Goal: Communication & Community: Answer question/provide support

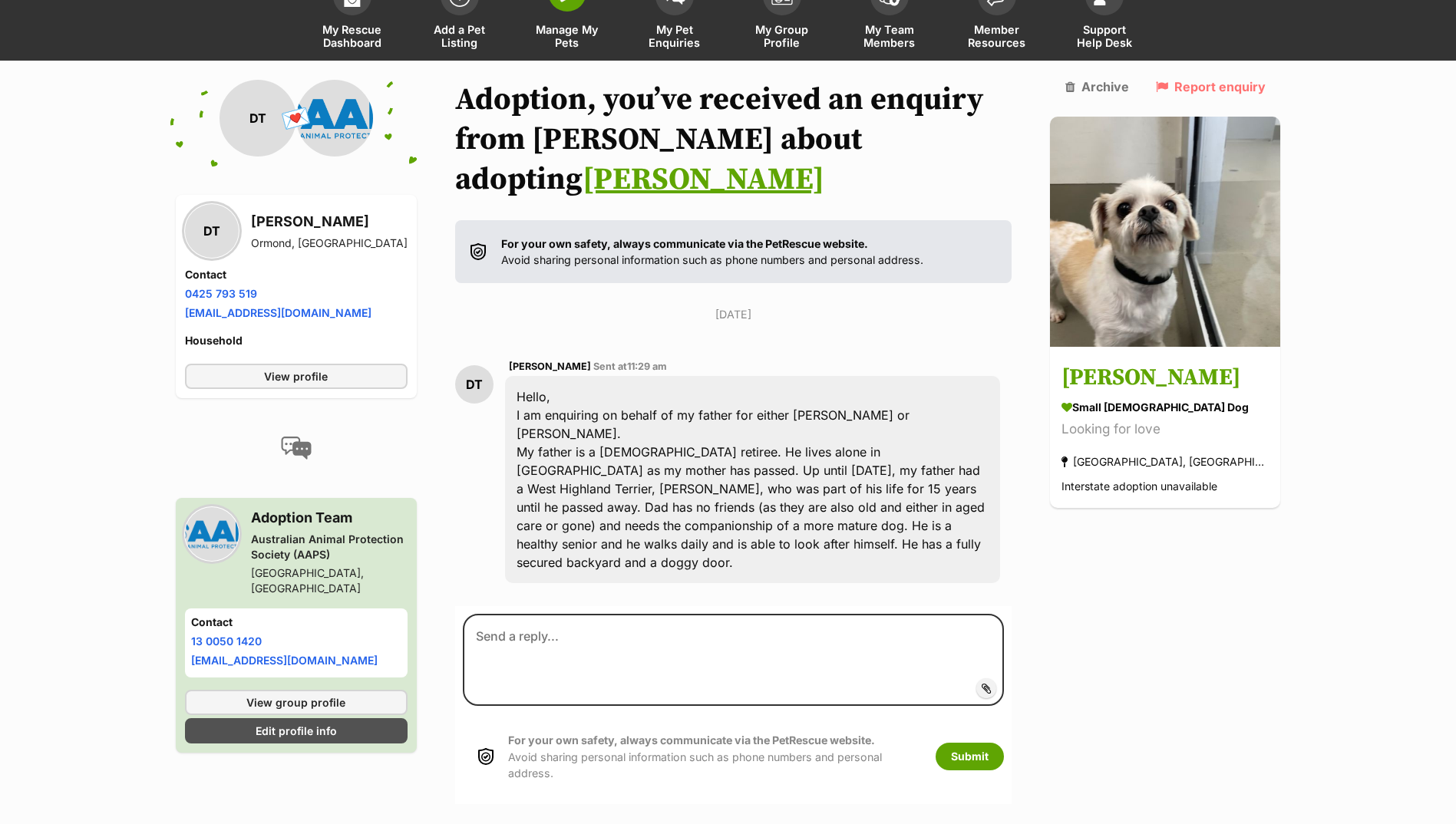
click at [549, 29] on span "Manage My Pets" at bounding box center [567, 36] width 69 height 26
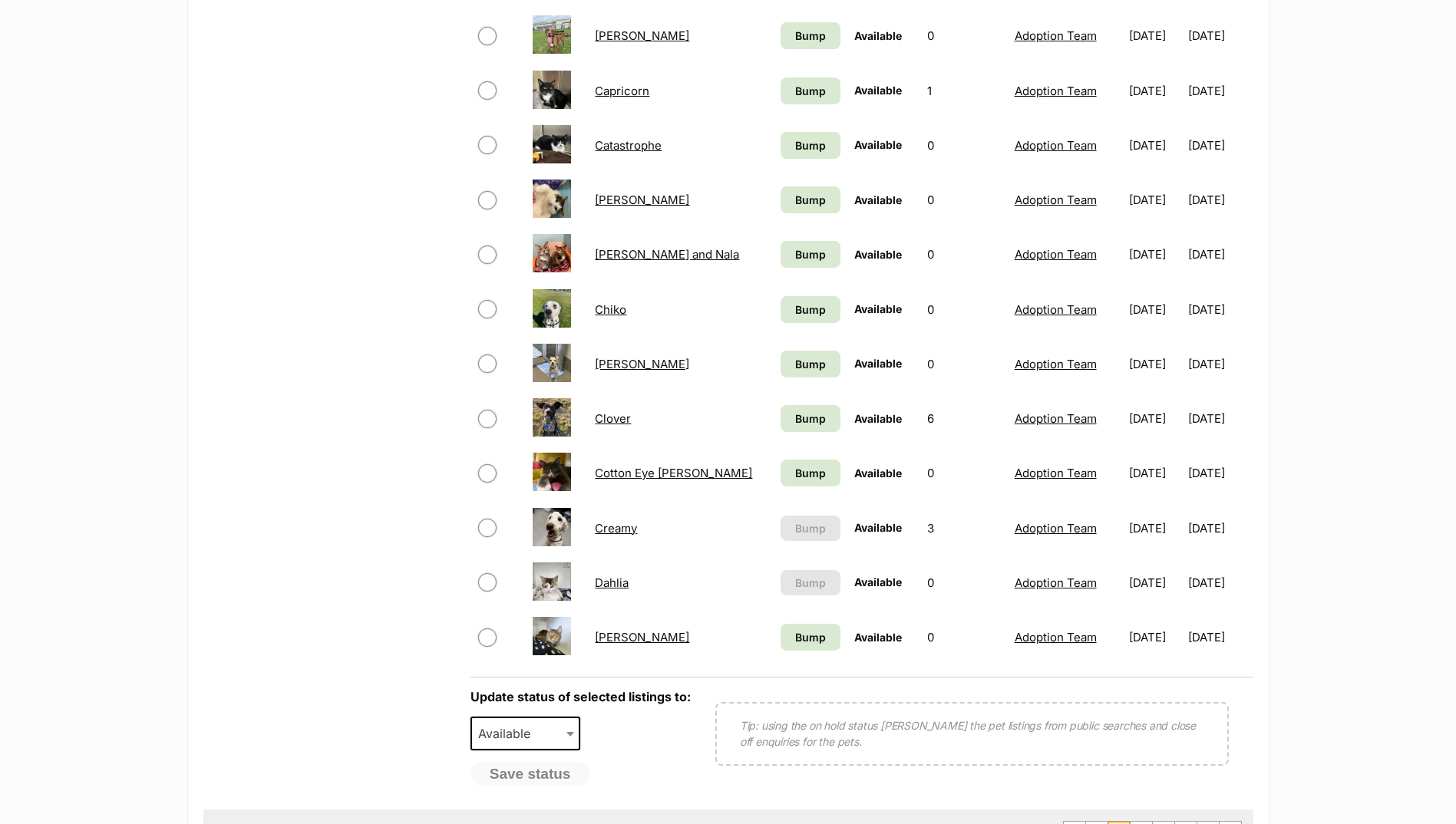
scroll to position [997, 0]
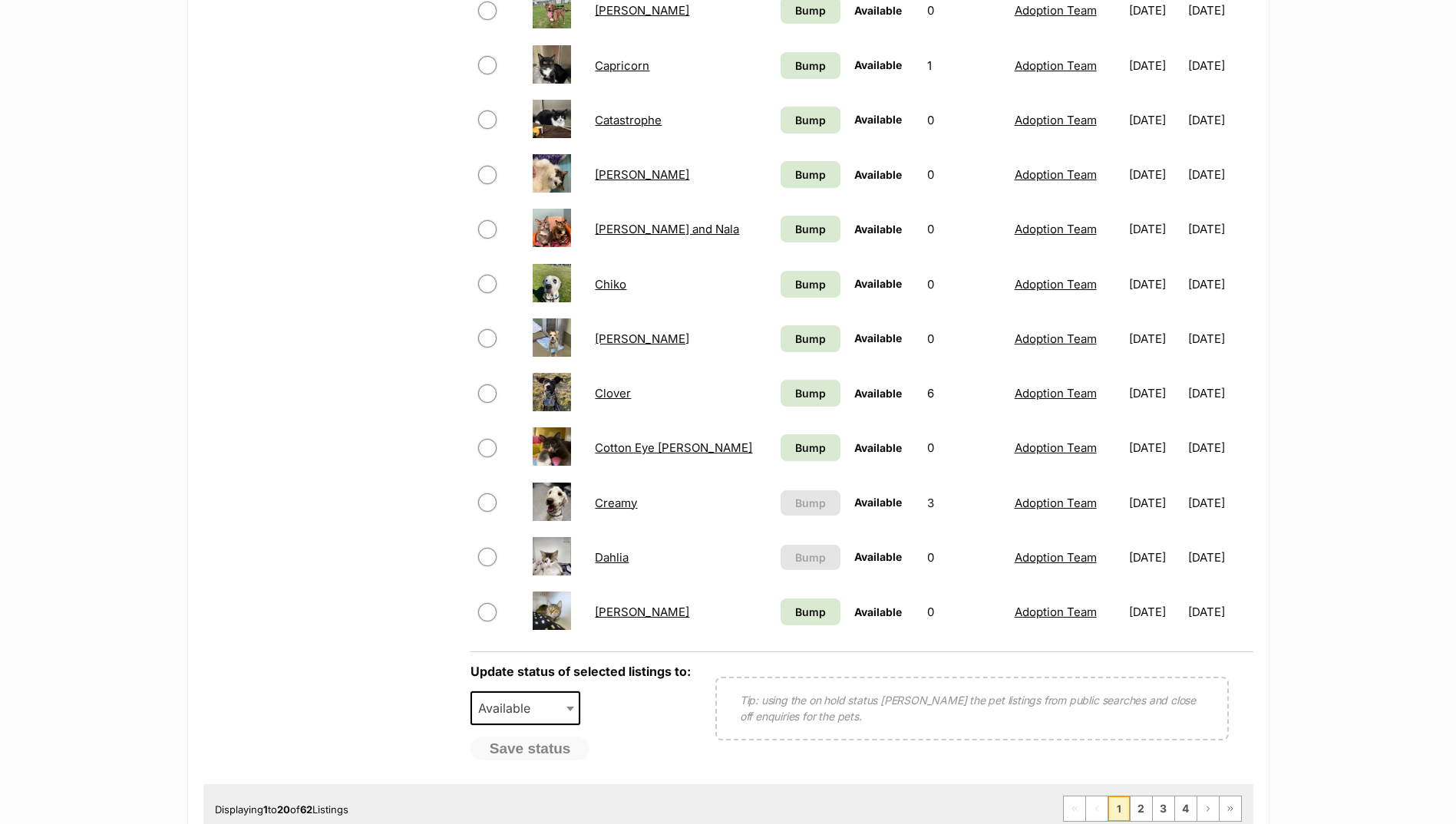
click at [1149, 795] on div "Displaying 1 to 20 of 62 Listings First Page Previous Page 1 2 3 4 Next Page La…" at bounding box center [728, 809] width 1050 height 49
click at [1149, 796] on div "Displaying 1 to 20 of 62 Listings First Page Previous Page 1 2 3 4 Next Page La…" at bounding box center [728, 809] width 1050 height 49
drag, startPoint x: 1149, startPoint y: 796, endPoint x: 1149, endPoint y: 805, distance: 9.0
click at [1149, 805] on link "2" at bounding box center [1141, 809] width 21 height 24
click at [1354, 421] on main "Love Knows No Breed - A campaign to challenge perceptions Sometimes a true comp…" at bounding box center [728, 37] width 1456 height 1646
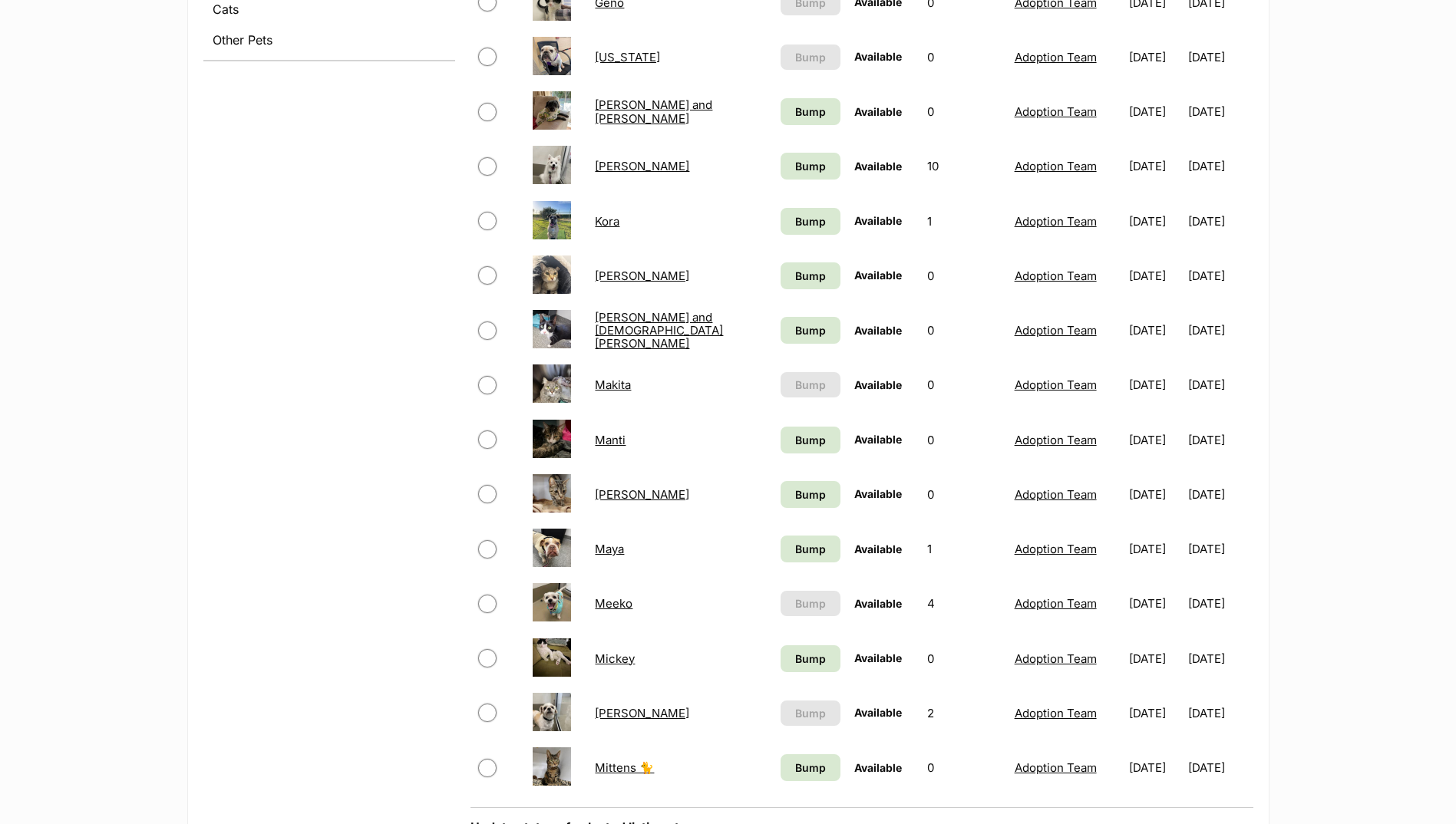
scroll to position [997, 0]
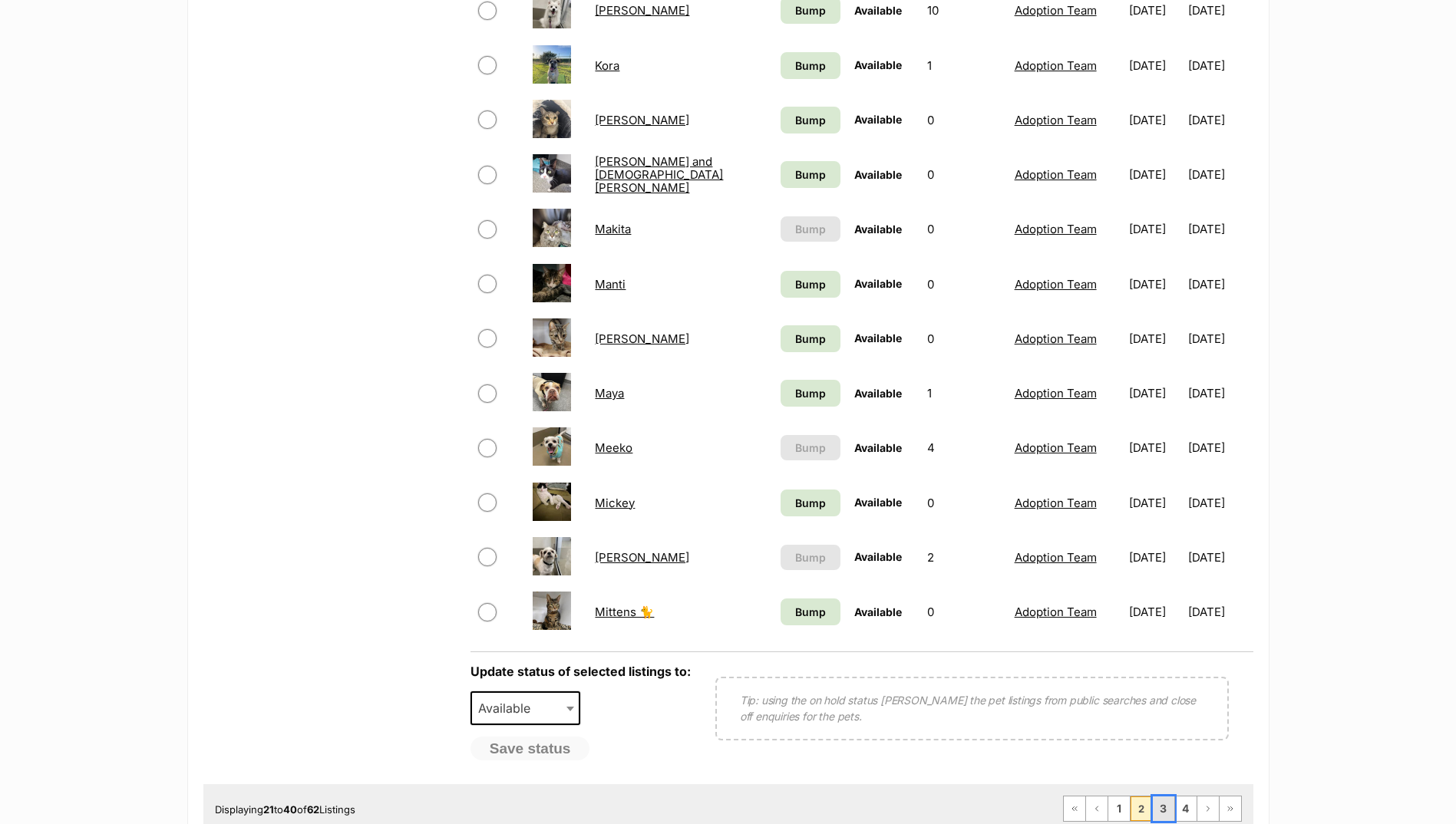
click at [1155, 808] on link "3" at bounding box center [1164, 809] width 21 height 24
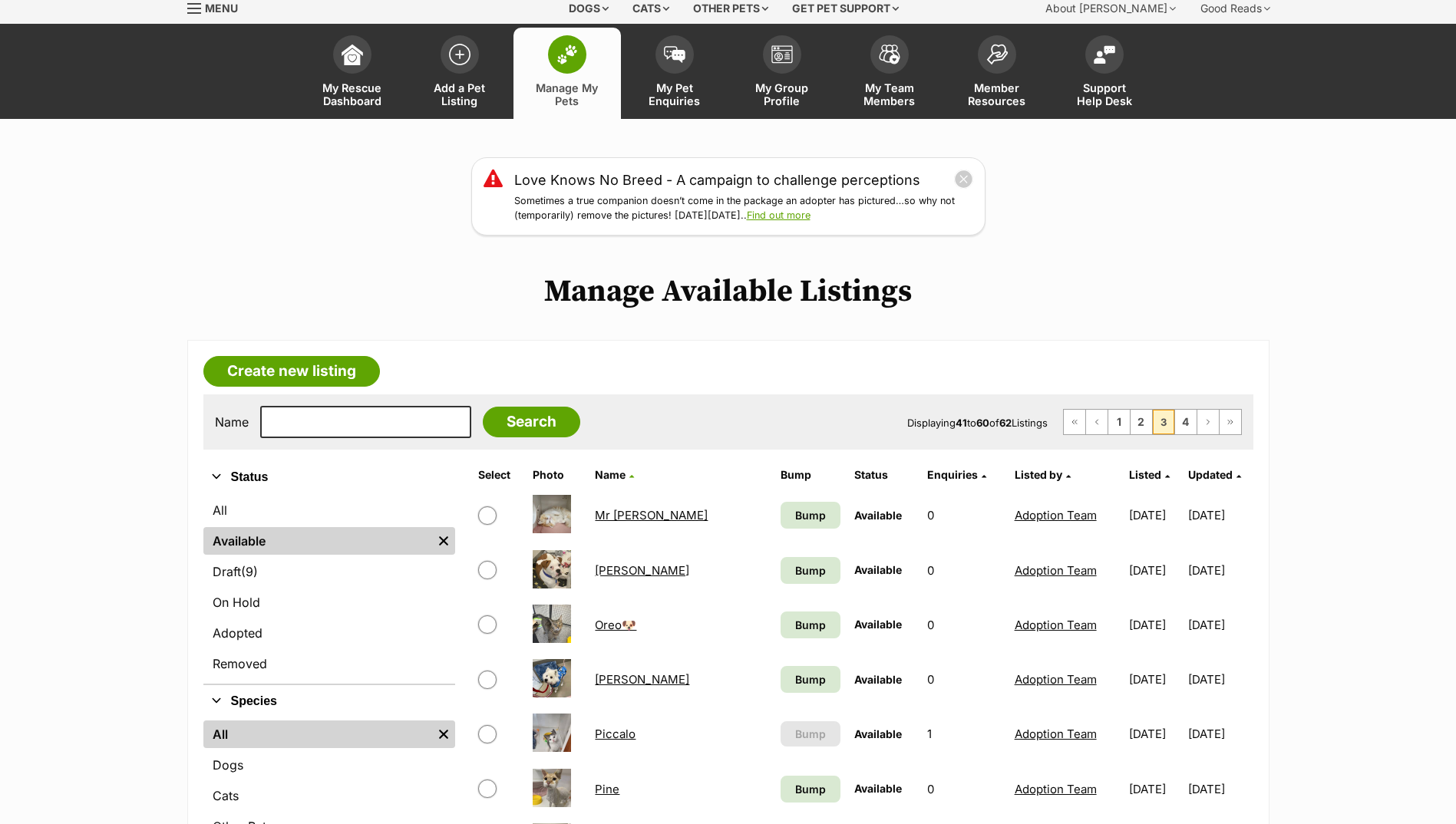
scroll to position [307, 0]
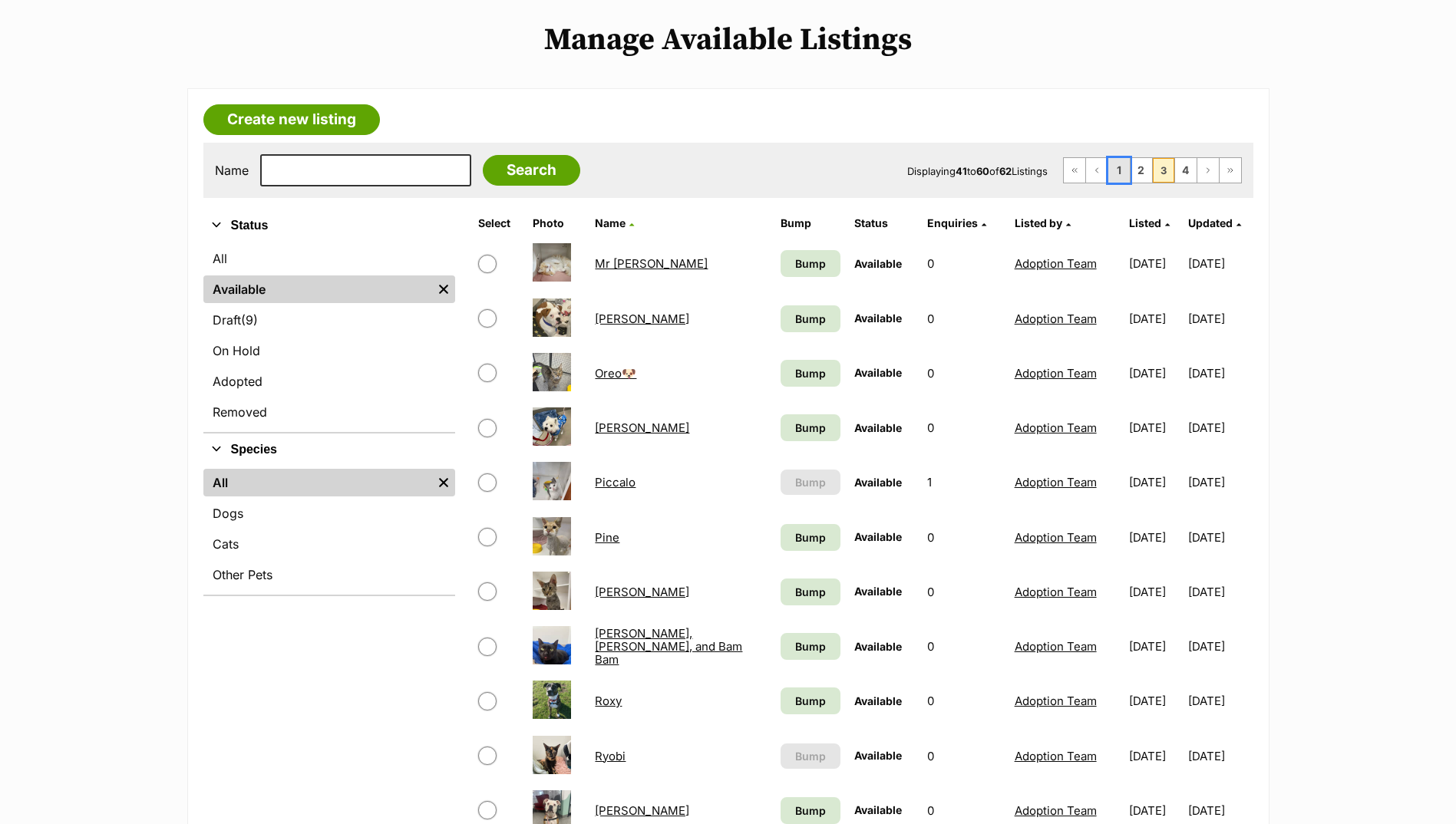
click at [1113, 174] on link "1" at bounding box center [1119, 170] width 21 height 24
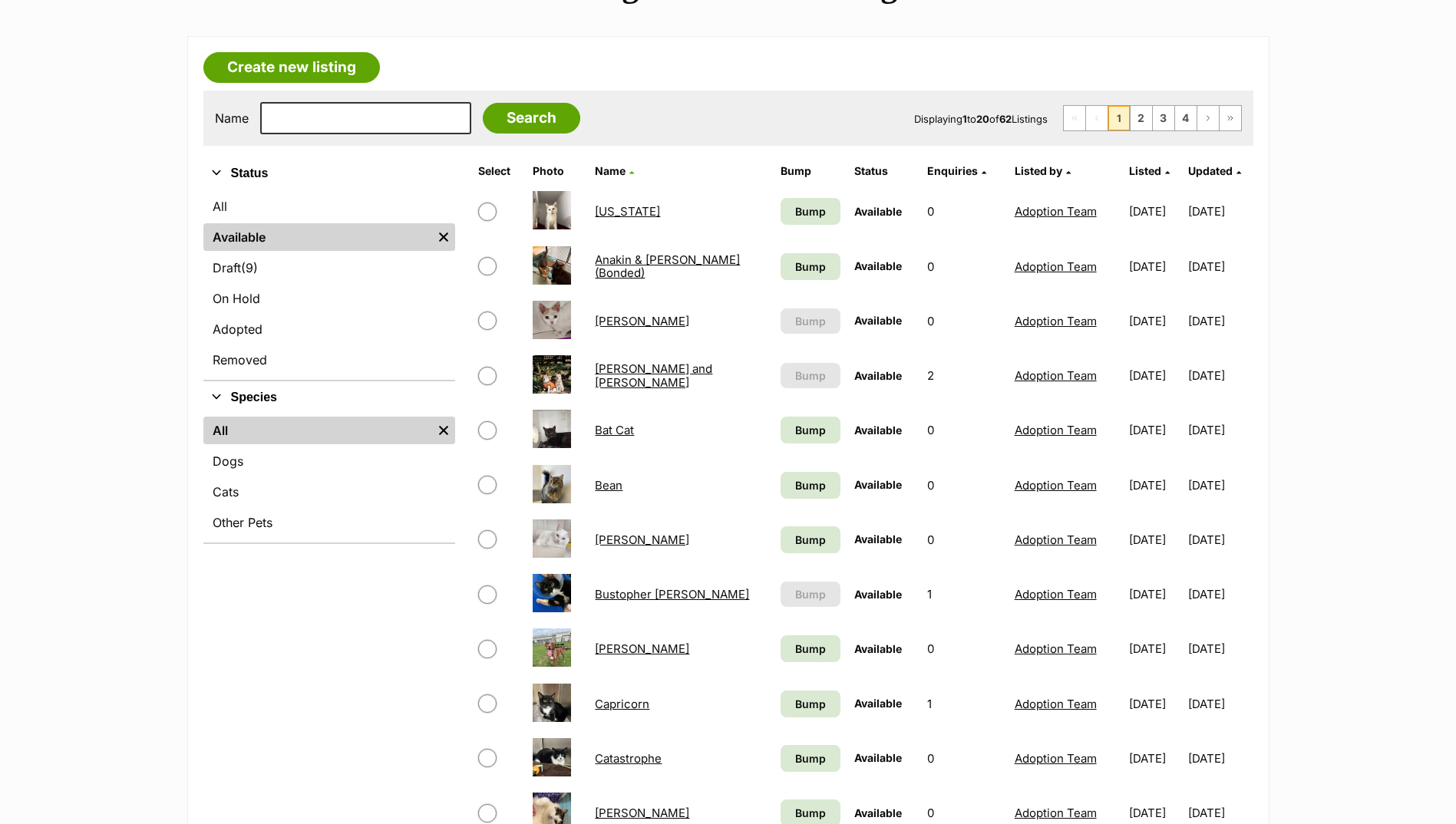
scroll to position [384, 0]
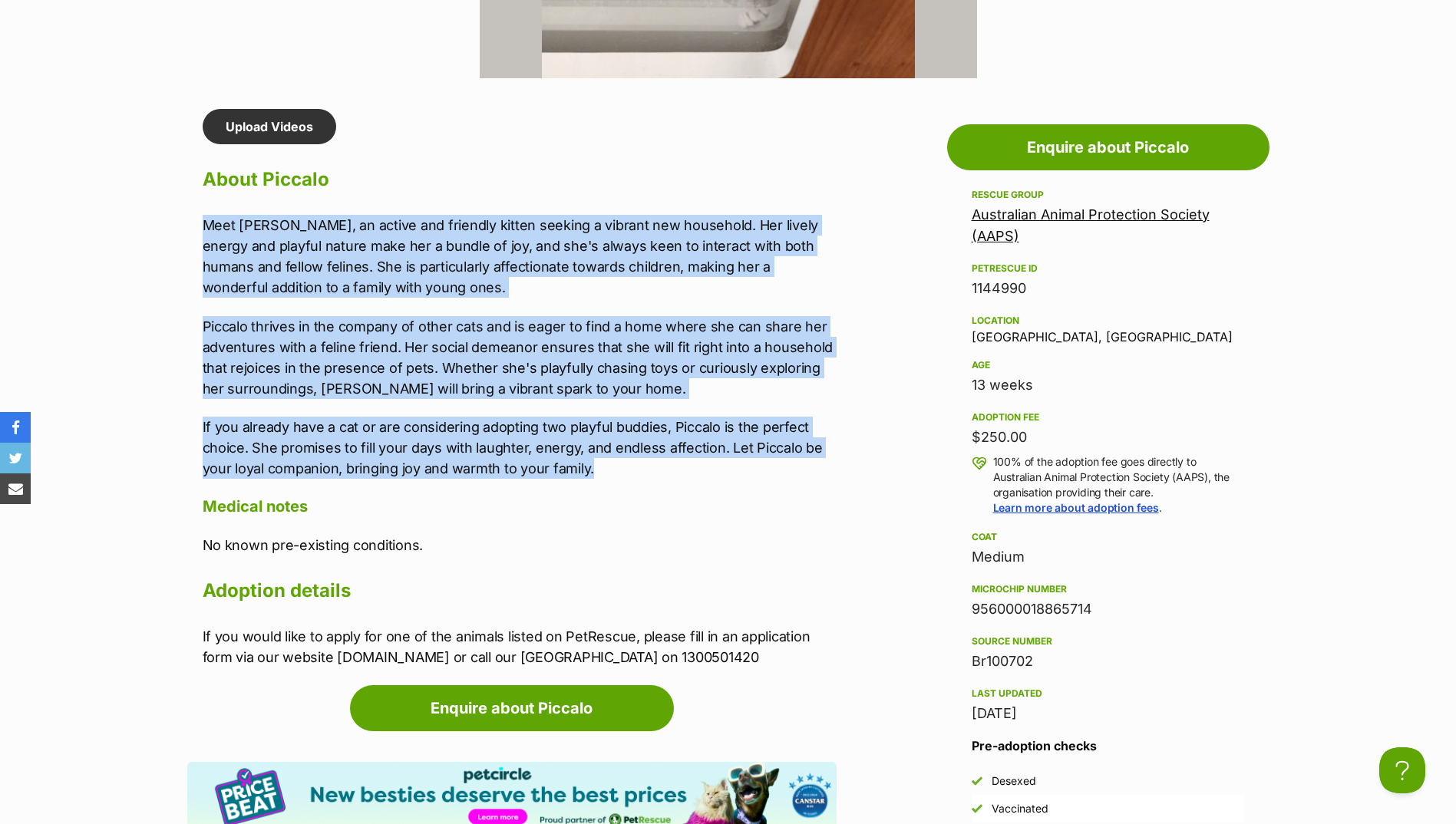
click at [628, 413] on div "Meet Piccalo, an active and friendly kitten seeking a vibrant new household. He…" at bounding box center [519, 347] width 634 height 264
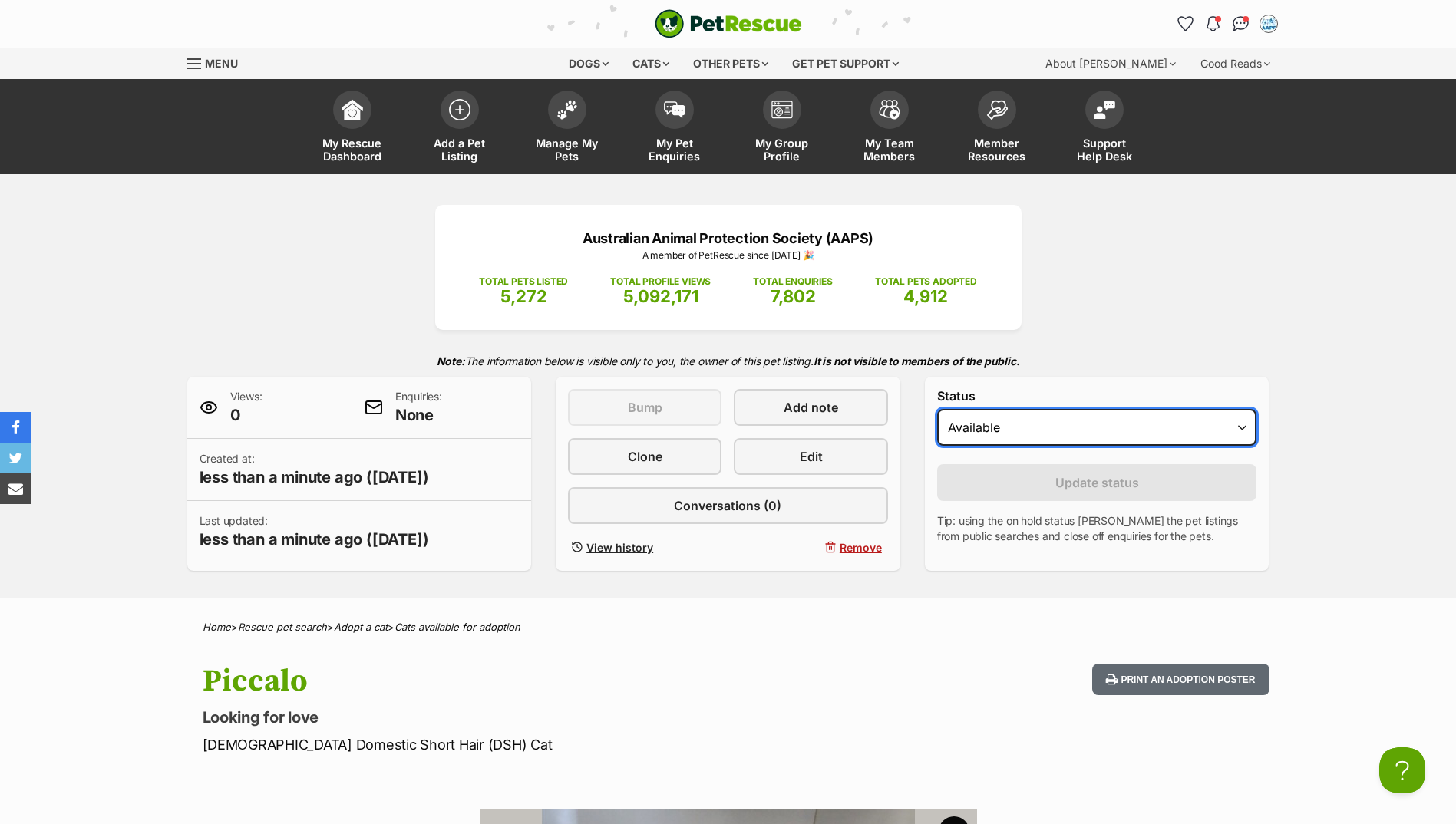
click at [1041, 421] on select "Draft Available On hold Adopted" at bounding box center [1097, 427] width 320 height 37
select select "rehomed"
click at [938, 409] on select "Draft Available On hold Adopted" at bounding box center [1097, 427] width 320 height 37
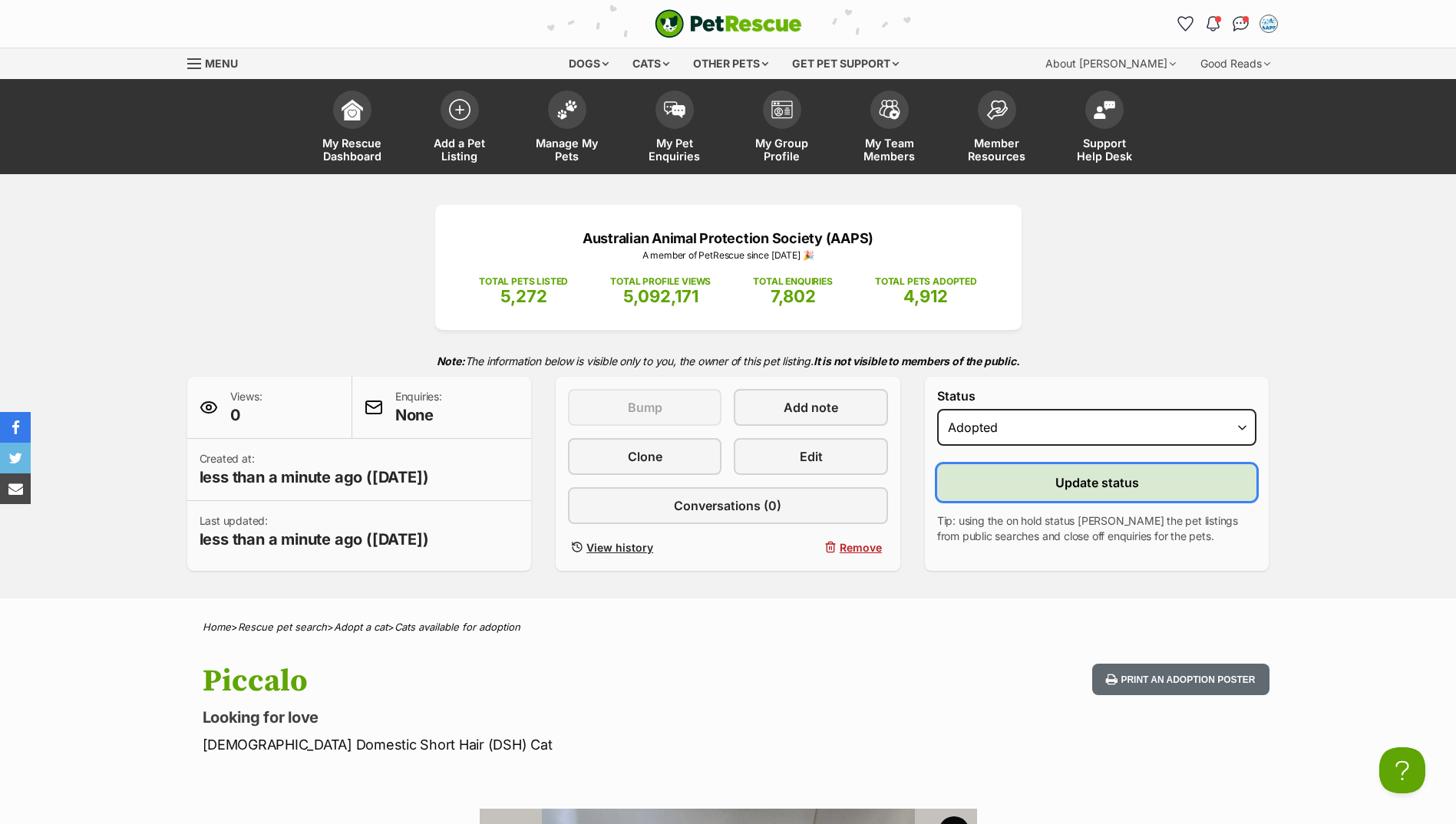
click at [972, 490] on button "Update status" at bounding box center [1097, 482] width 320 height 37
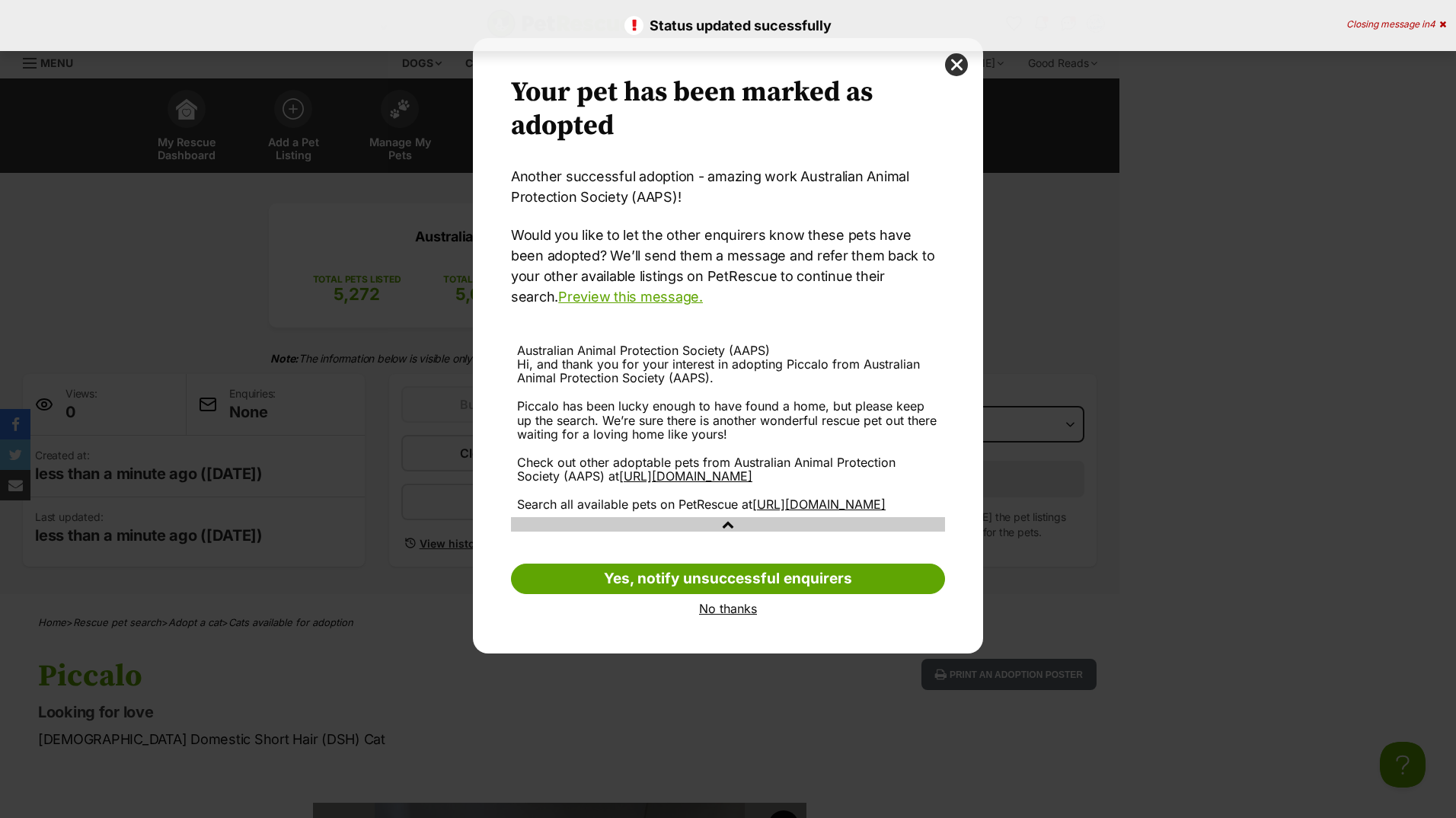
click at [735, 615] on link "No thanks" at bounding box center [728, 608] width 434 height 14
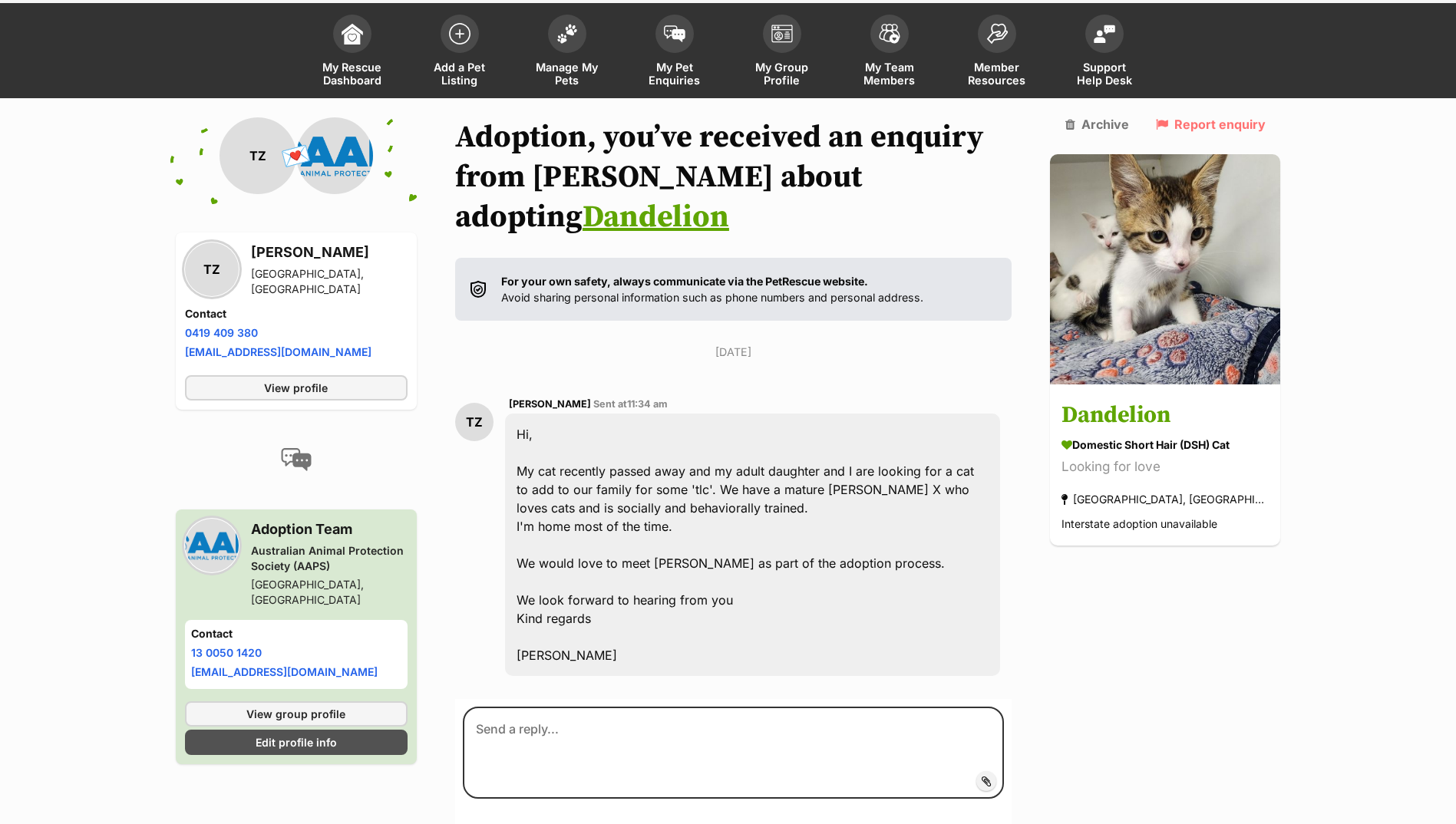
scroll to position [159, 0]
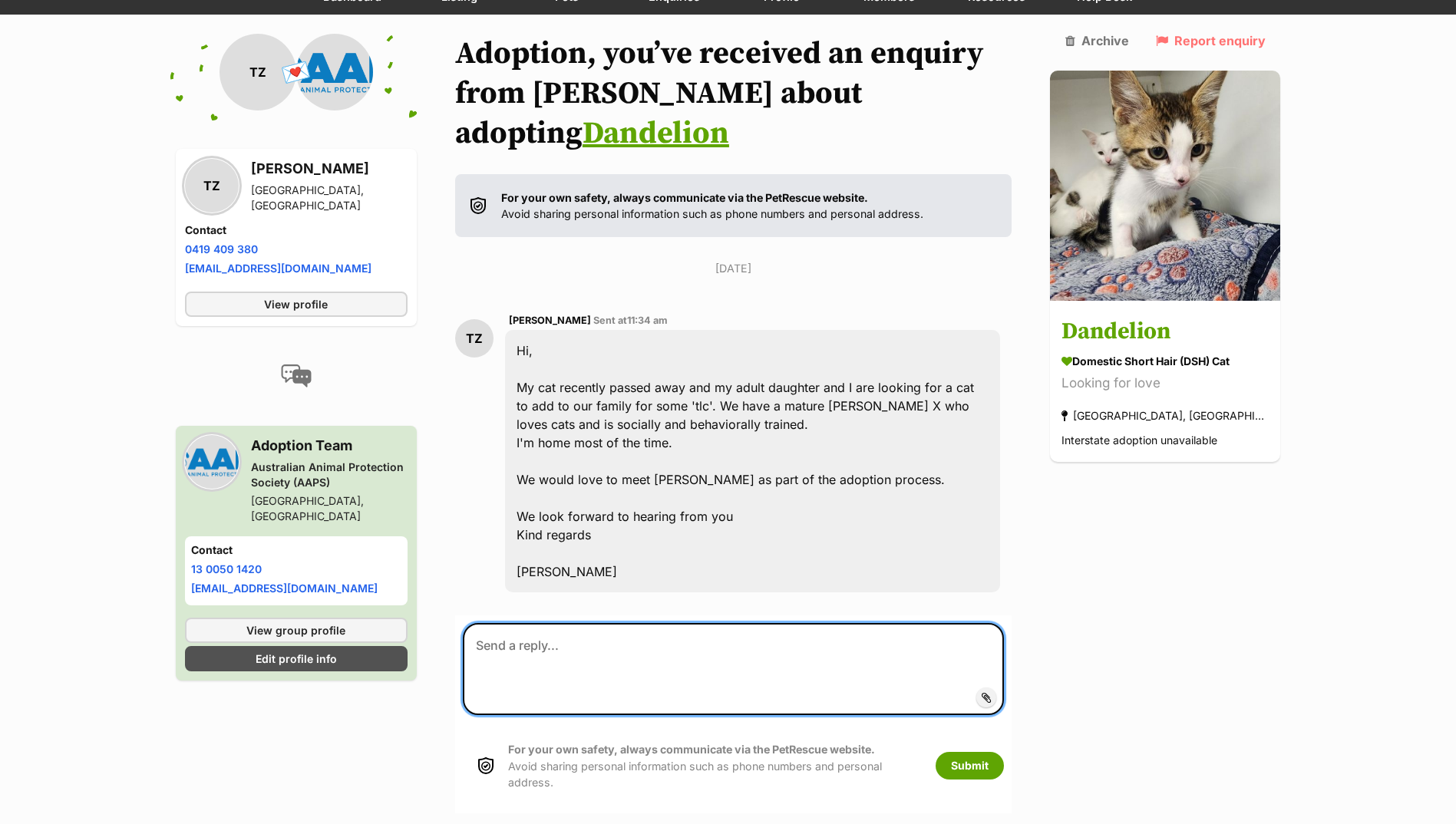
click at [544, 623] on textarea at bounding box center [734, 669] width 542 height 92
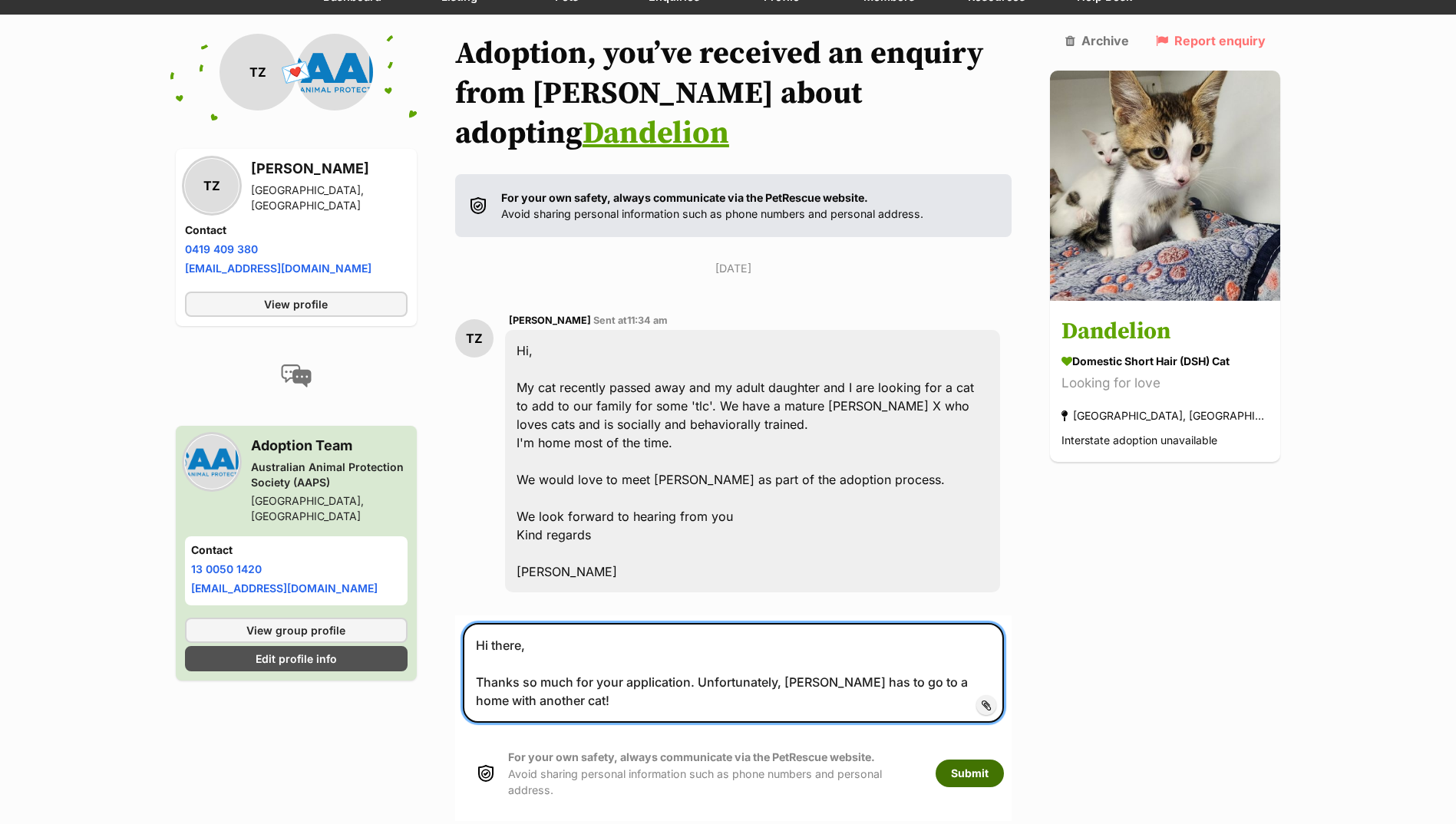
type textarea "Hi there, Thanks so much for your application. Unfortunately, [PERSON_NAME] has…"
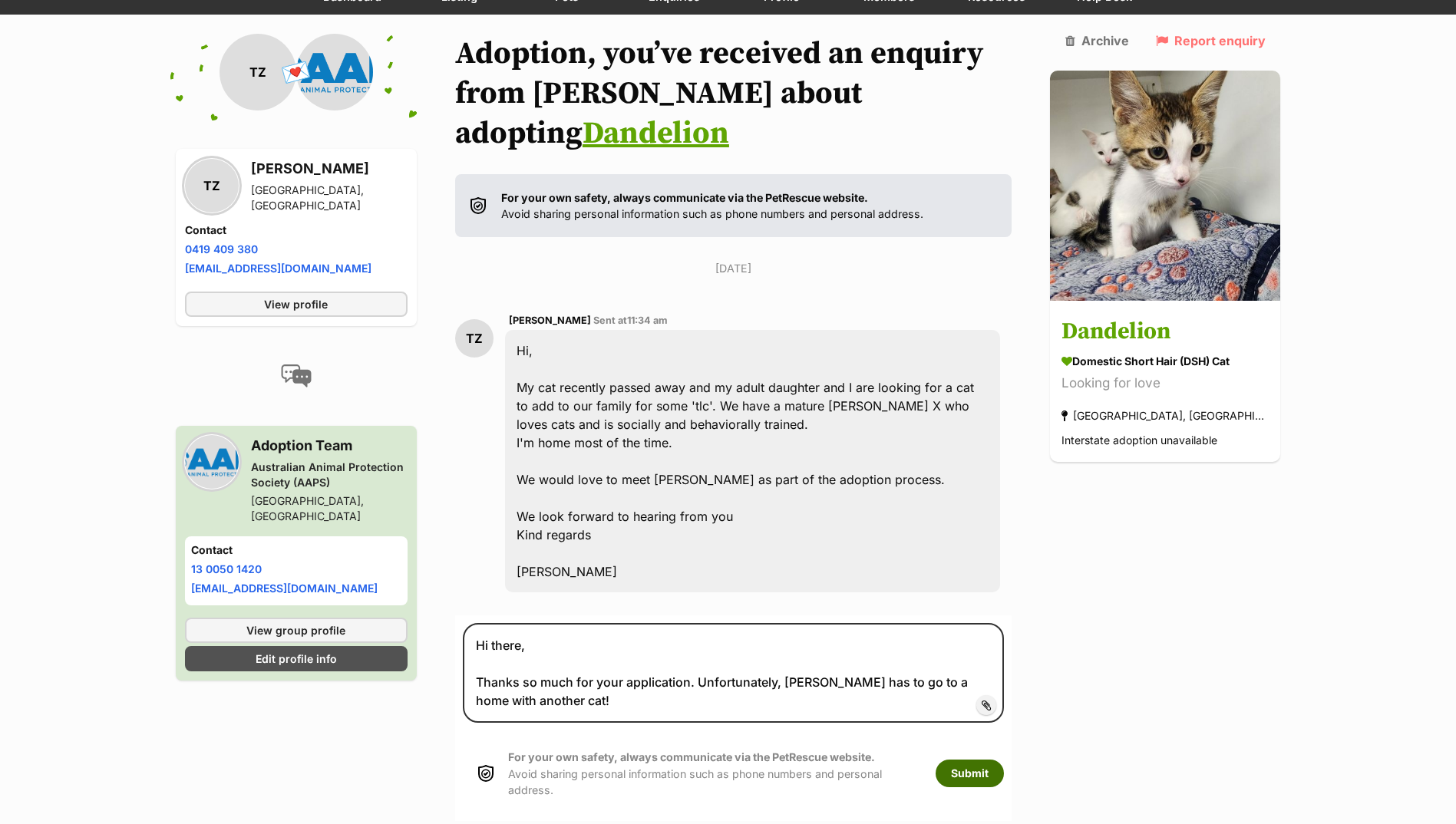
click at [1004, 760] on button "Submit" at bounding box center [970, 774] width 68 height 28
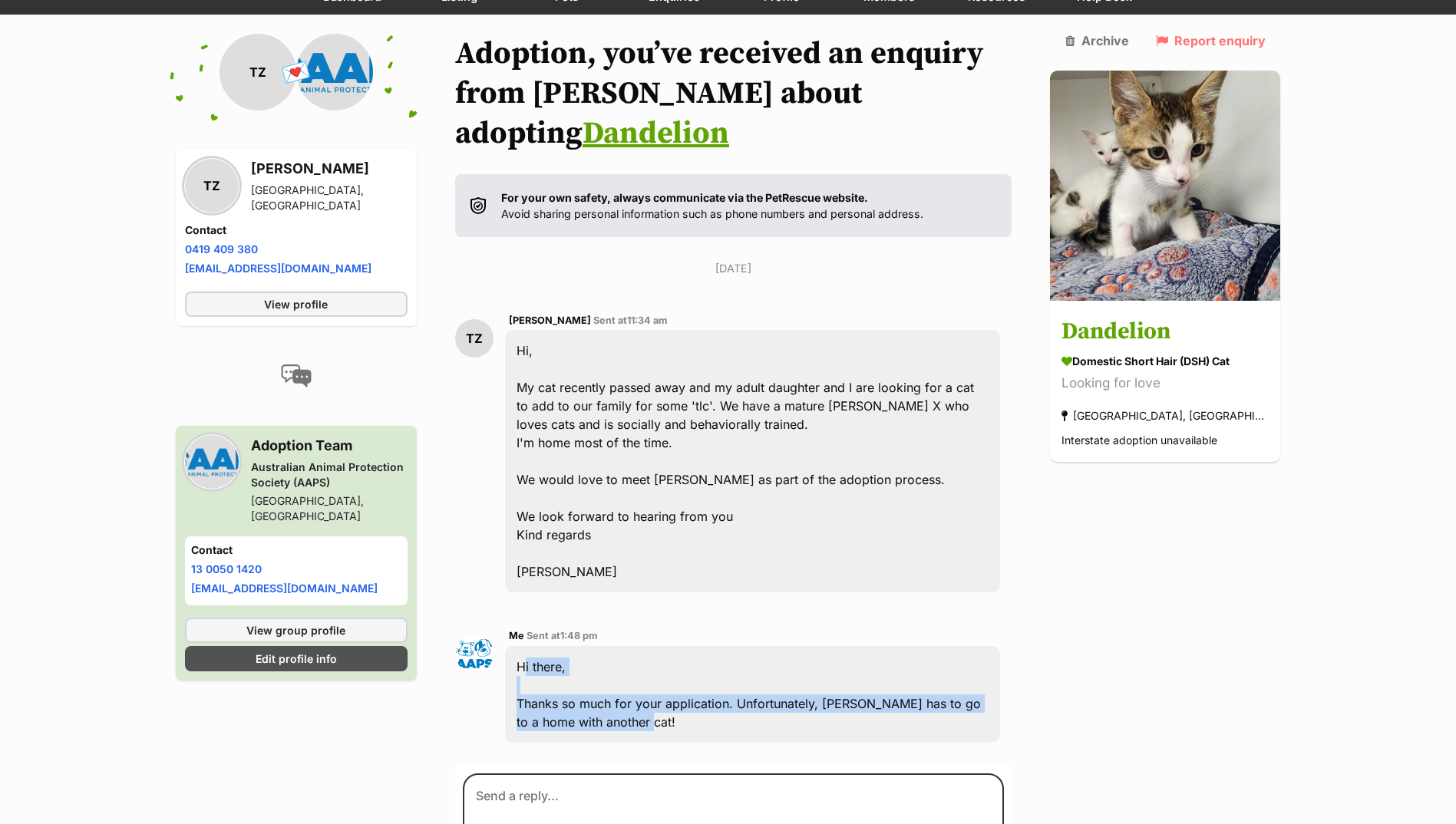
drag, startPoint x: 526, startPoint y: 624, endPoint x: 636, endPoint y: 676, distance: 121.7
click at [636, 676] on div "Hi there, Thanks so much for your application. Unfortunately, Dandelion has to …" at bounding box center [753, 694] width 496 height 97
drag, startPoint x: 636, startPoint y: 676, endPoint x: 557, endPoint y: 667, distance: 79.5
copy div "Hi there, Thanks so much for your application. Unfortunately, Dandelion has to …"
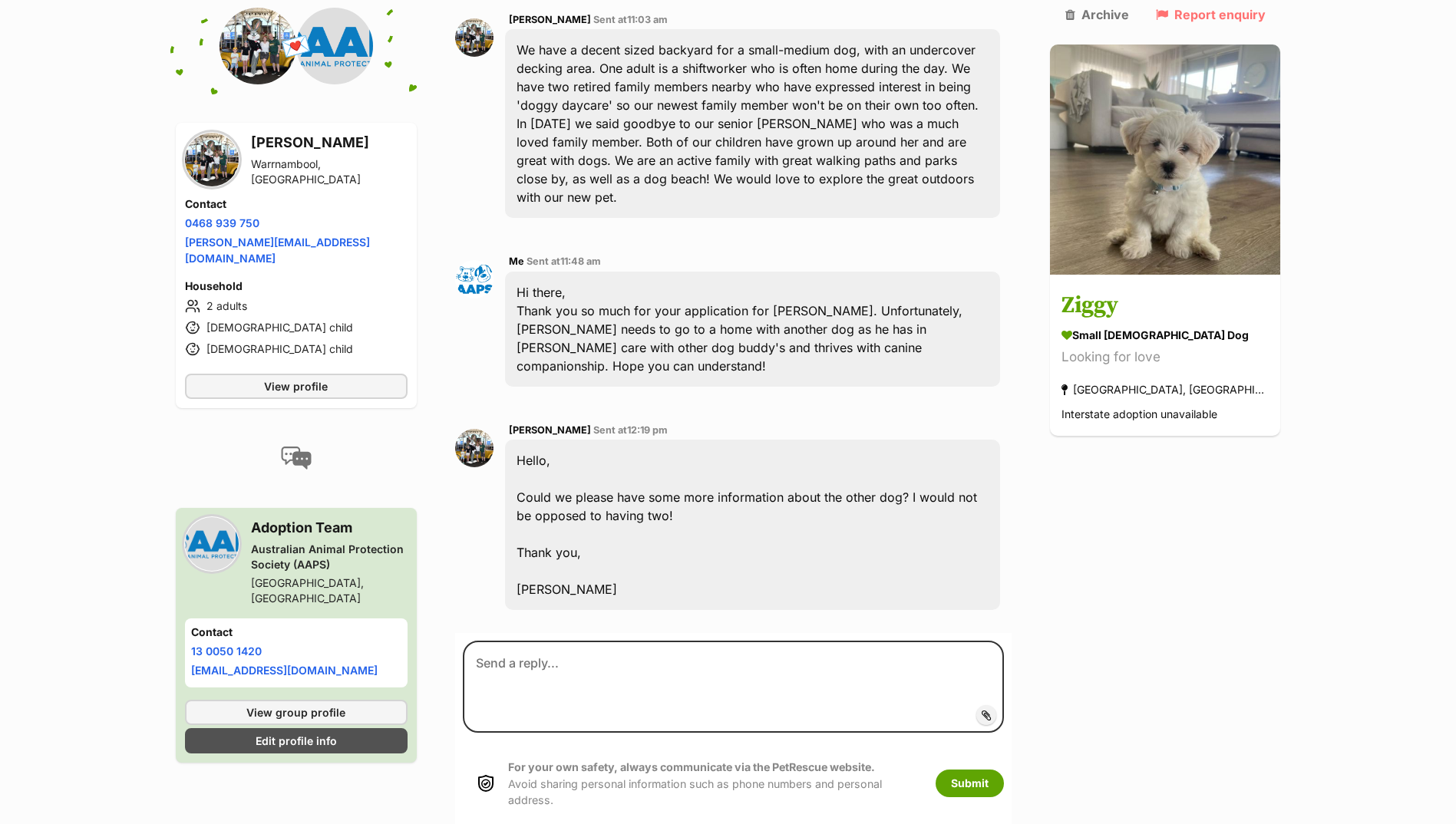
scroll to position [487, 0]
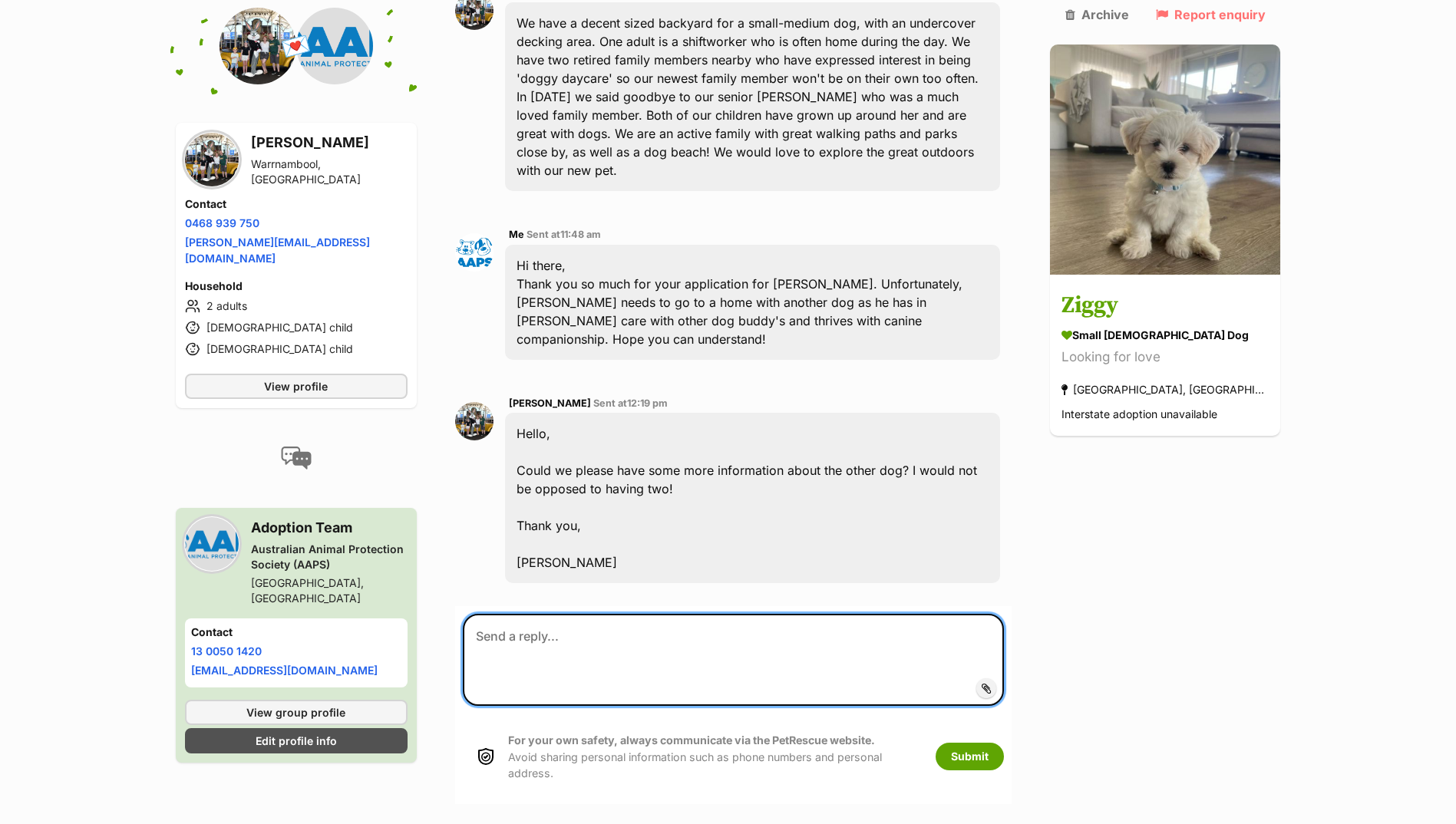
click at [609, 614] on textarea at bounding box center [734, 660] width 542 height 92
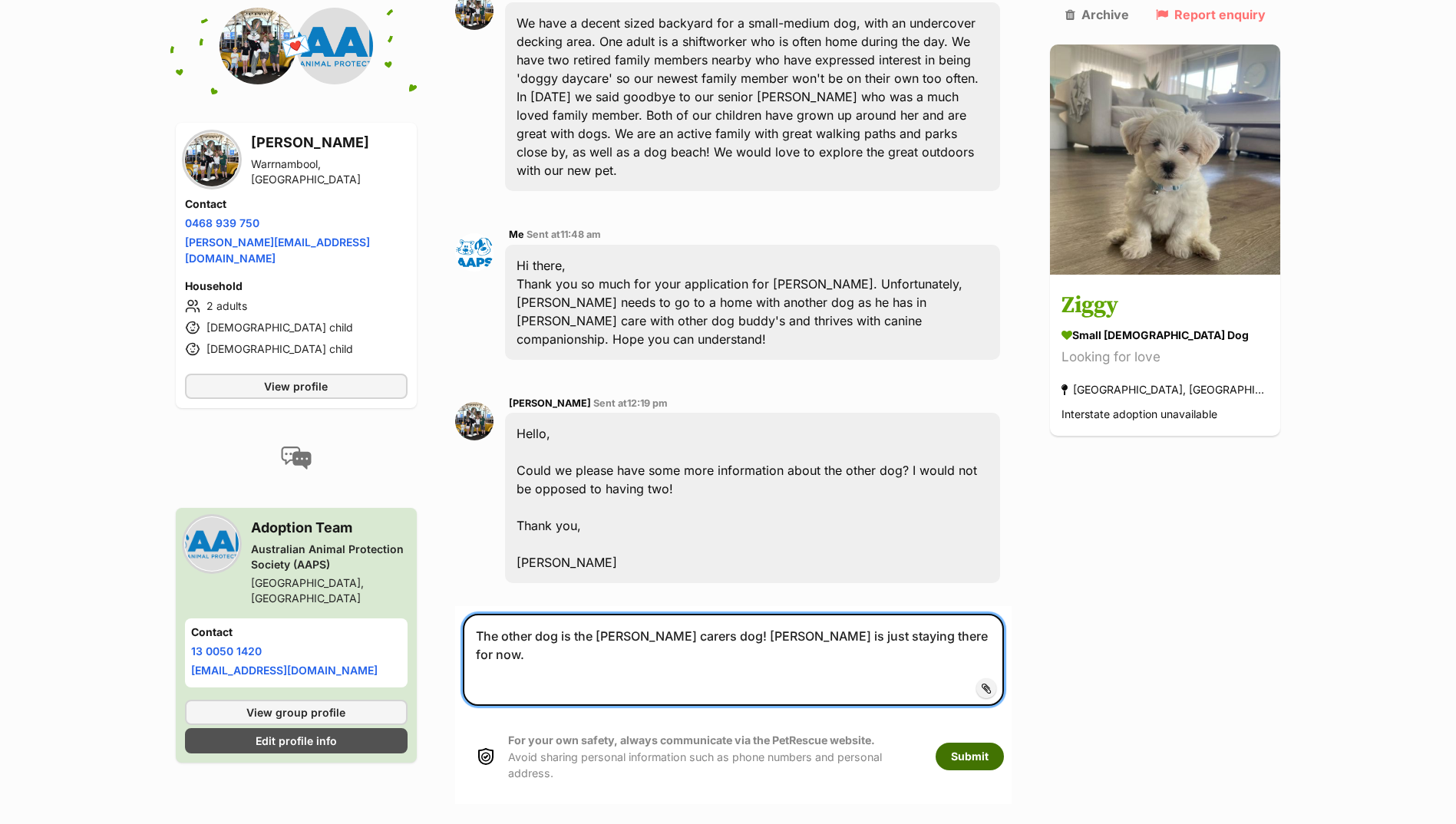
type textarea "The other dog is the foster carers dog! Ziggy is just staying there for now."
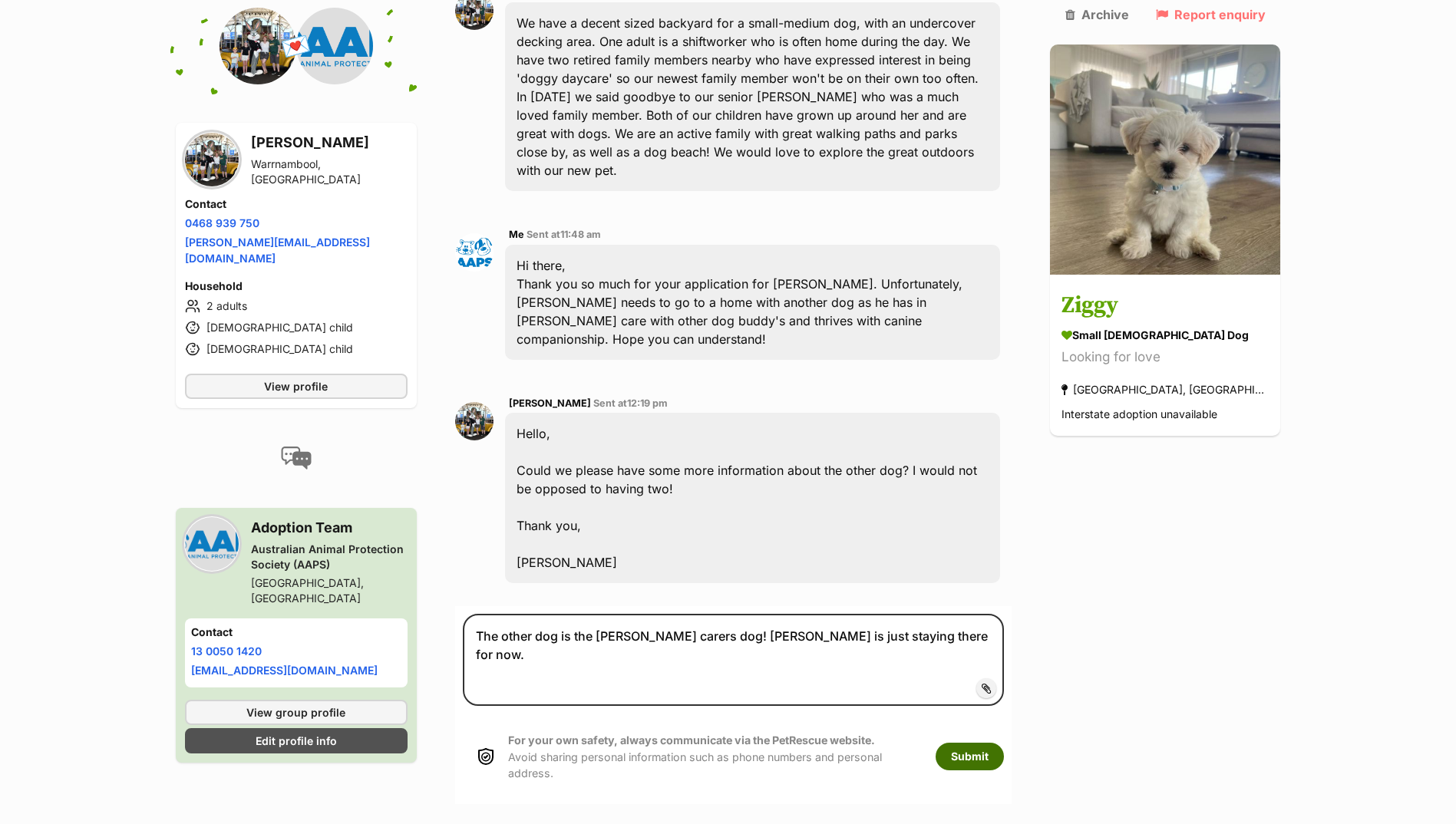
click at [1004, 743] on button "Submit" at bounding box center [970, 756] width 68 height 28
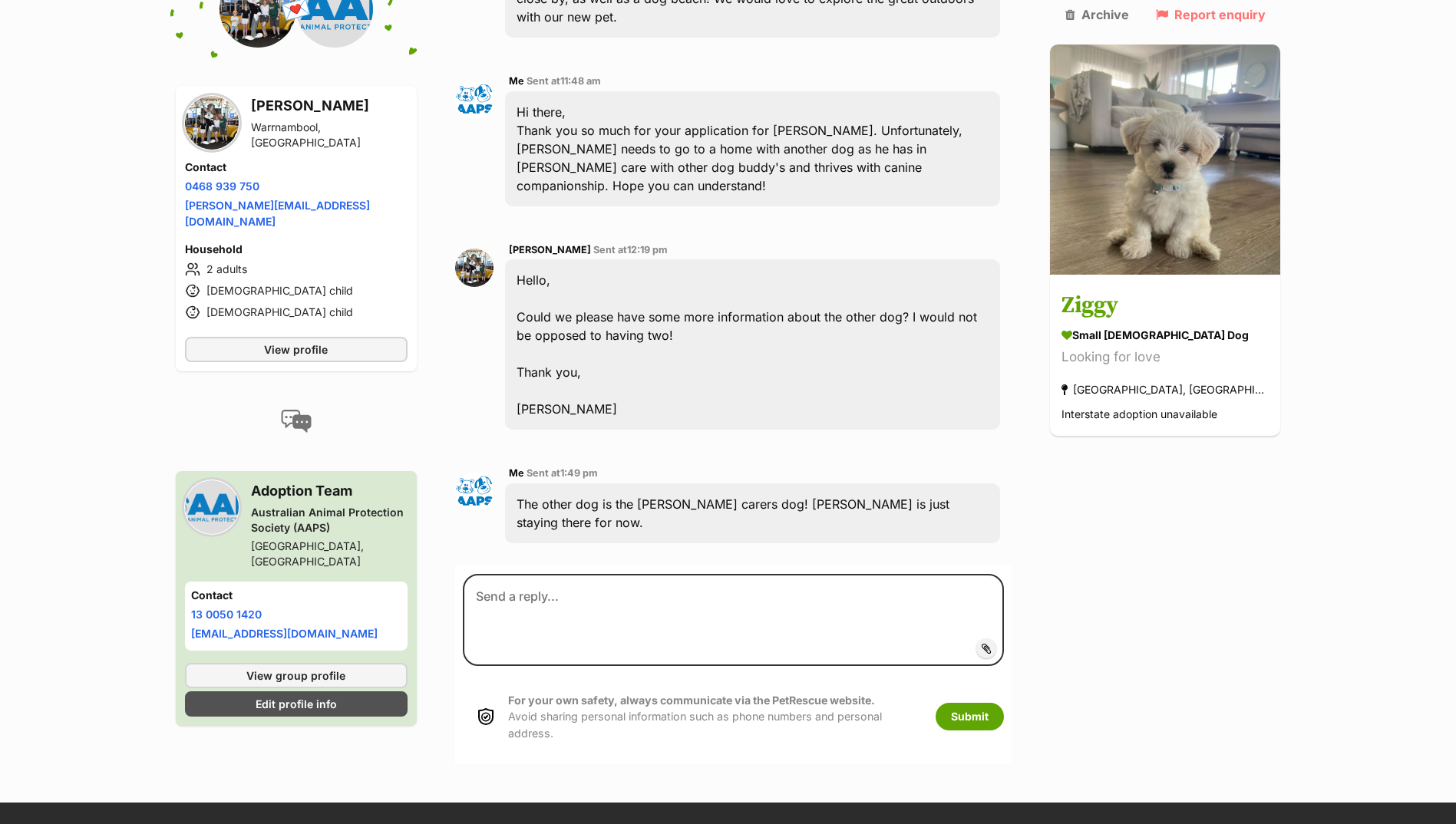
scroll to position [647, 0]
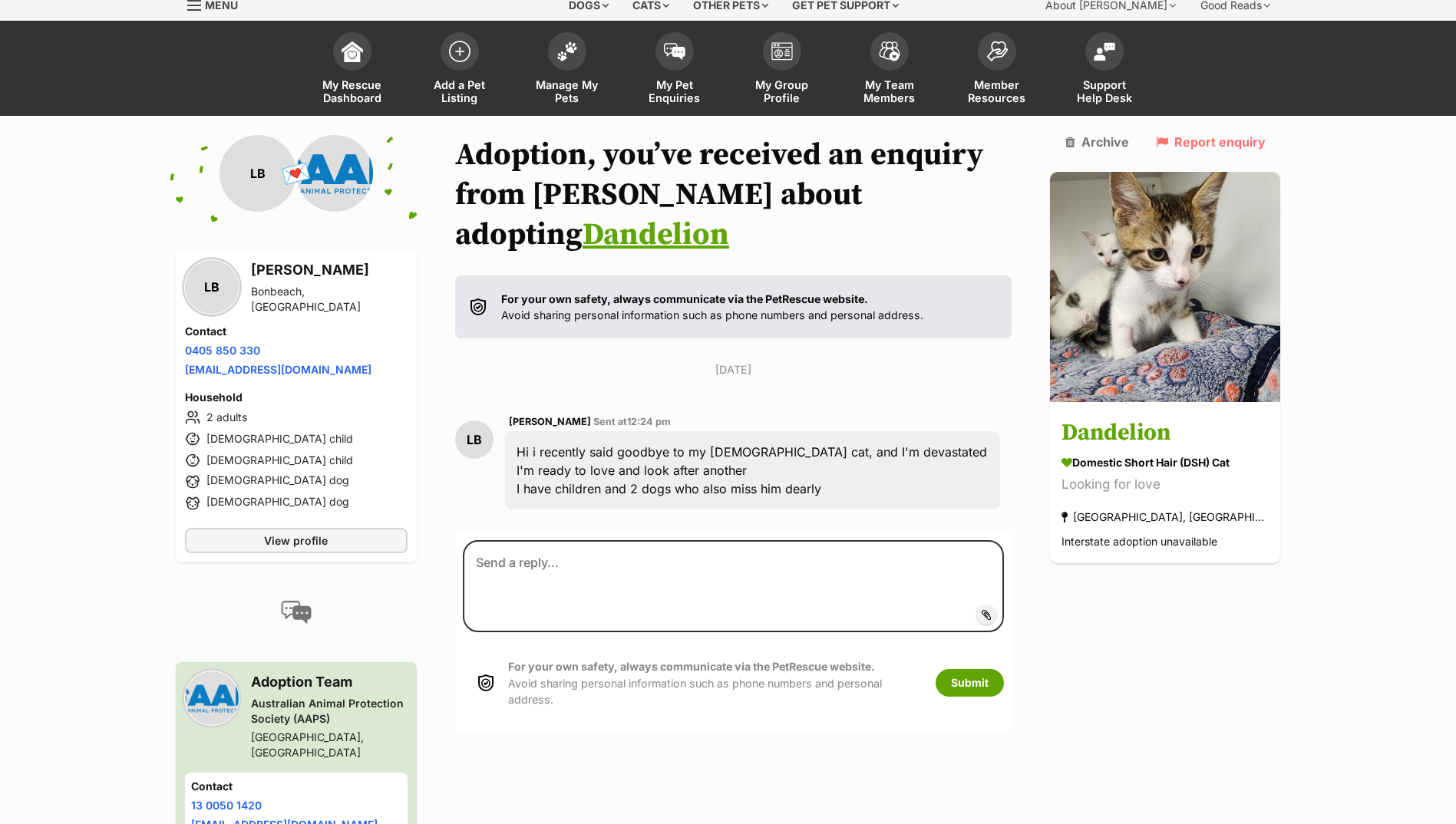
scroll to position [68, 0]
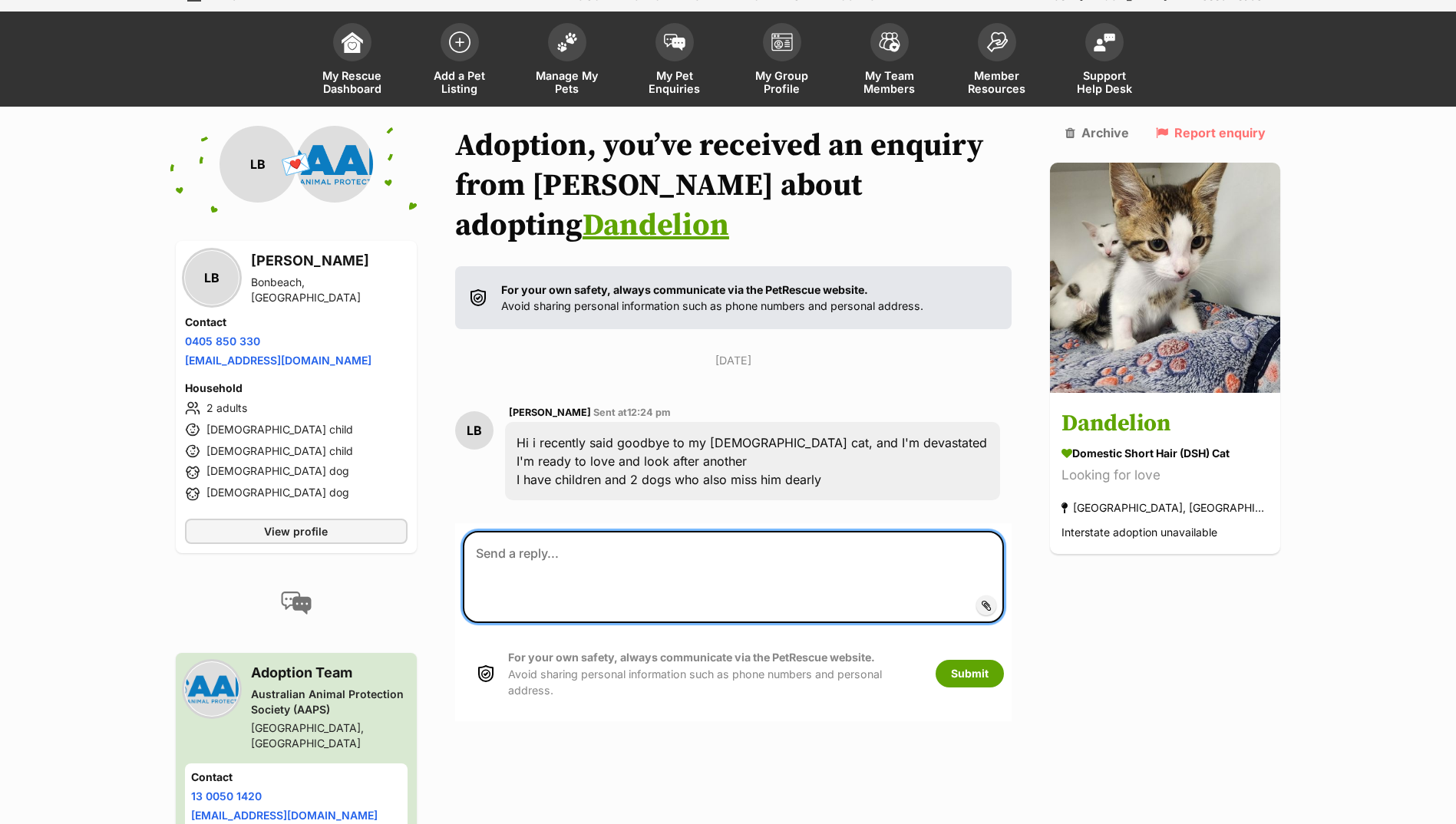
paste textarea "Hi there, Thanks so much for your application. Unfortunately, [PERSON_NAME] has…"
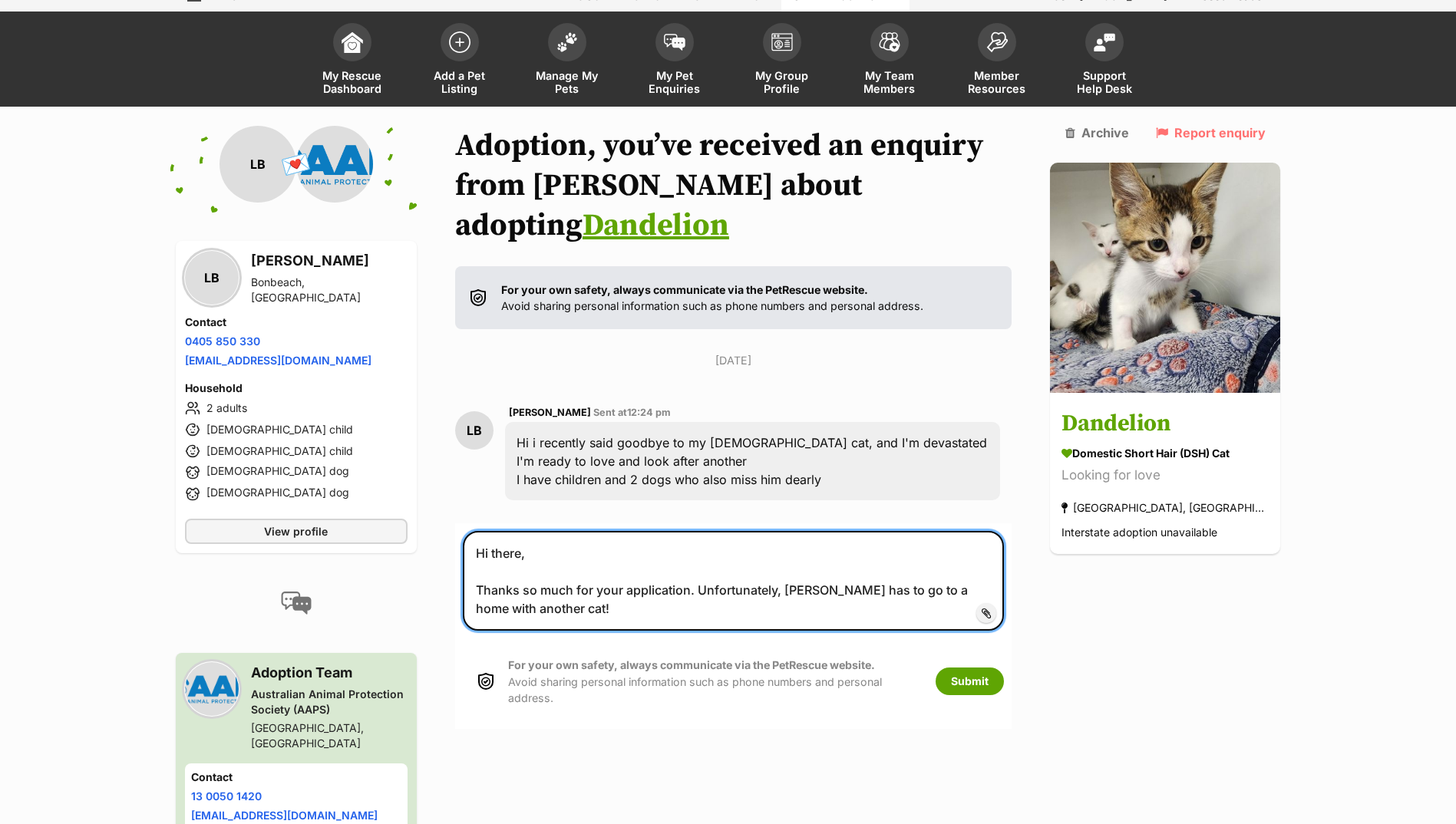
type textarea "Hi there, Thanks so much for your application. Unfortunately, [PERSON_NAME] has…"
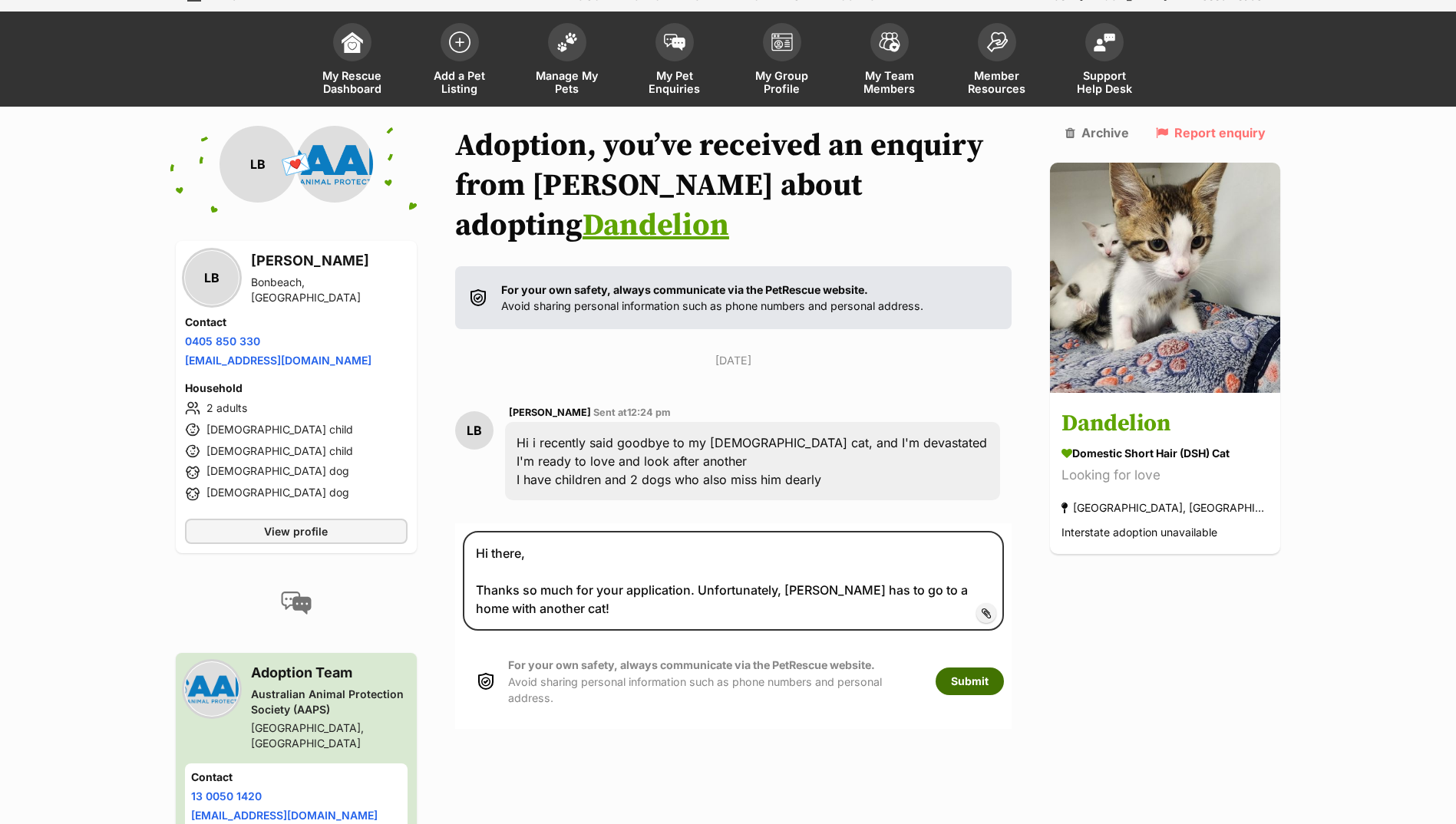
click at [986, 668] on button "Submit" at bounding box center [970, 682] width 68 height 28
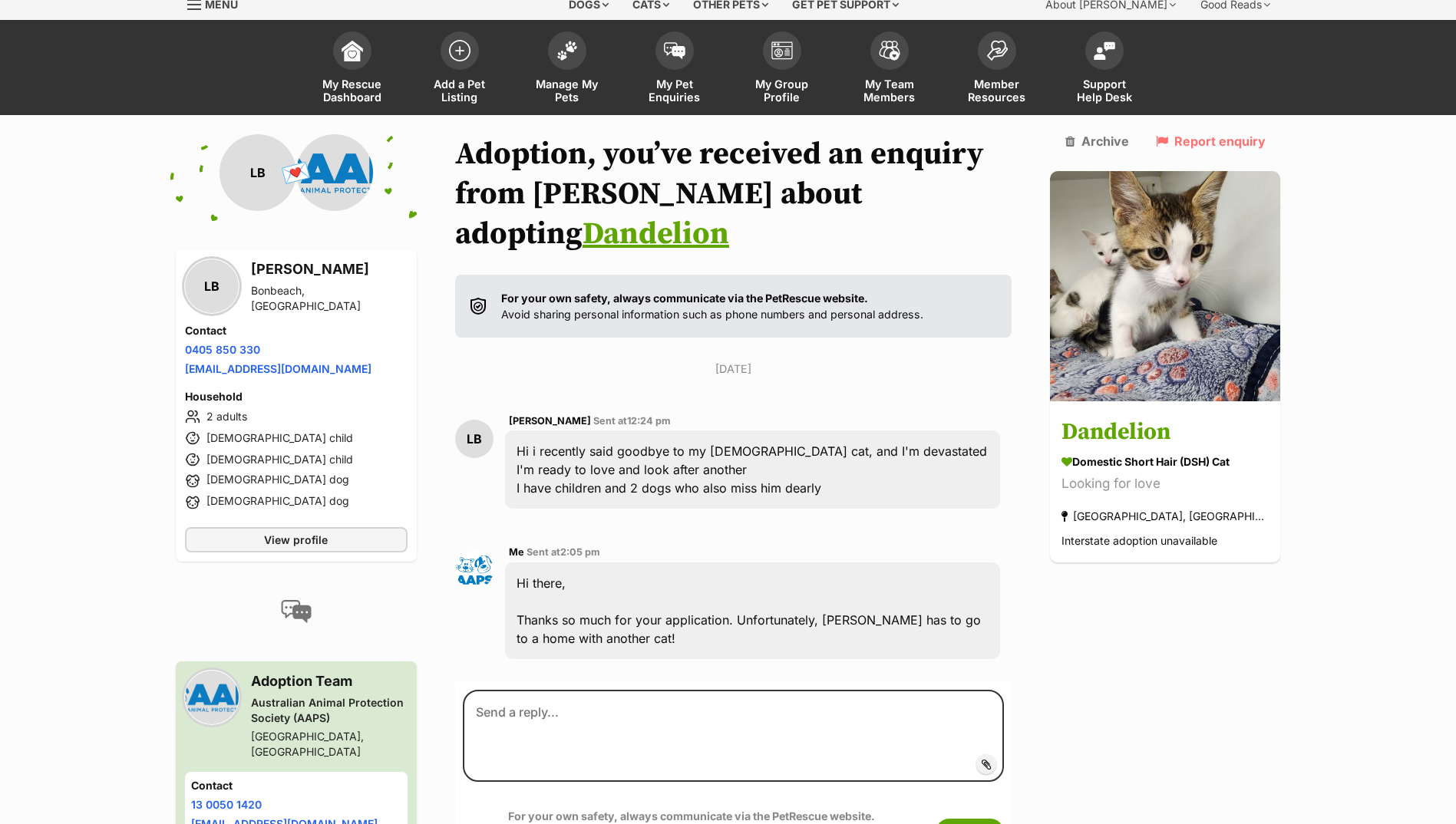
scroll to position [209, 0]
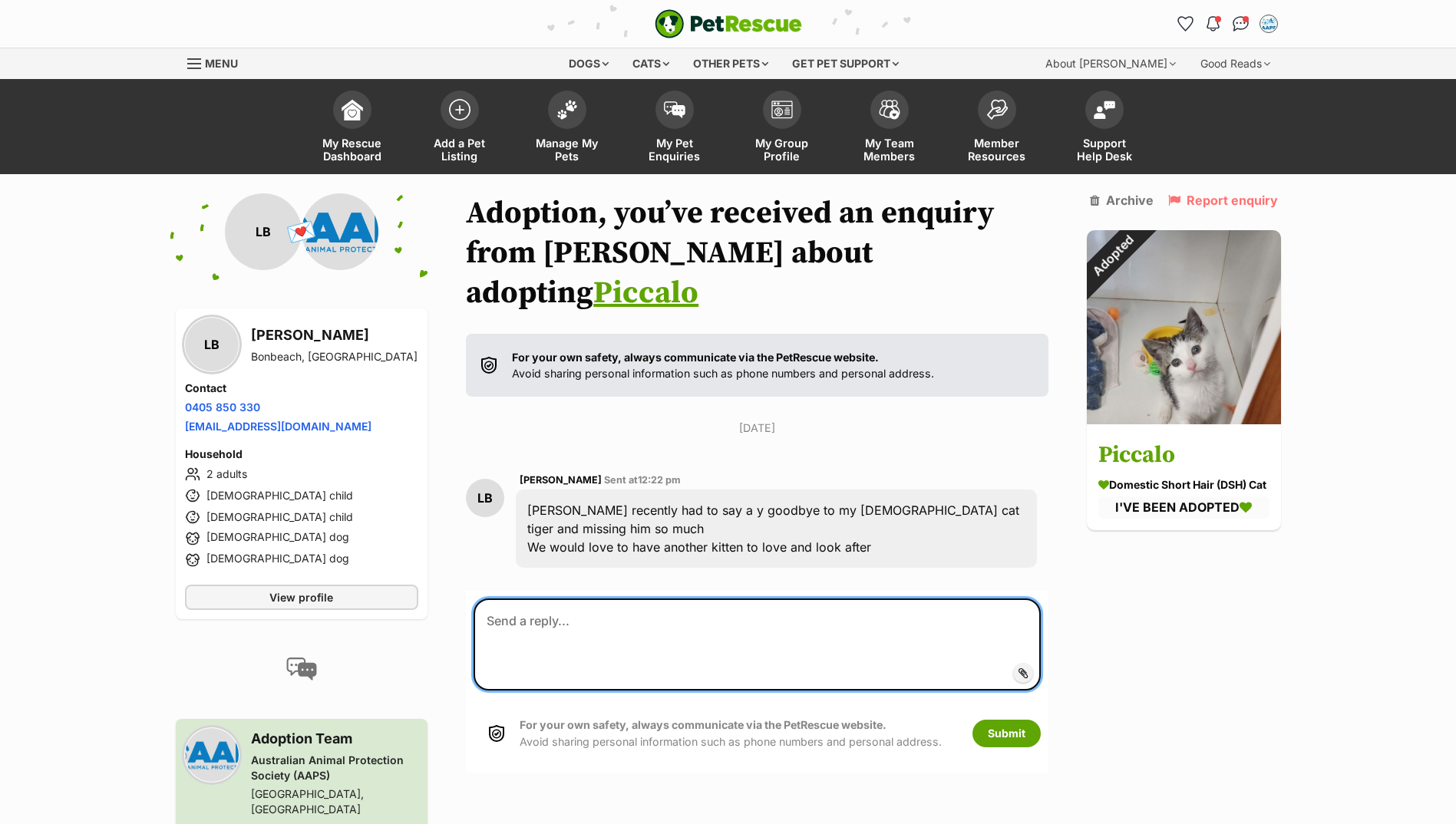
click at [506, 599] on textarea at bounding box center [757, 644] width 566 height 92
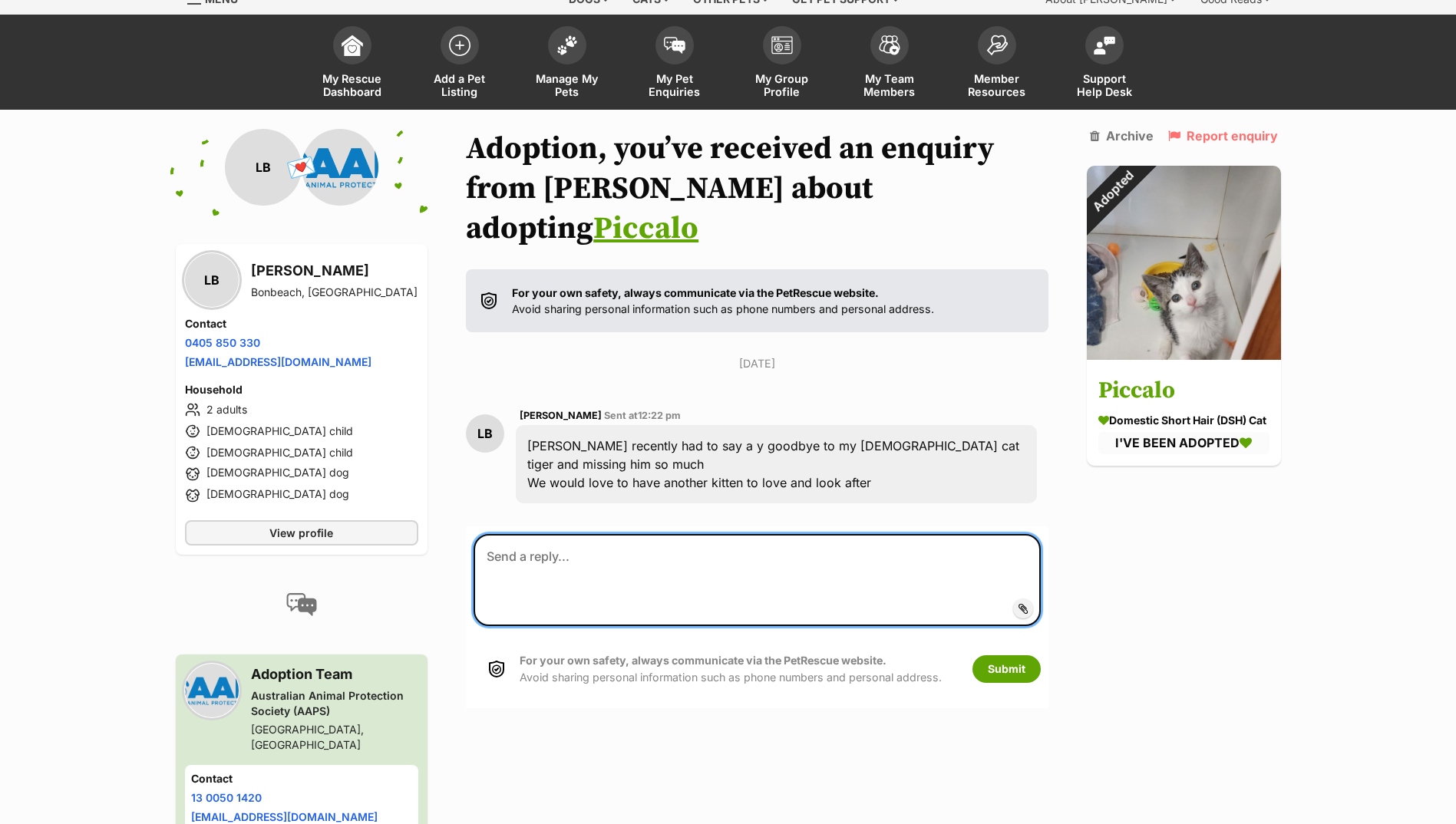
scroll to position [68, 0]
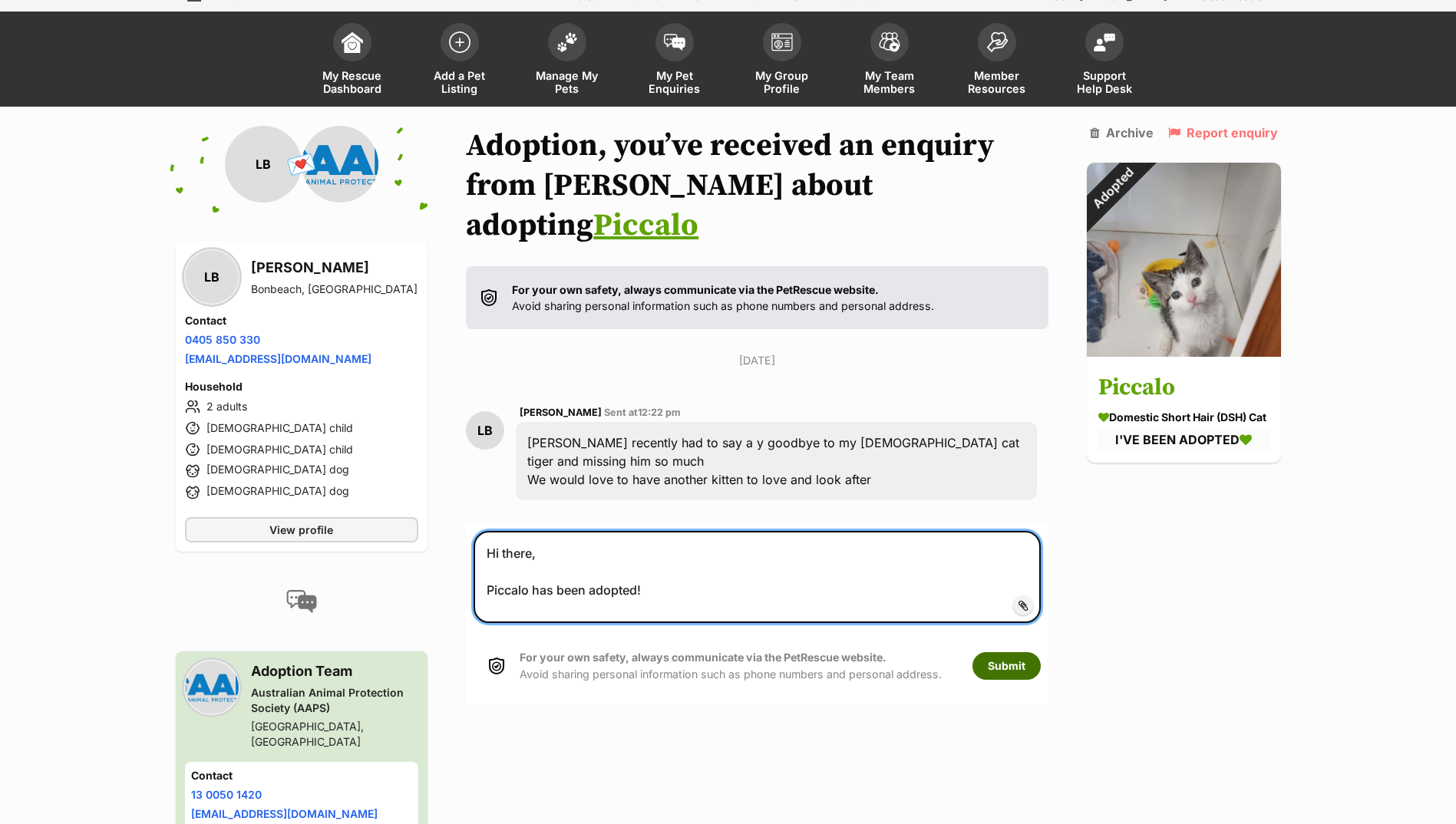
type textarea "Hi there, Piccalo has been adopted!"
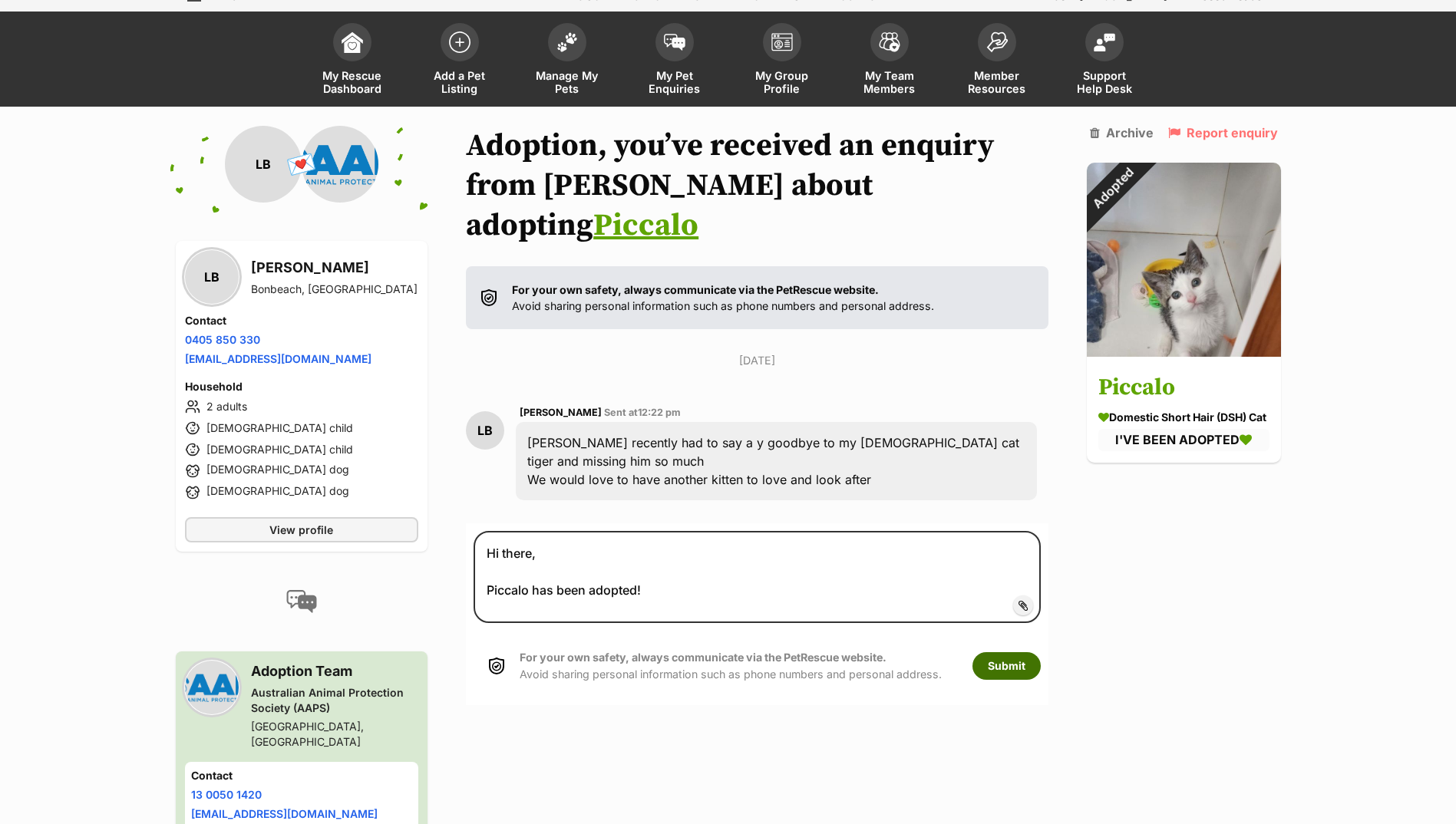
click at [998, 652] on button "Submit" at bounding box center [1007, 666] width 68 height 28
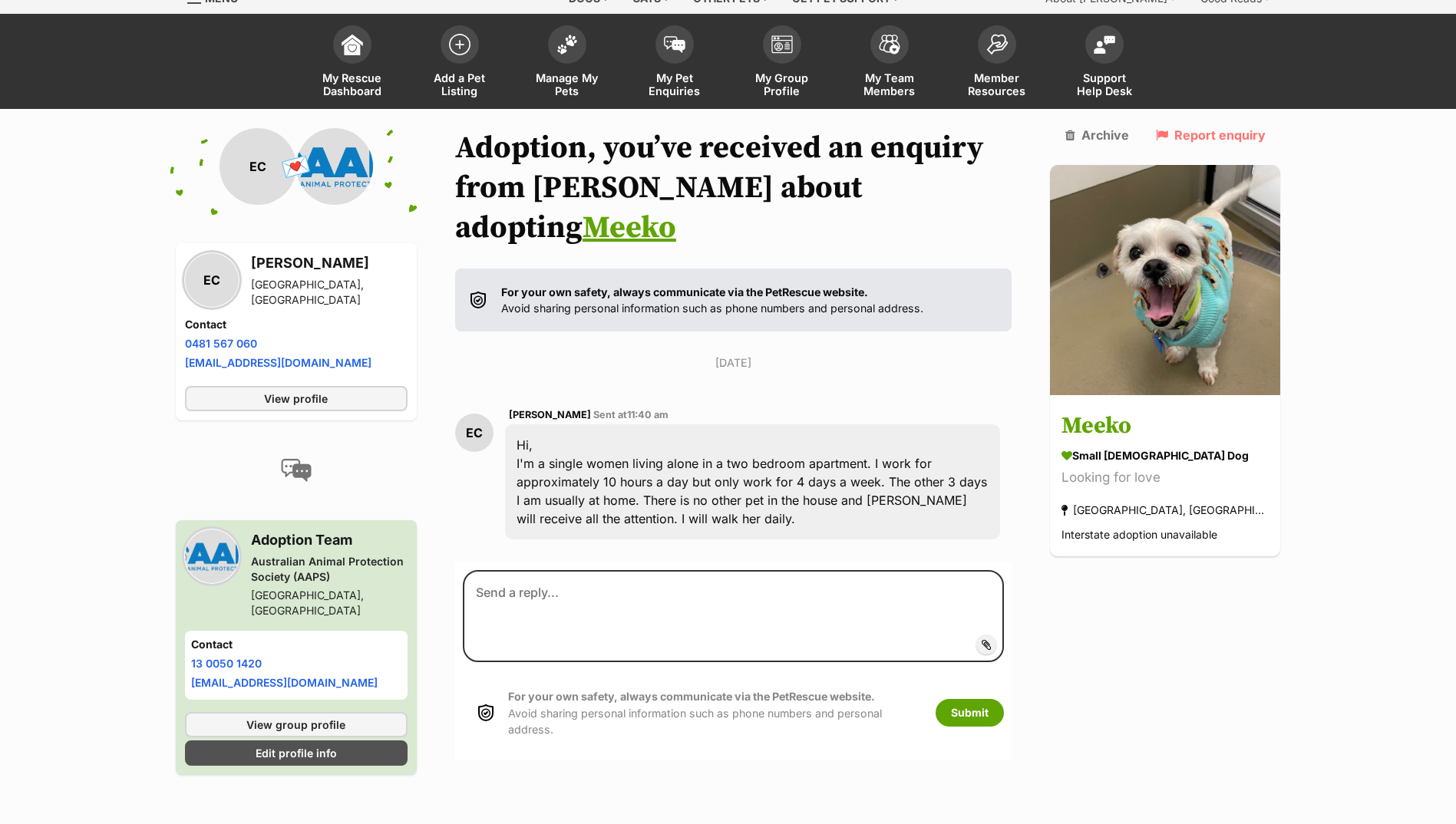
scroll to position [86, 0]
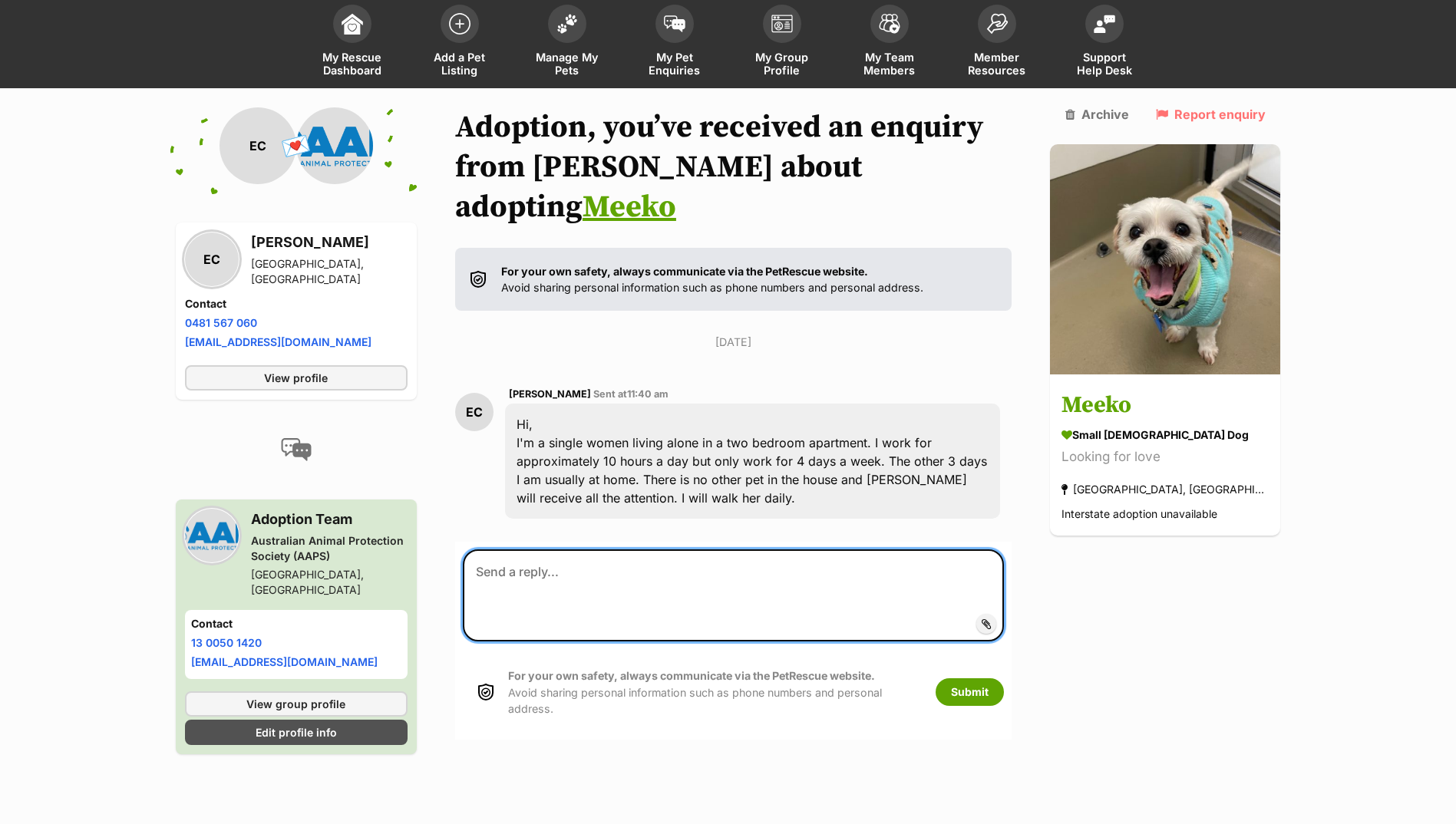
click at [589, 565] on textarea at bounding box center [734, 595] width 542 height 92
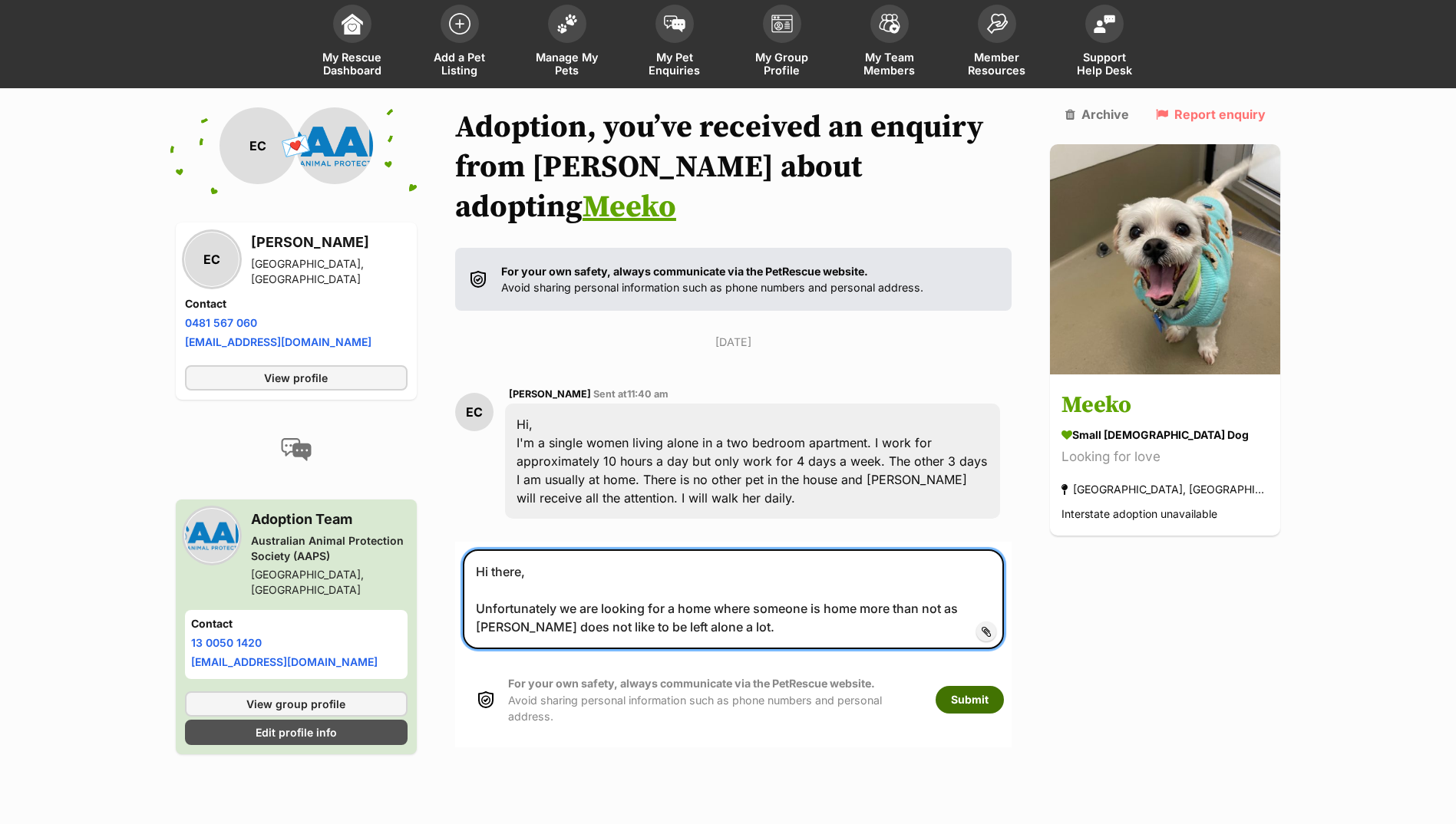
type textarea "Hi there, Unfortunately we are looking for a home where someone is home more th…"
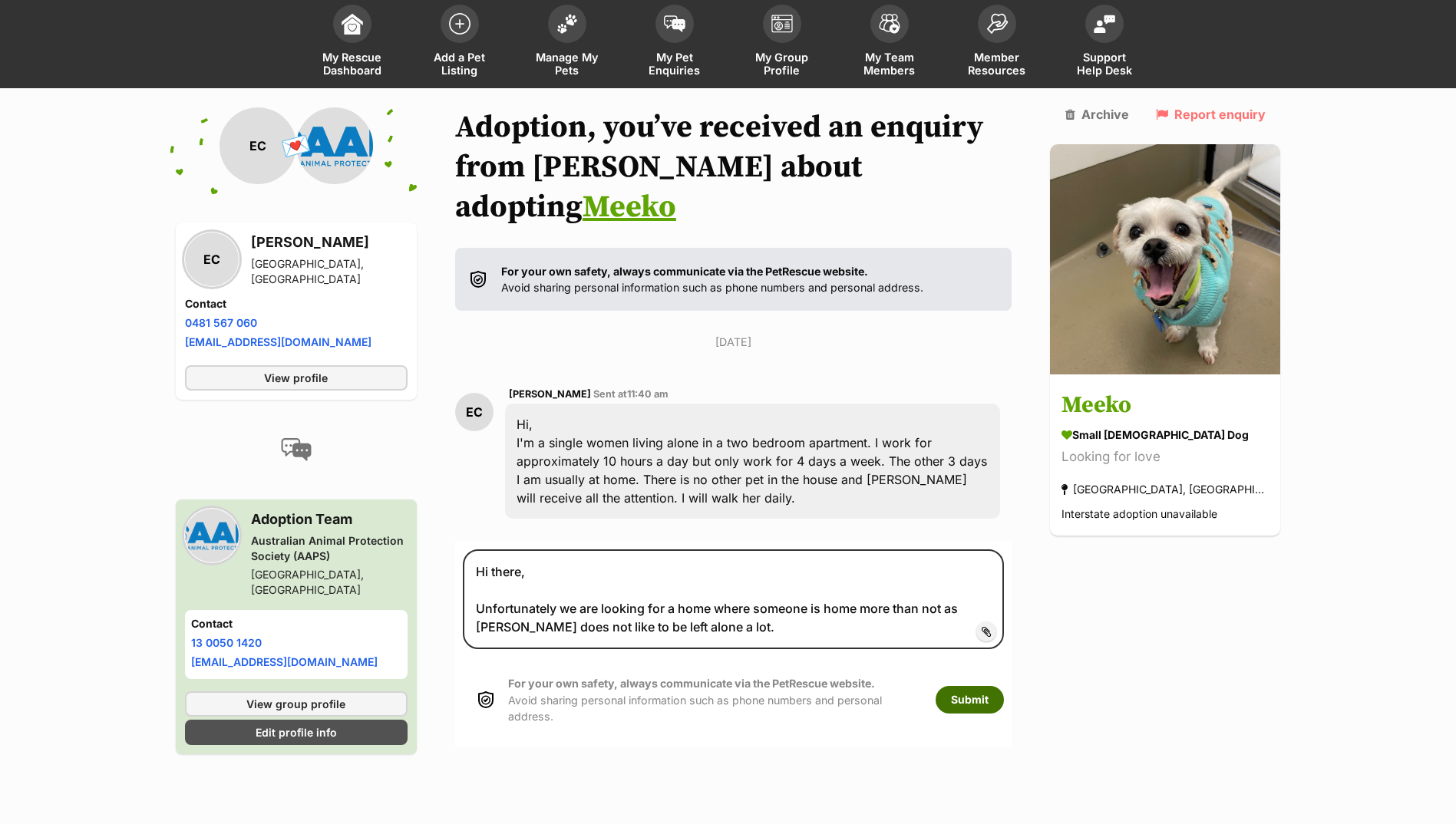
click at [994, 686] on button "Submit" at bounding box center [970, 700] width 68 height 28
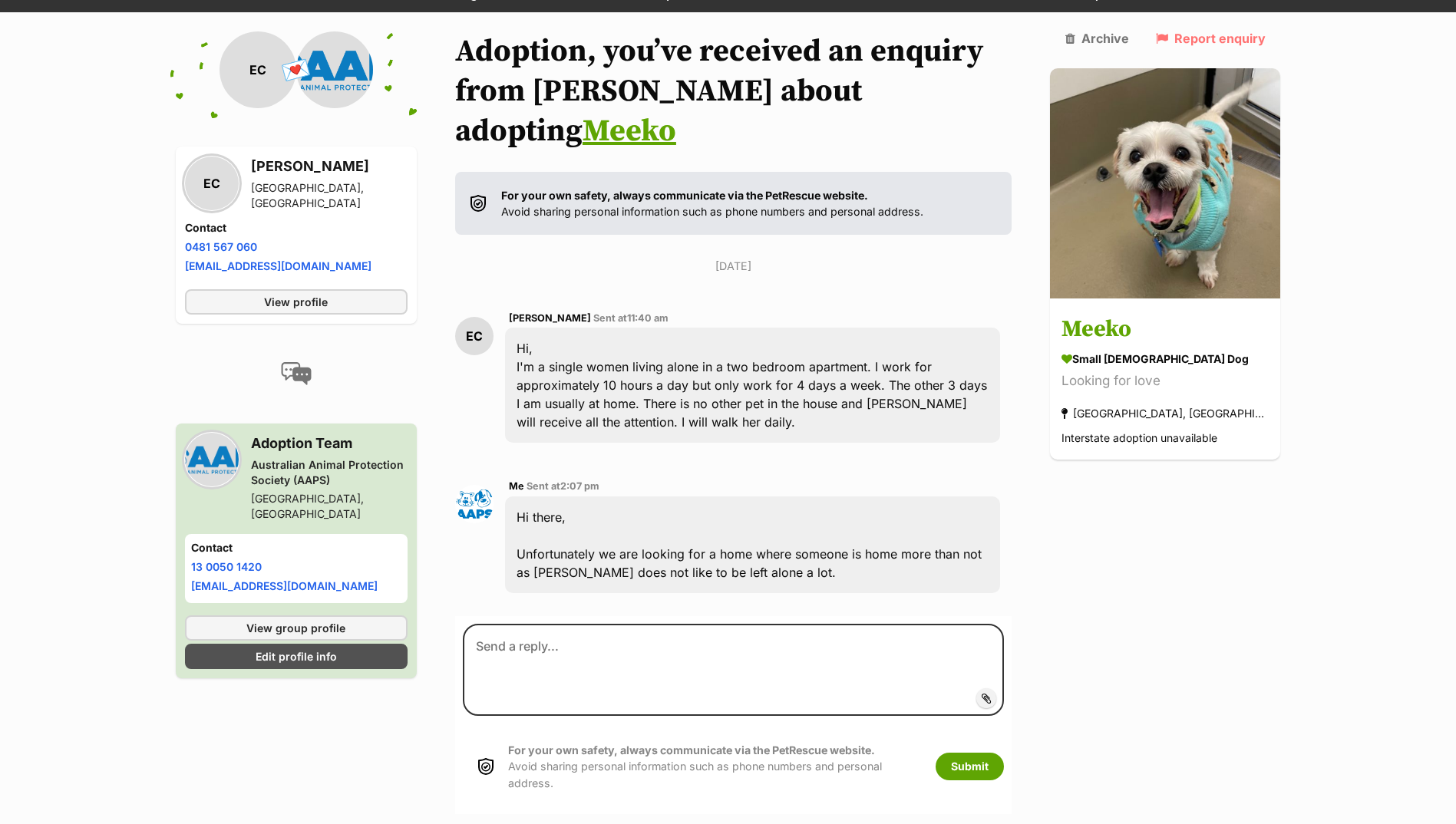
scroll to position [246, 0]
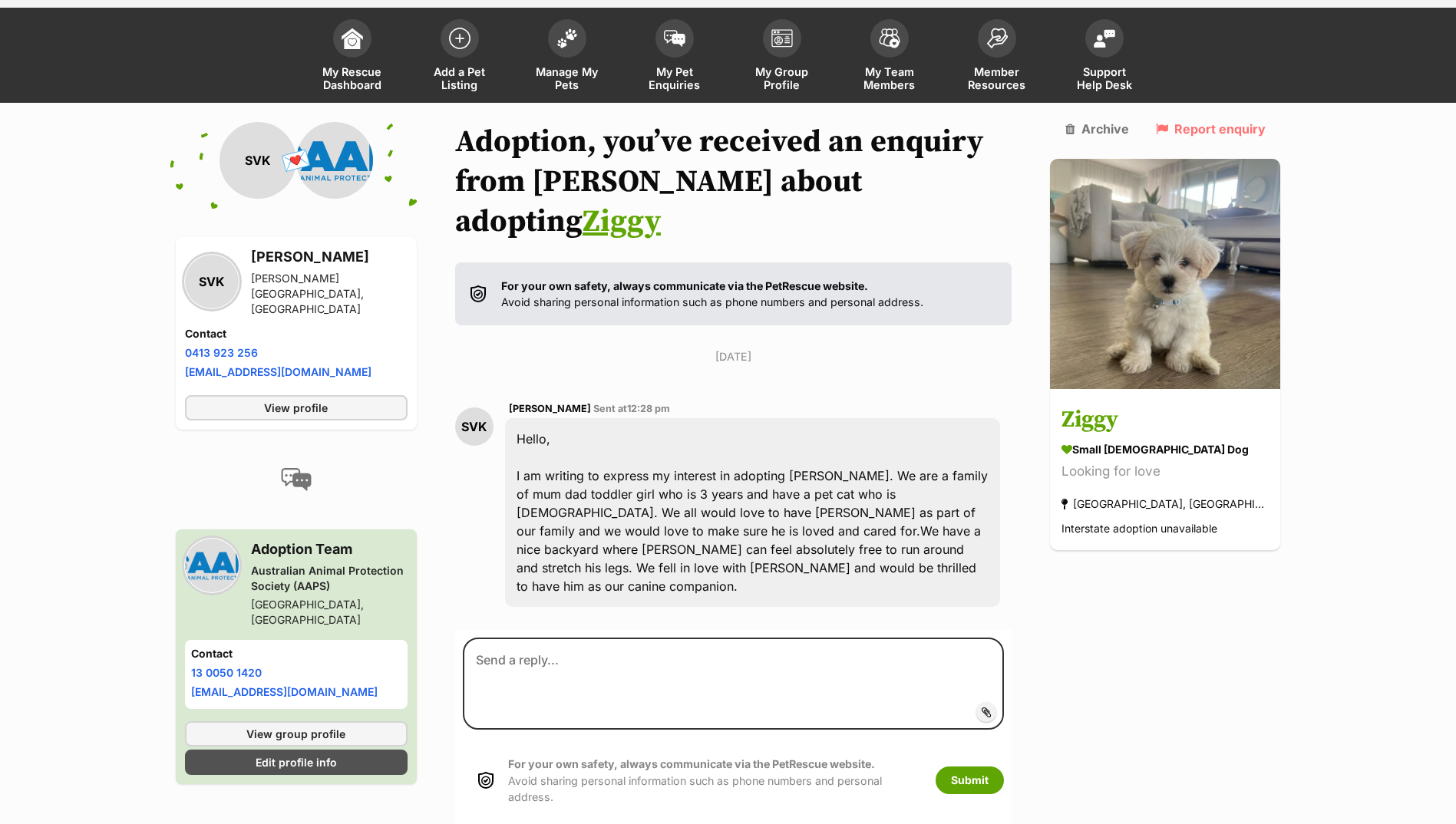
scroll to position [114, 0]
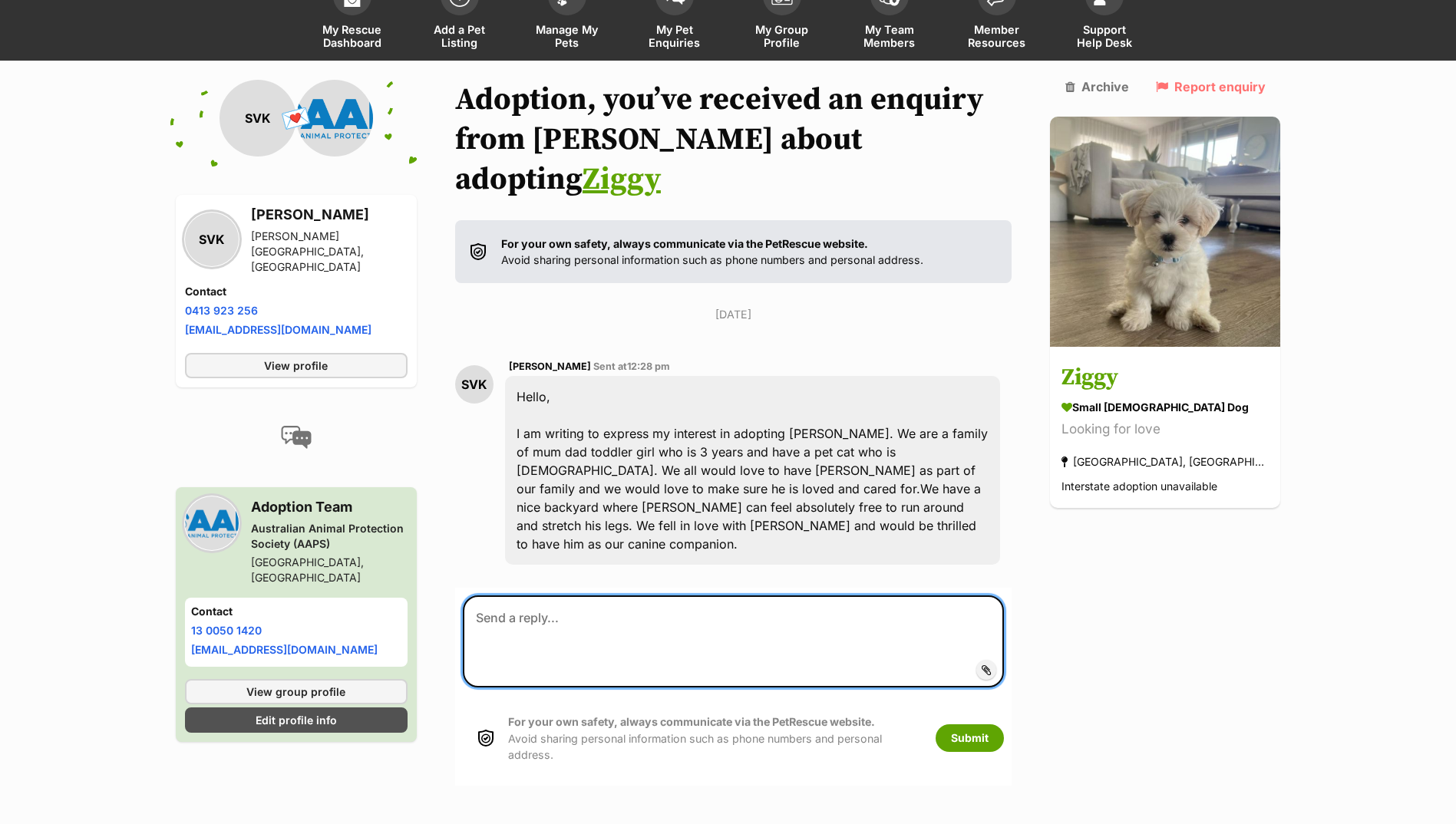
paste textarea "Hi there, Thanks so much for your application. Unfortunately, [PERSON_NAME] has…"
type textarea "Hi there, Thanks so much for your application. Unfortunately, [PERSON_NAME] has…"
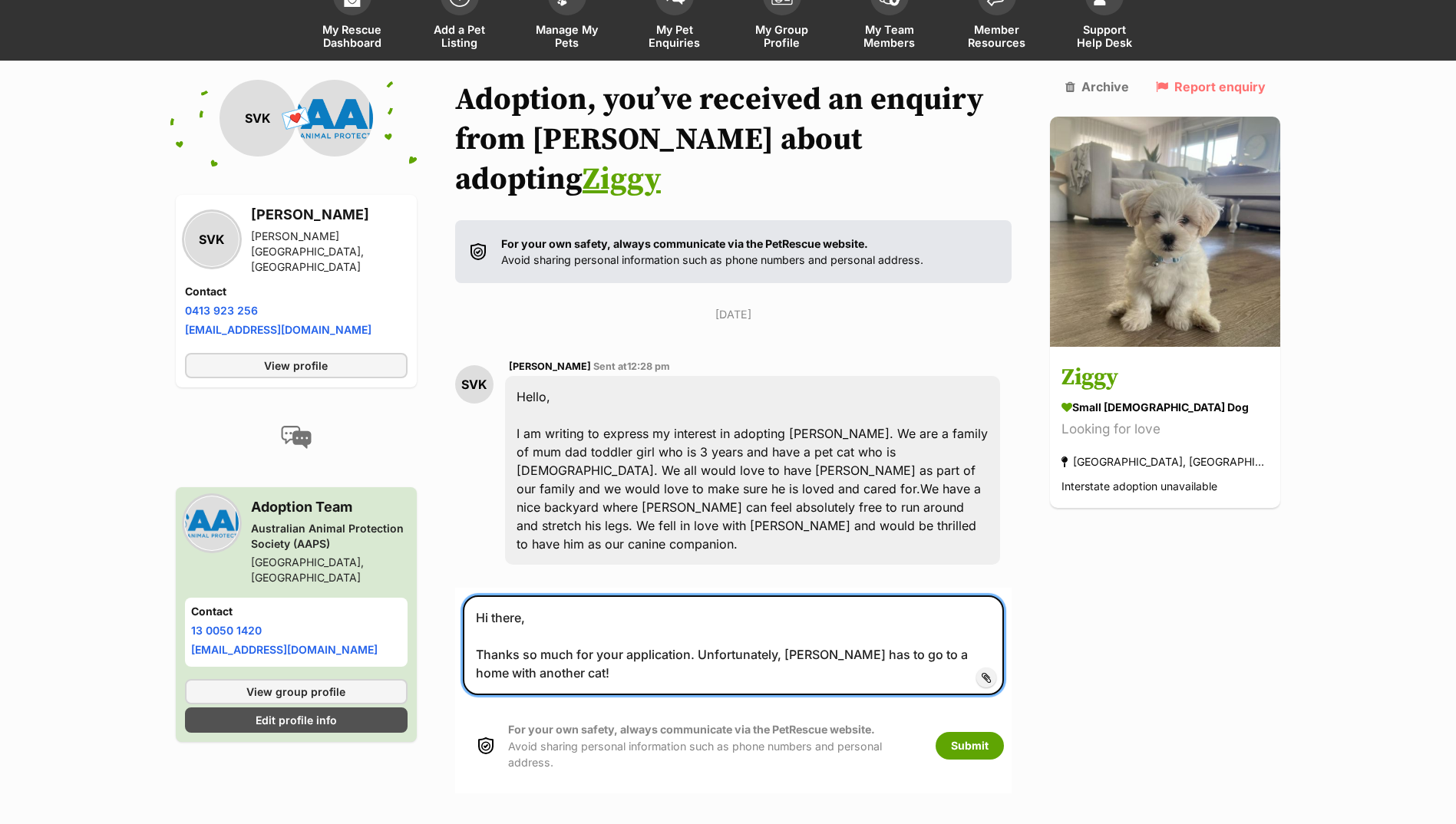
drag, startPoint x: 577, startPoint y: 617, endPoint x: 458, endPoint y: 486, distance: 177.0
click at [458, 486] on div "Back to all conversations 💌 Conversation participant details SVK SVK Sree Vaish…" at bounding box center [728, 436] width 1128 height 713
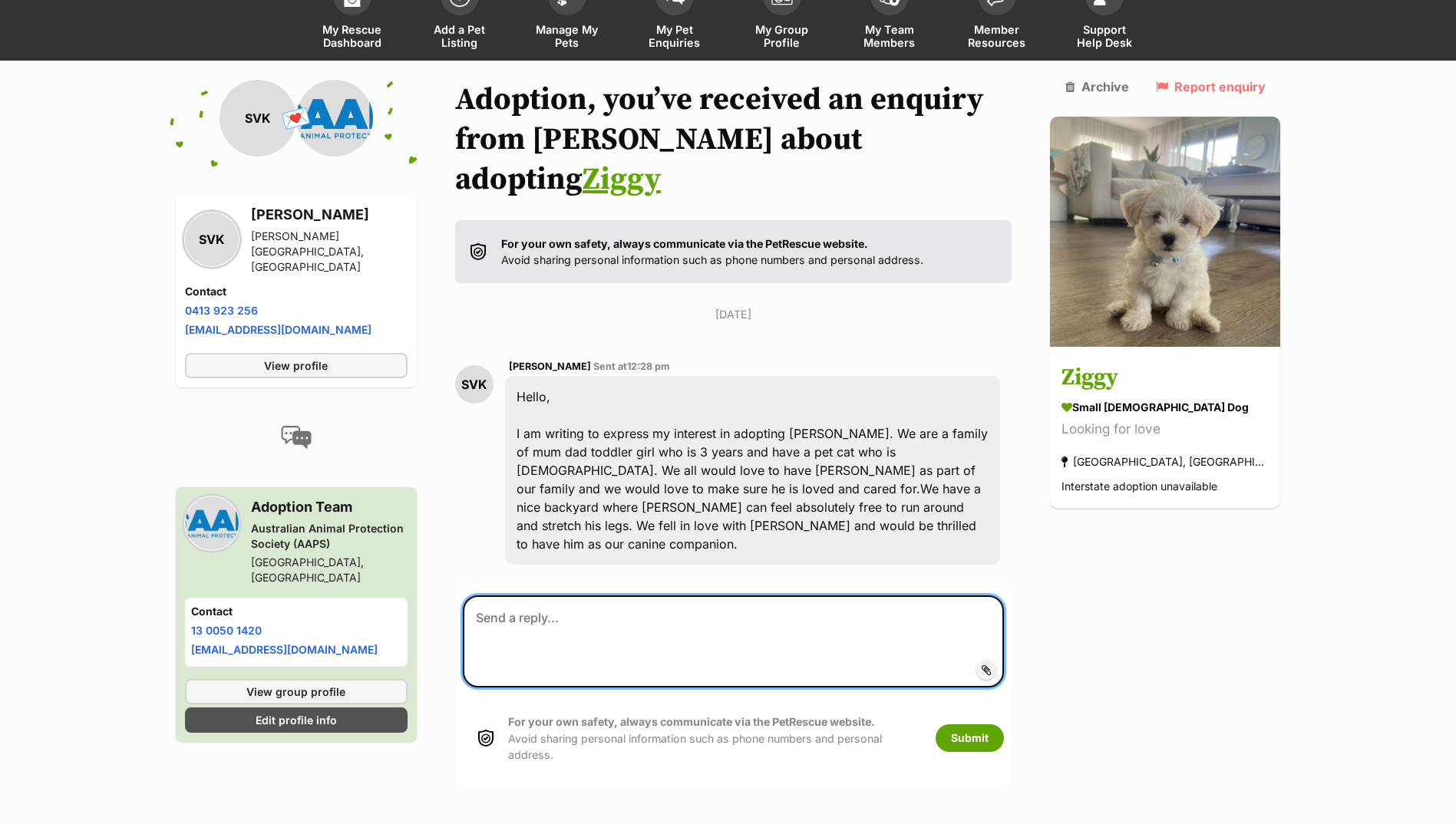
paste textarea "Hi there, Thank you so much for your application for Ziggy. Unfortunately, Zigg…"
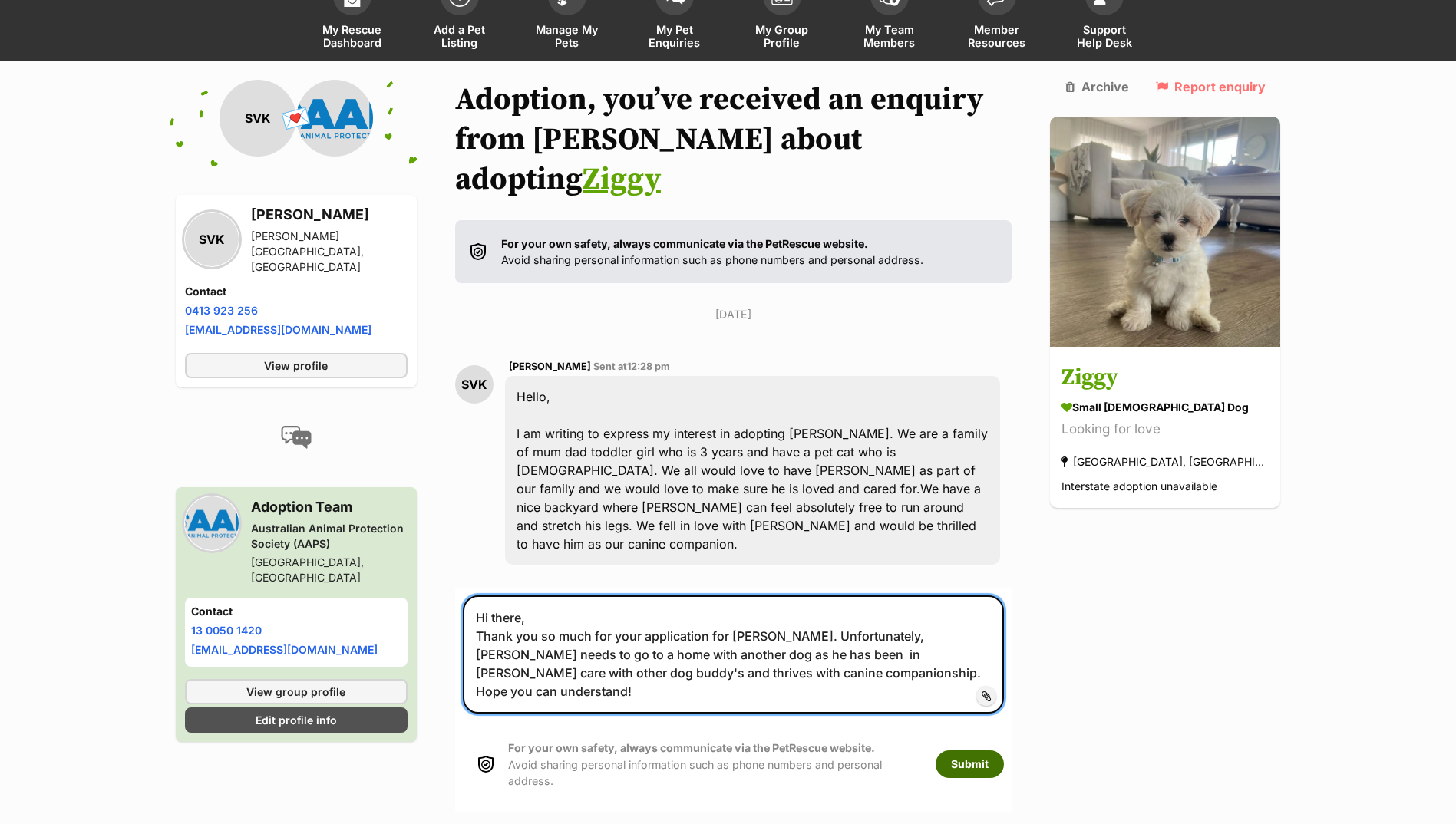
type textarea "Hi there, Thank you so much for your application for Ziggy. Unfortunately, Zigg…"
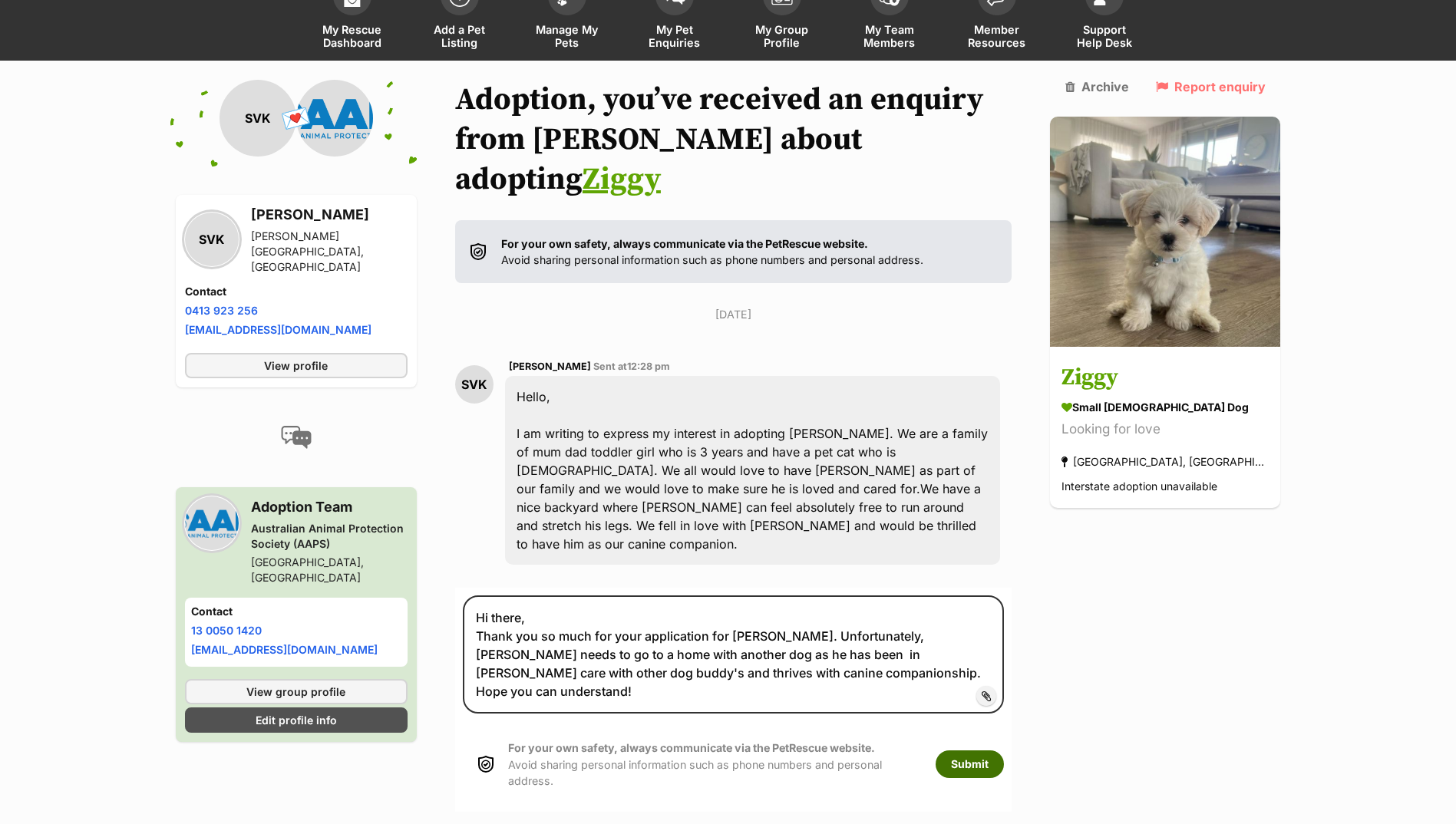
click at [1004, 750] on button "Submit" at bounding box center [970, 764] width 68 height 28
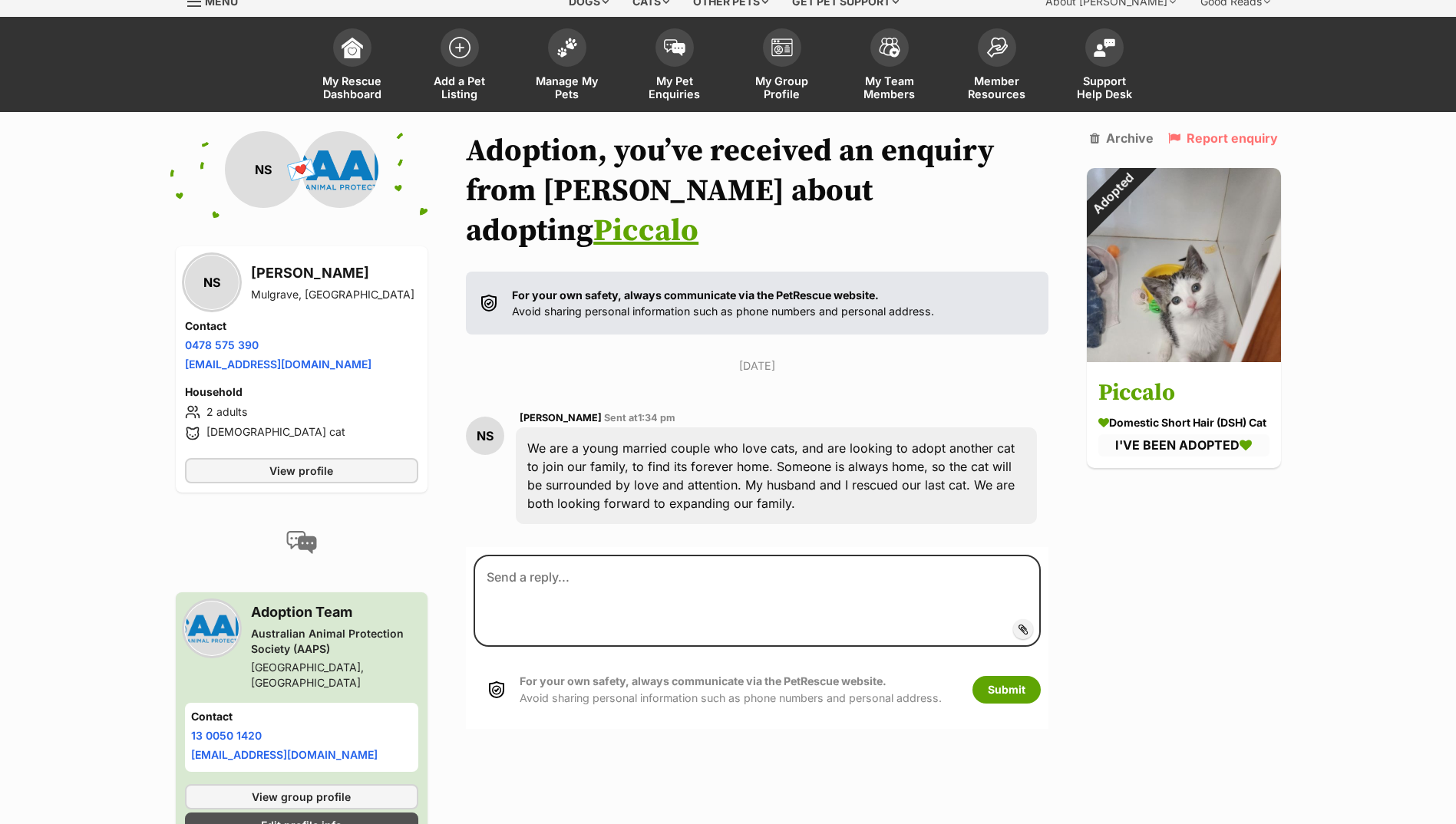
scroll to position [76, 0]
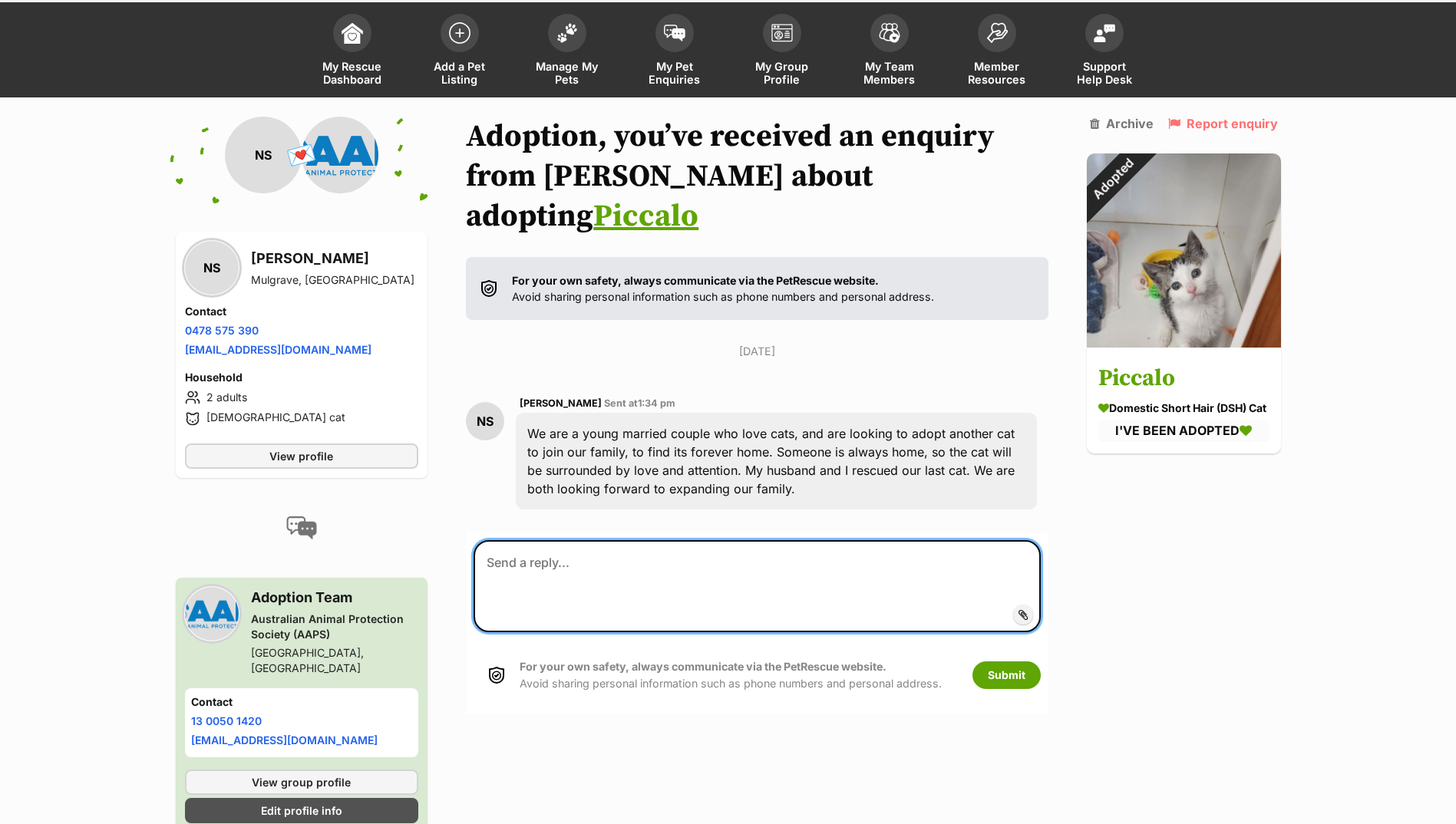
click at [526, 540] on textarea at bounding box center [757, 586] width 566 height 92
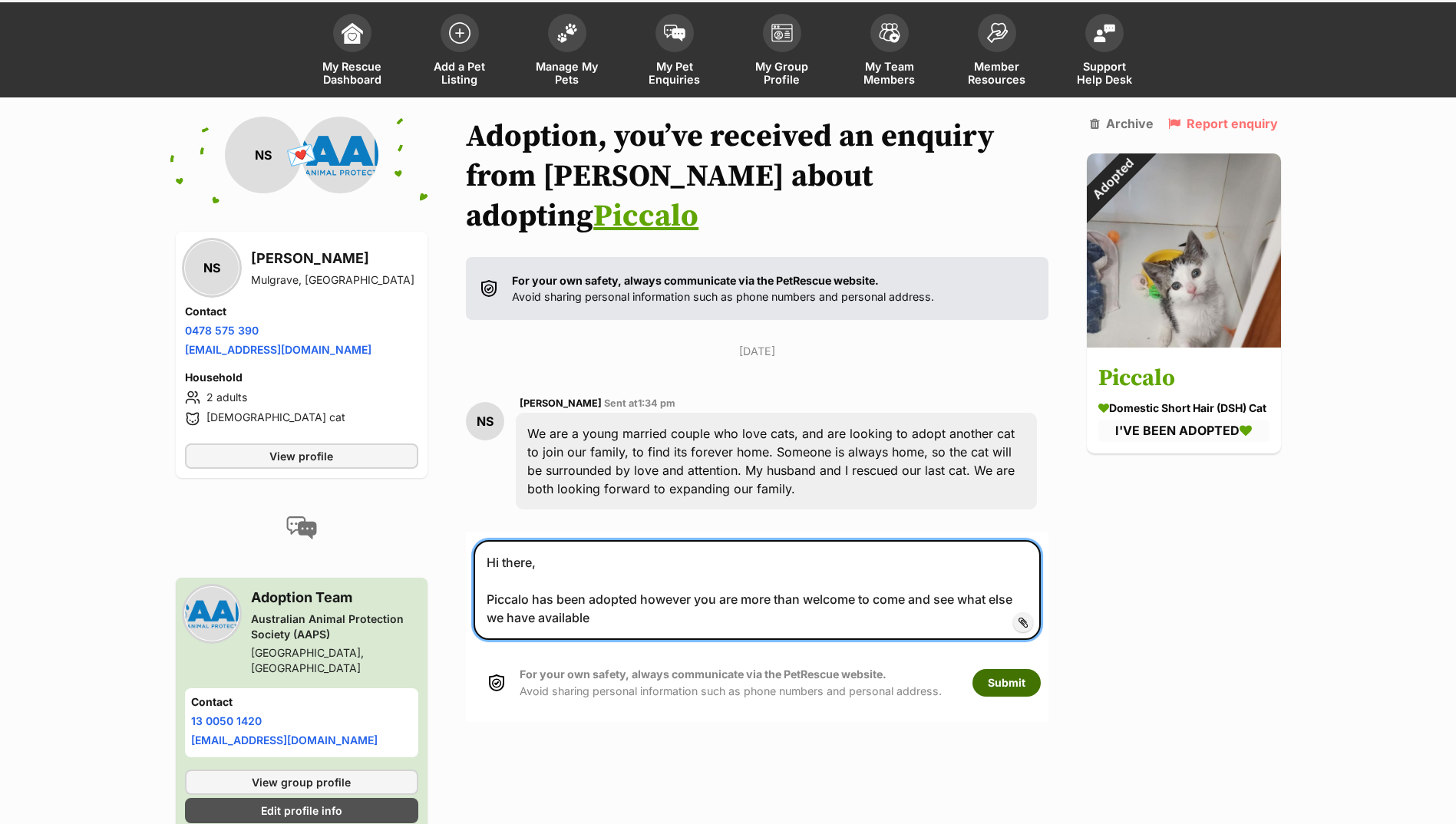
type textarea "Hi there, Piccalo has been adopted however you are more than welcome to come an…"
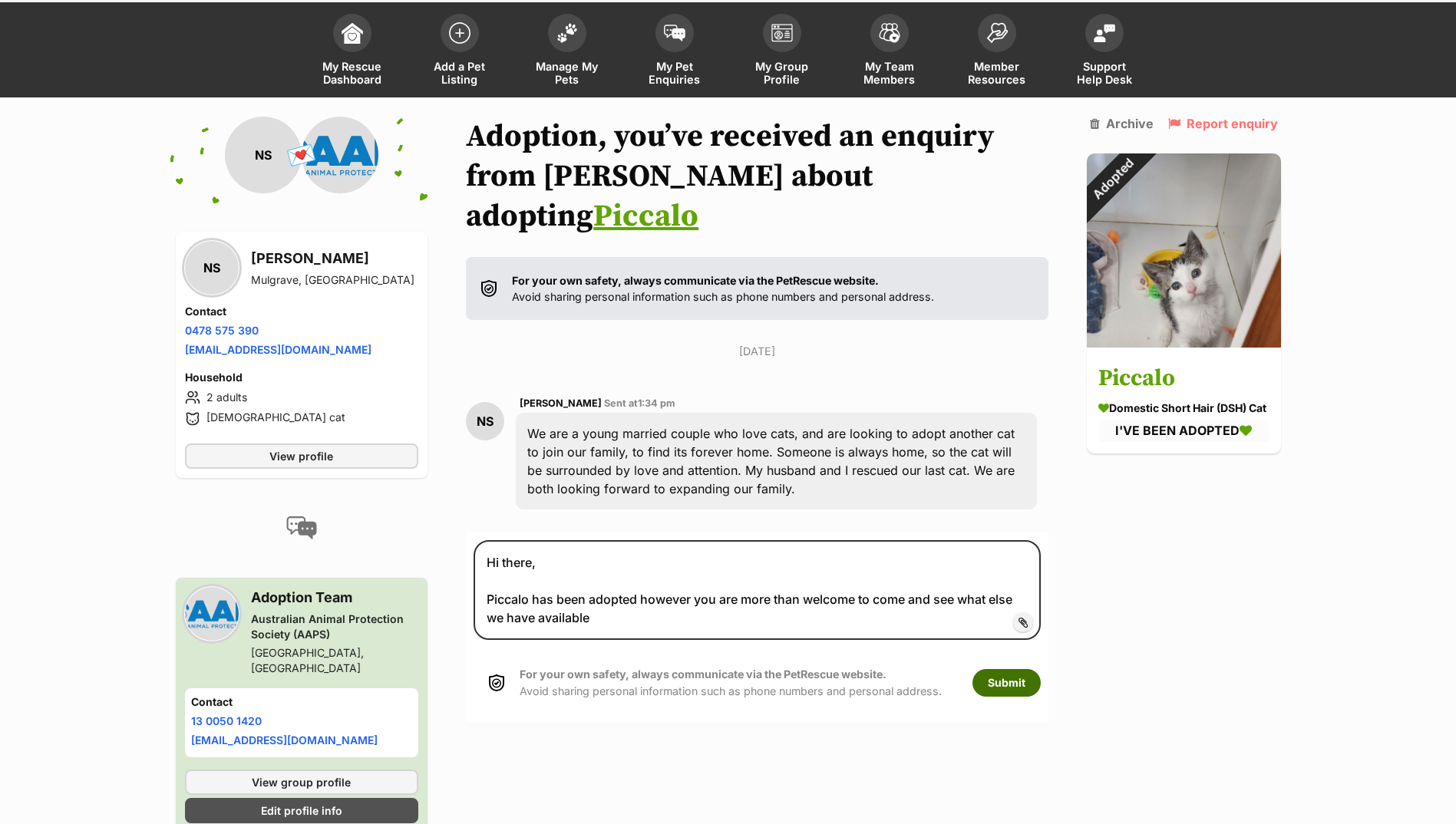
click at [1025, 669] on button "Submit" at bounding box center [1007, 682] width 68 height 28
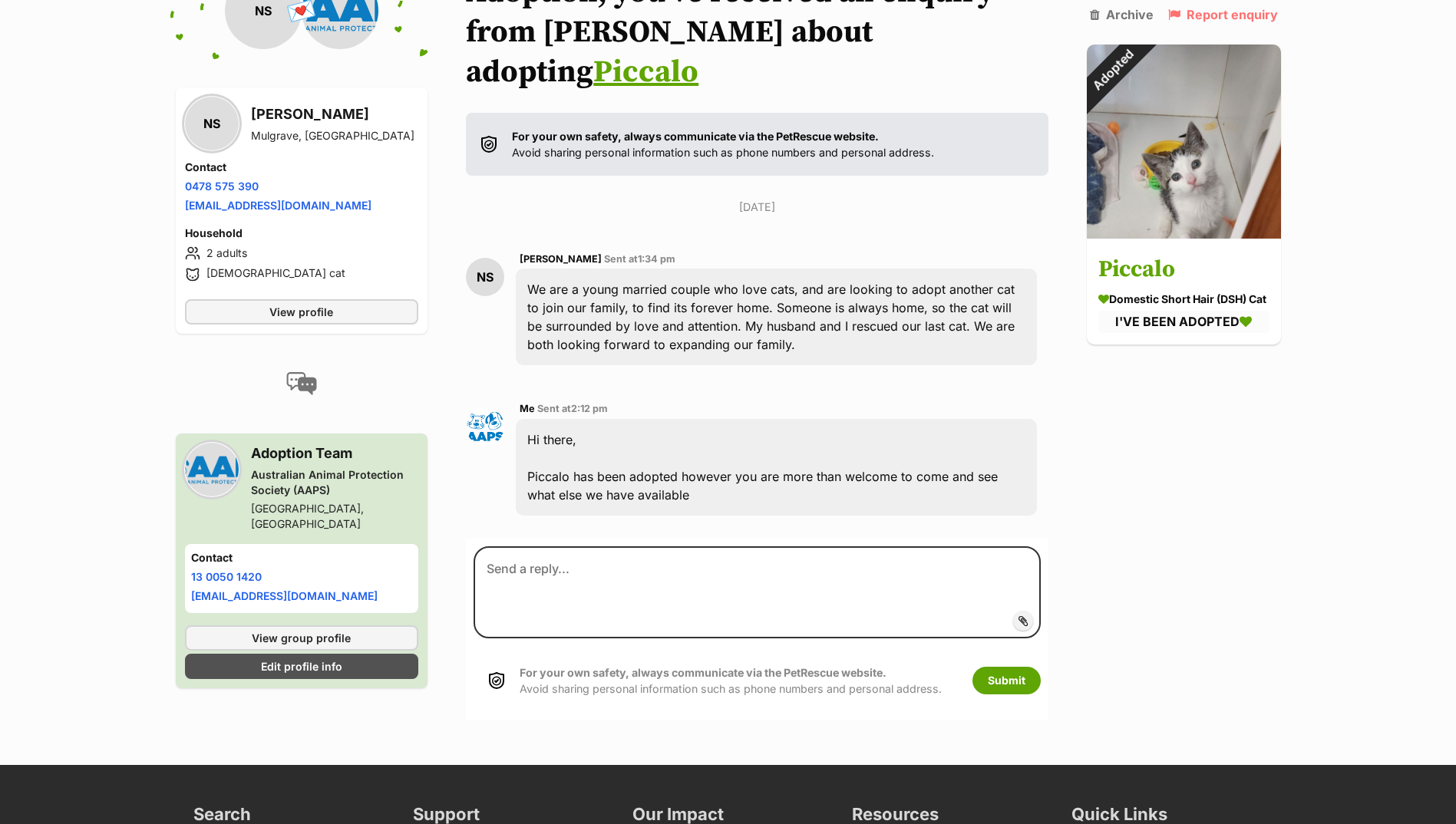
scroll to position [227, 0]
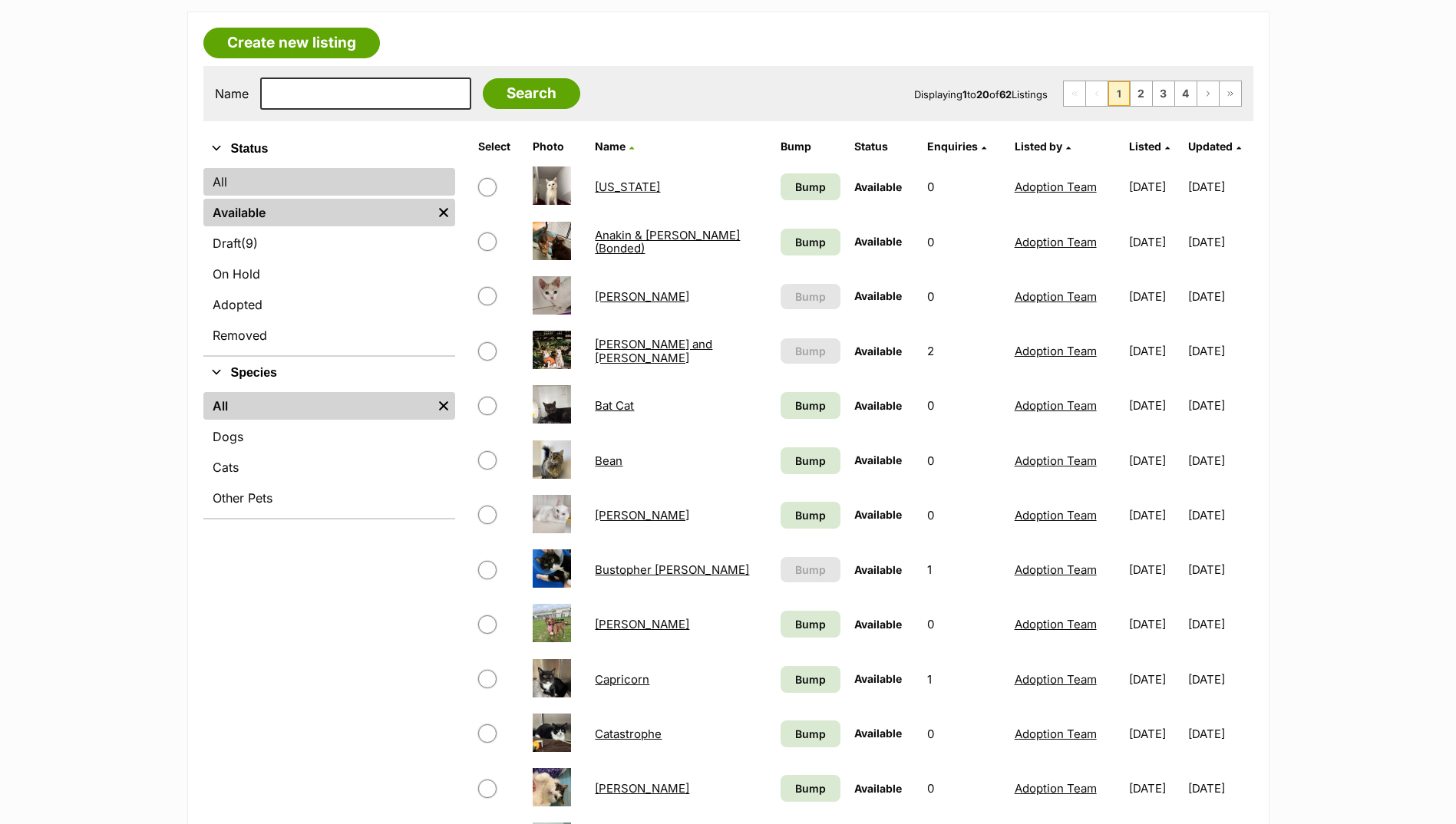
scroll to position [384, 0]
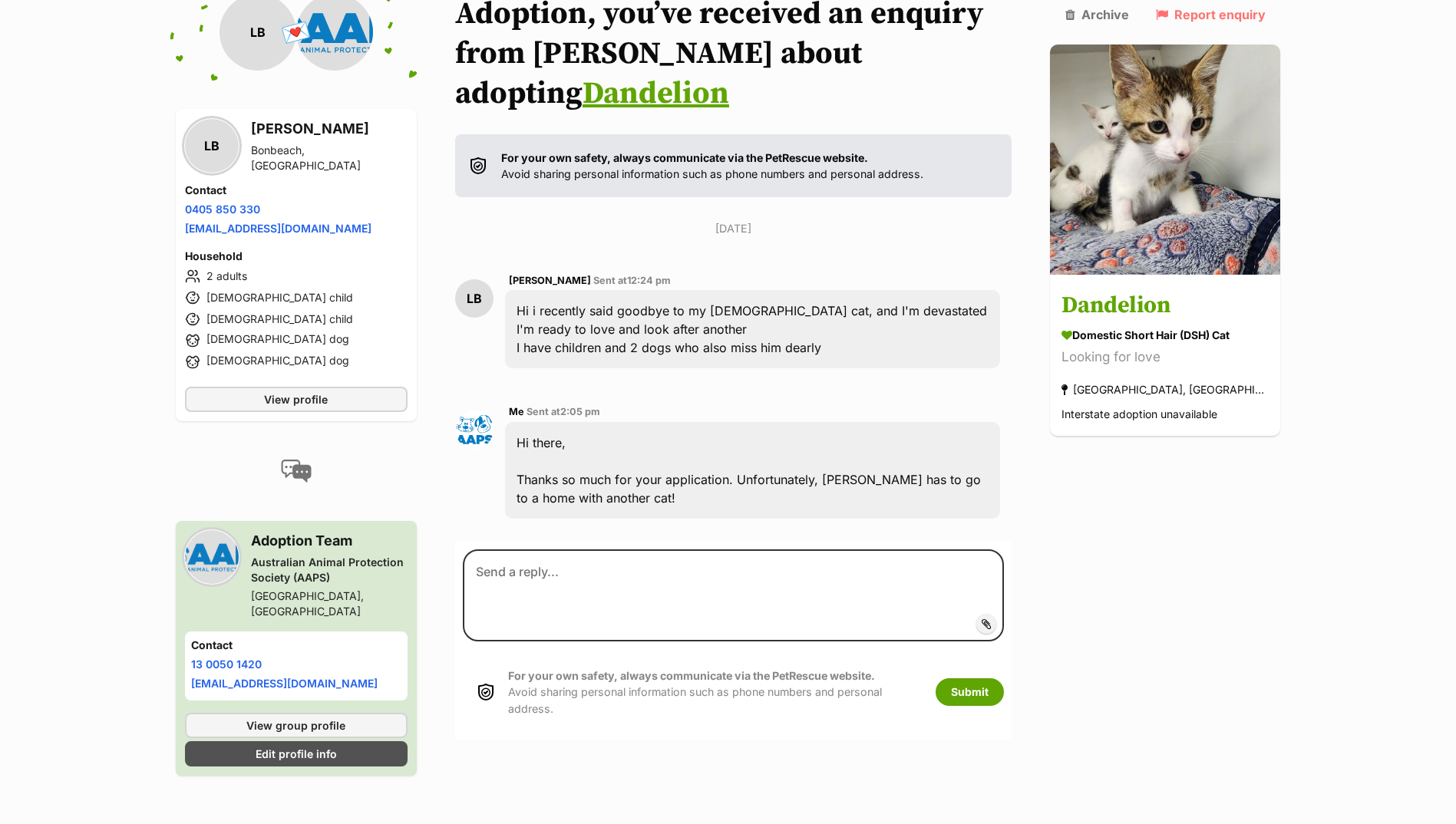
scroll to position [209, 0]
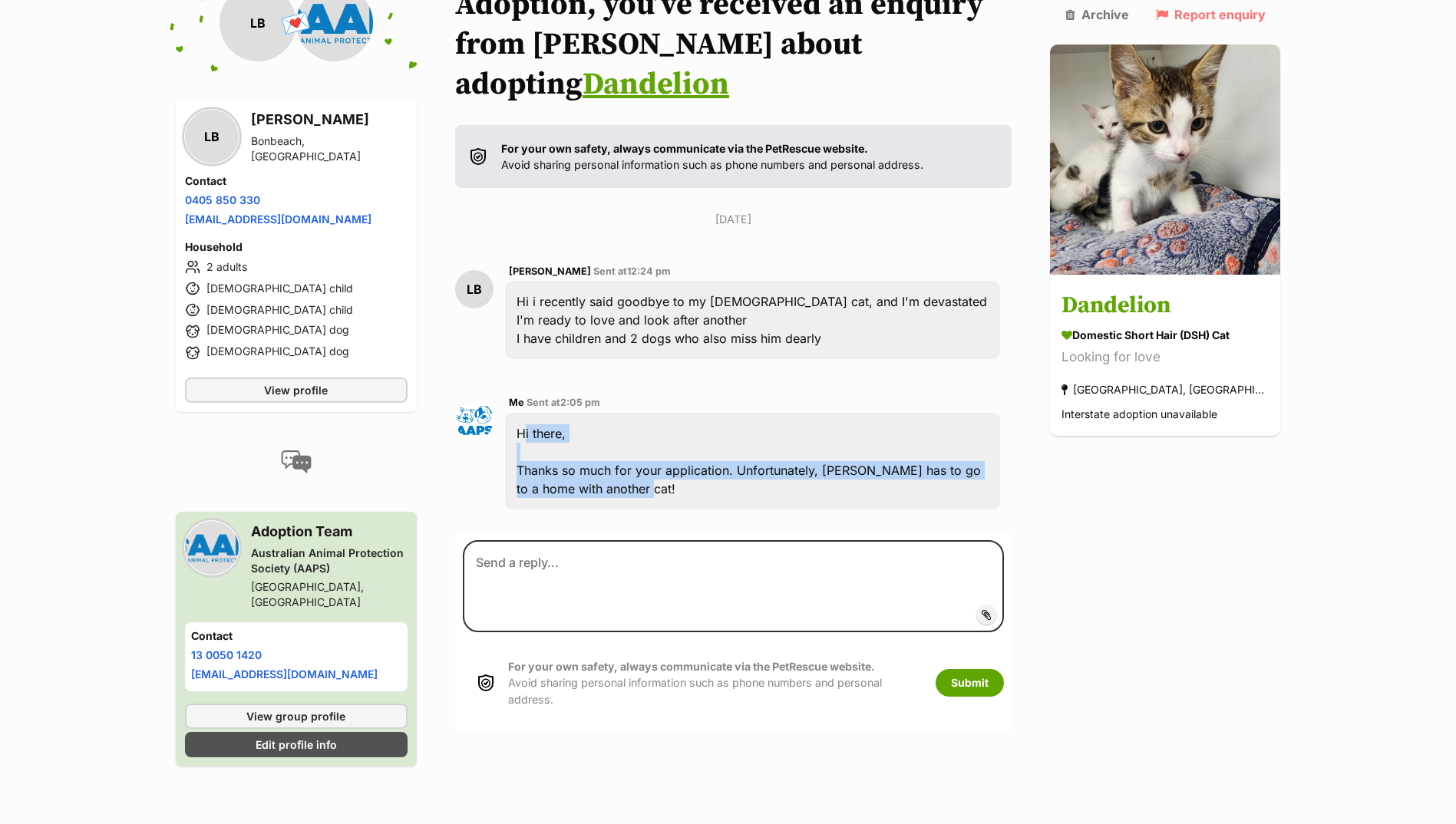
drag, startPoint x: 527, startPoint y: 389, endPoint x: 632, endPoint y: 456, distance: 124.6
click at [632, 456] on div "Hi there, Thanks so much for your application. Unfortunately, Dandelion has to …" at bounding box center [753, 460] width 496 height 97
drag, startPoint x: 632, startPoint y: 456, endPoint x: 540, endPoint y: 426, distance: 96.8
copy div "Hi there, Thanks so much for your application. Unfortunately, Dandelion has to …"
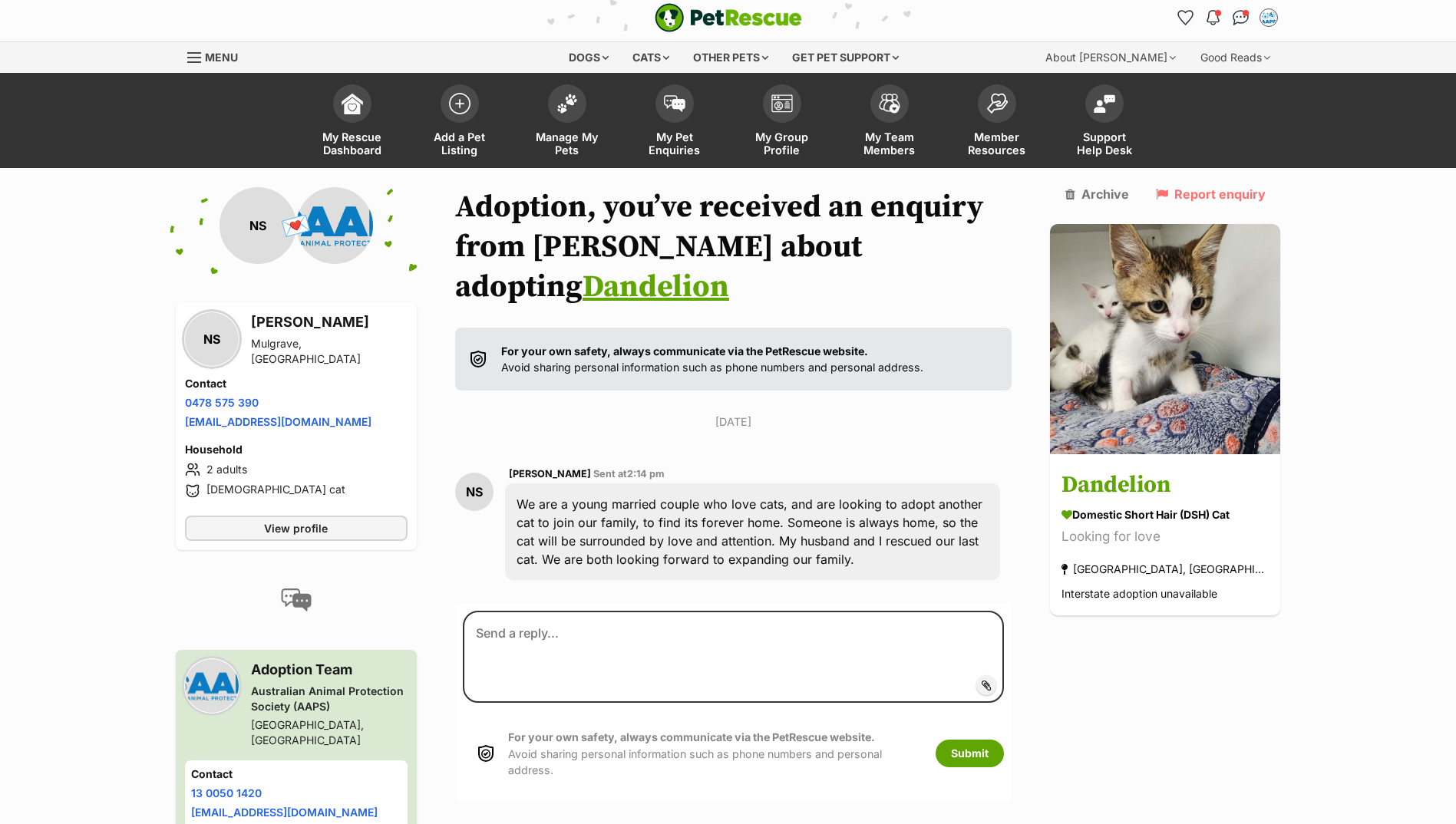
scroll to position [76, 0]
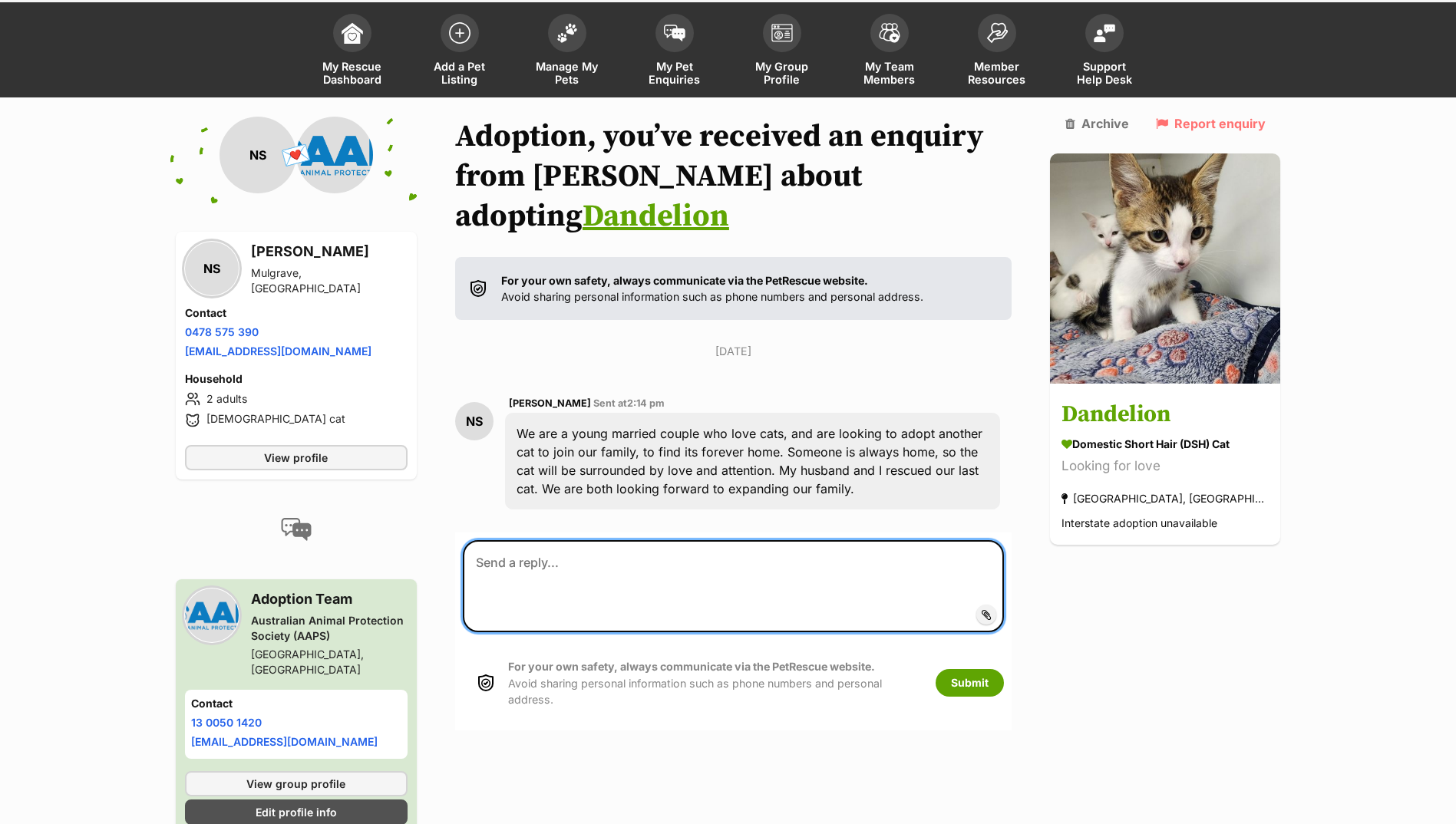
paste textarea "Hi there, Thanks so much for your application. Unfortunately, Dandelion has to …"
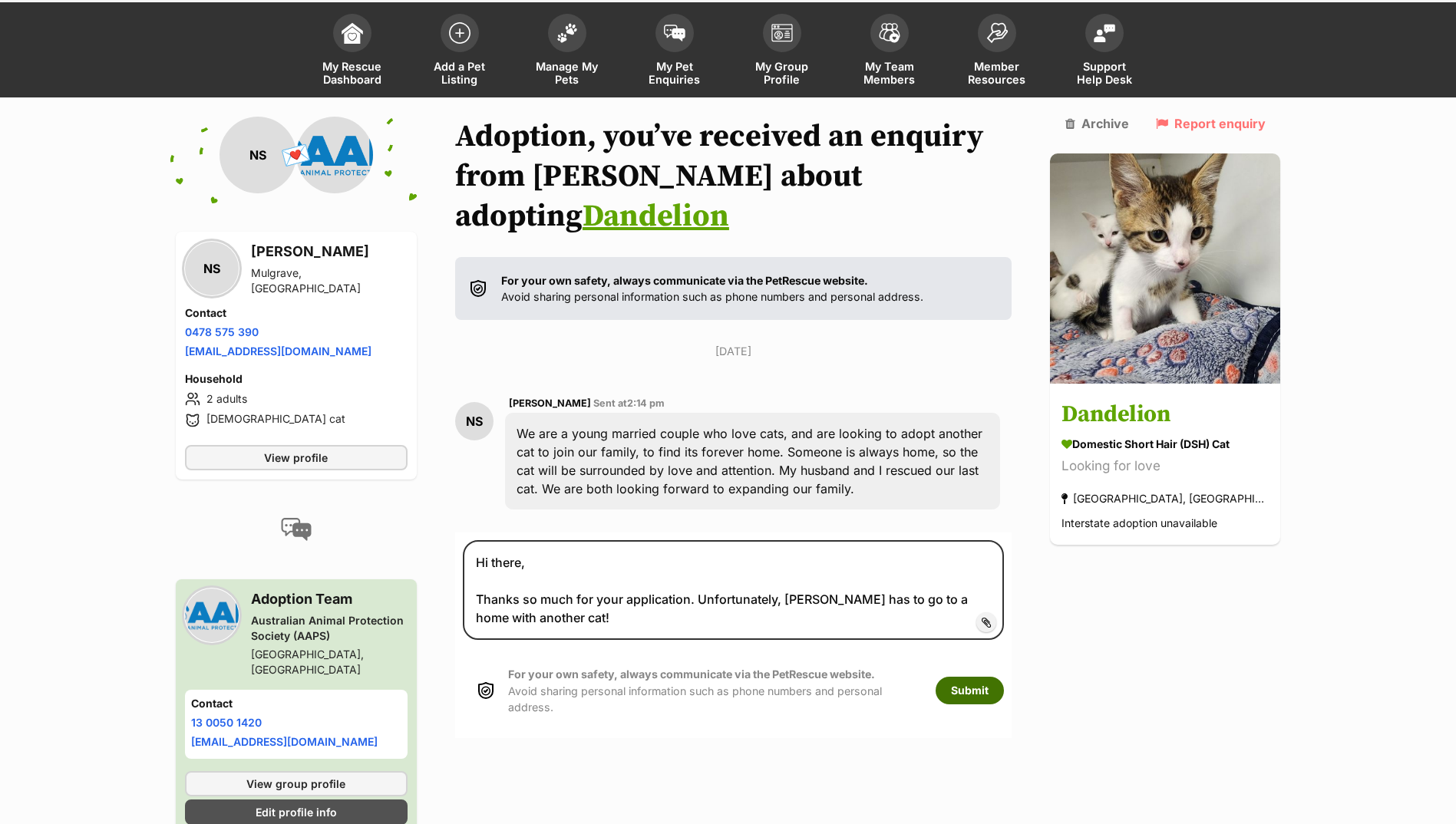
drag, startPoint x: 1006, startPoint y: 643, endPoint x: 496, endPoint y: 569, distance: 515.3
click at [505, 572] on form "Hi there, Thanks so much for your application. Unfortunately, Dandelion has to …" at bounding box center [733, 635] width 557 height 206
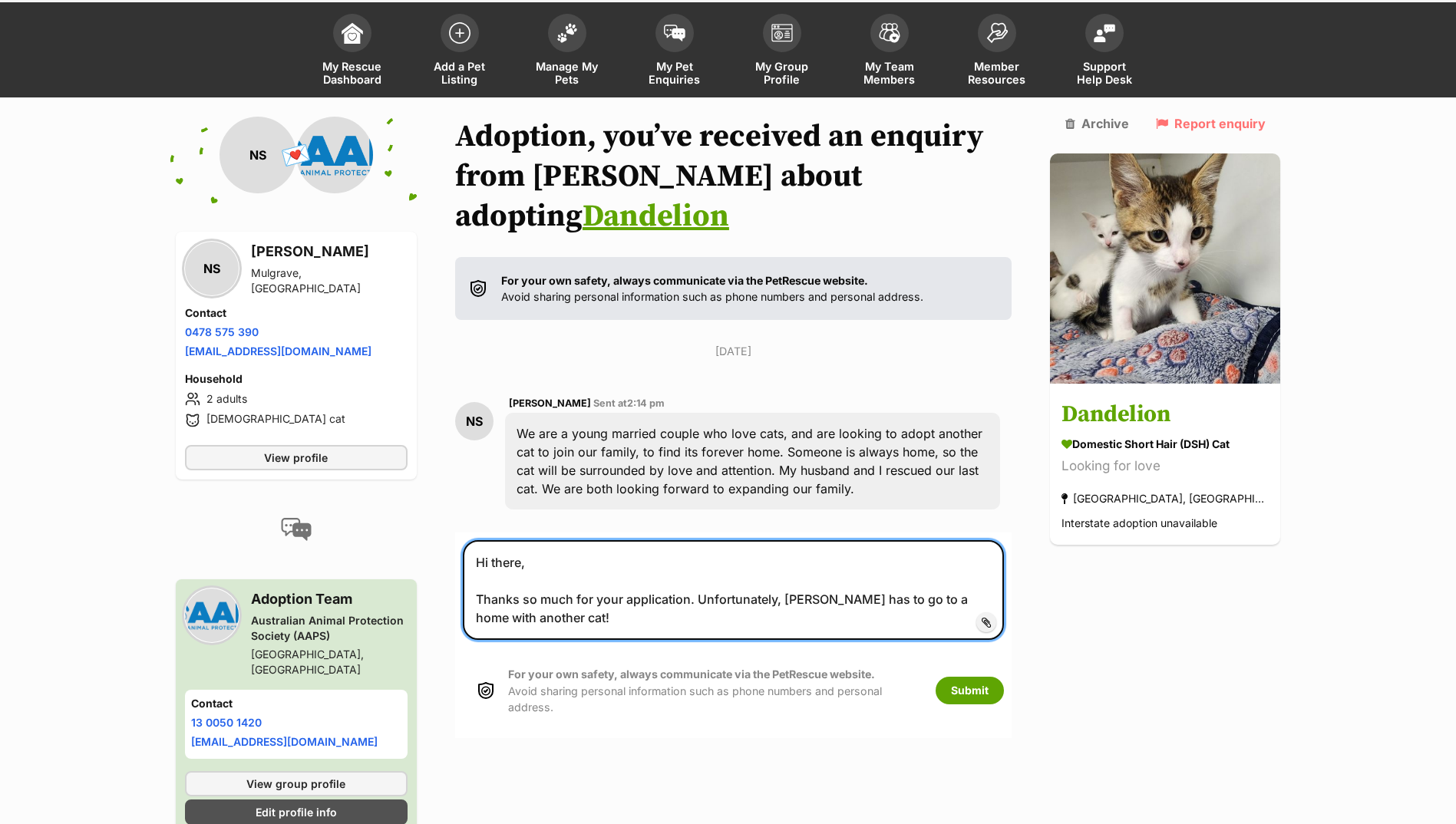
click at [686, 556] on textarea "Hi there, Thanks so much for your application. Unfortunately, Dandelion has to …" at bounding box center [734, 590] width 542 height 100
drag, startPoint x: 571, startPoint y: 581, endPoint x: 400, endPoint y: 443, distance: 219.7
click at [400, 443] on div "Back to all conversations 💌 Conversation participant details NS NS Nabiha Siddi…" at bounding box center [728, 494] width 1128 height 756
type textarea "Hi there, You are more than welcome to come down and see Dandelion and see what…"
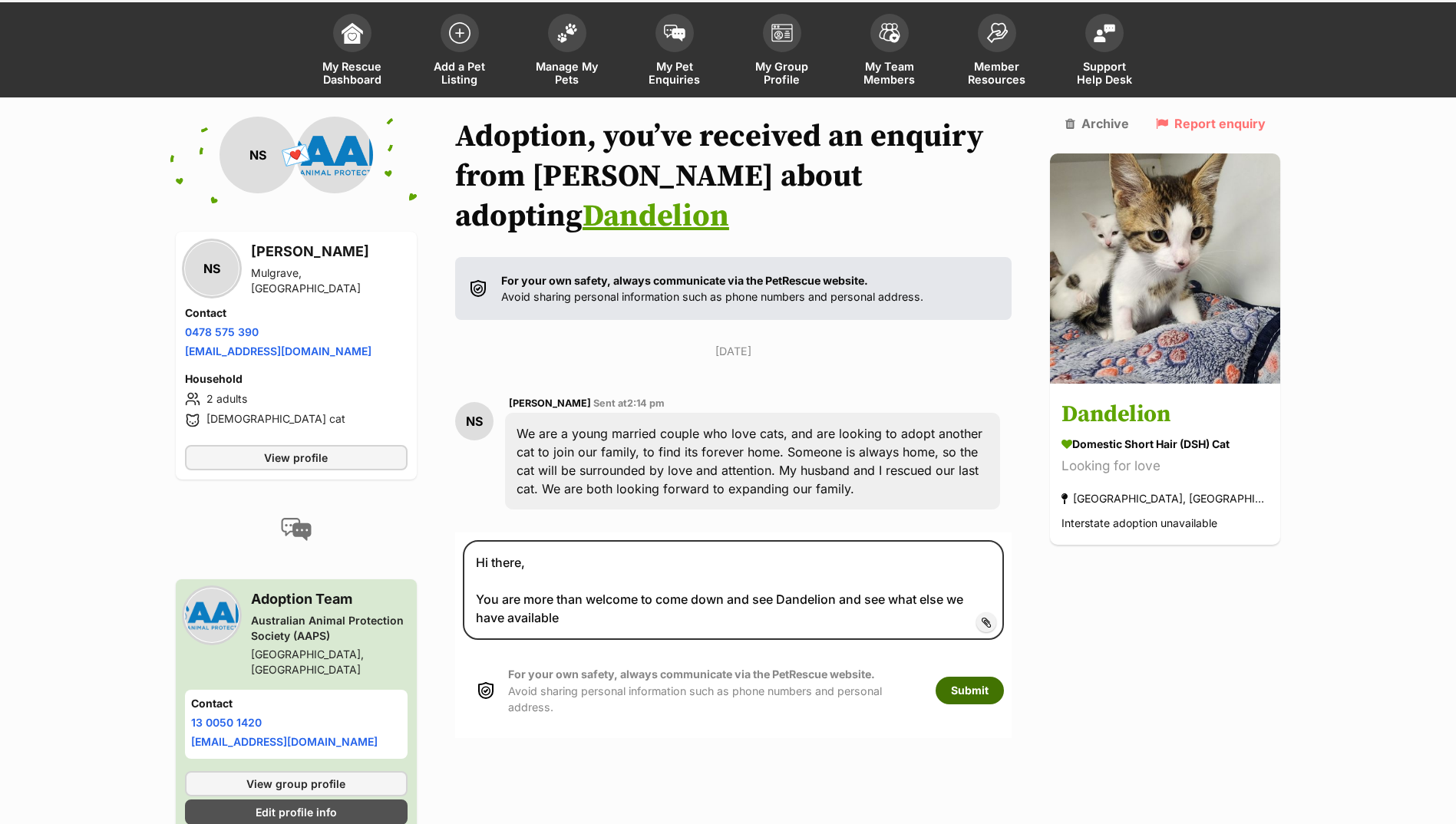
click at [999, 677] on button "Submit" at bounding box center [970, 691] width 68 height 28
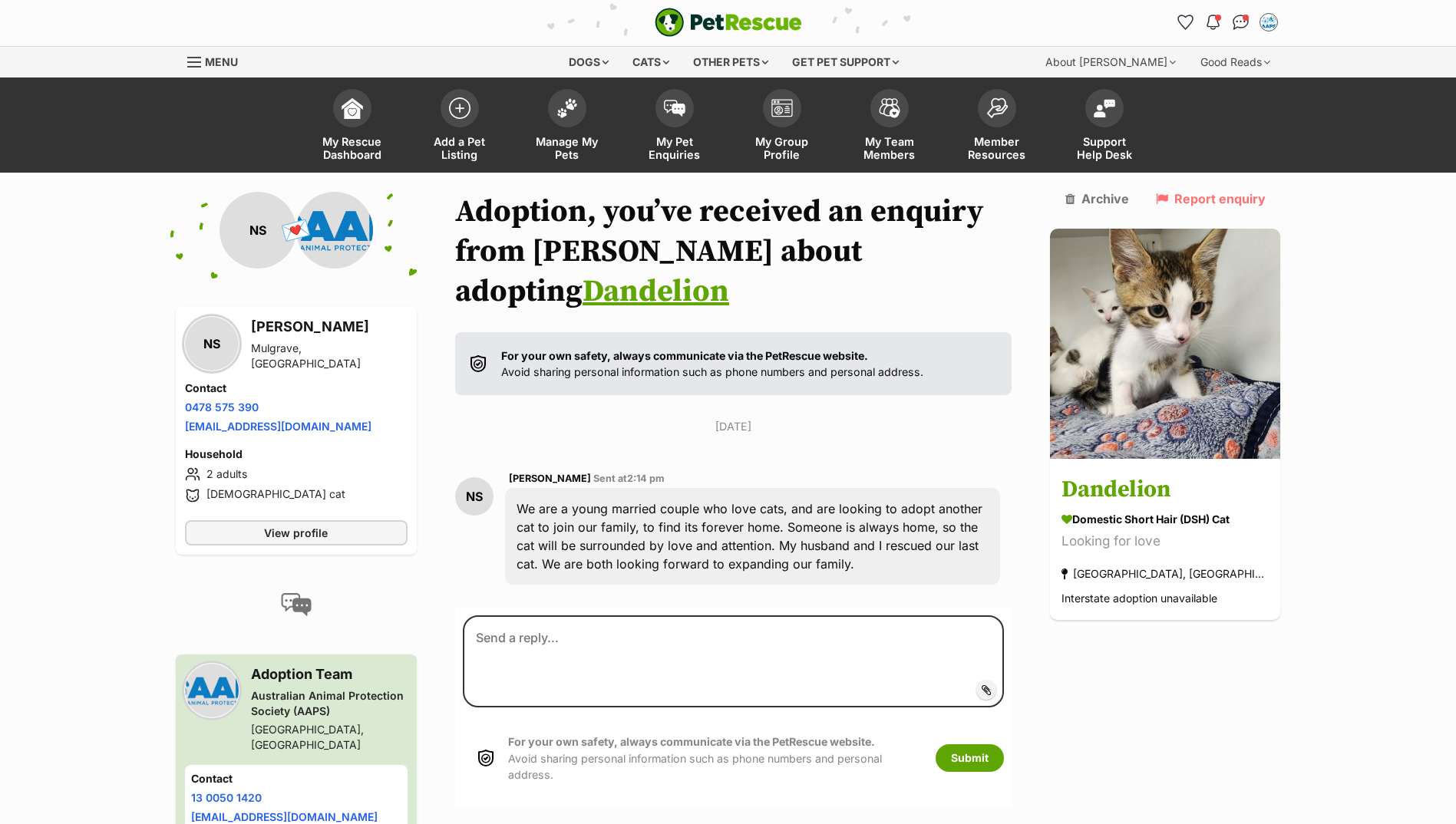
scroll to position [76, 0]
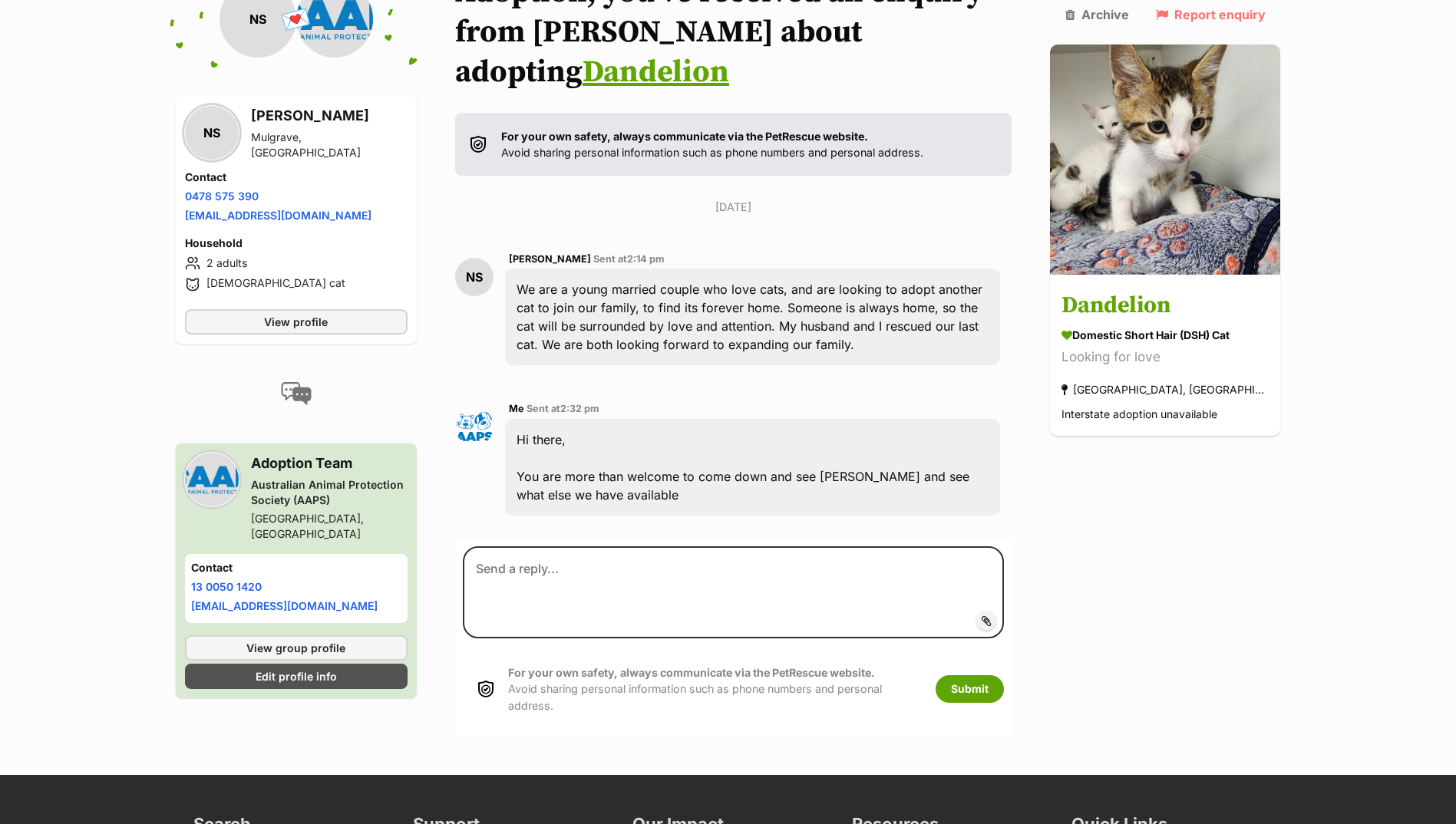
scroll to position [227, 0]
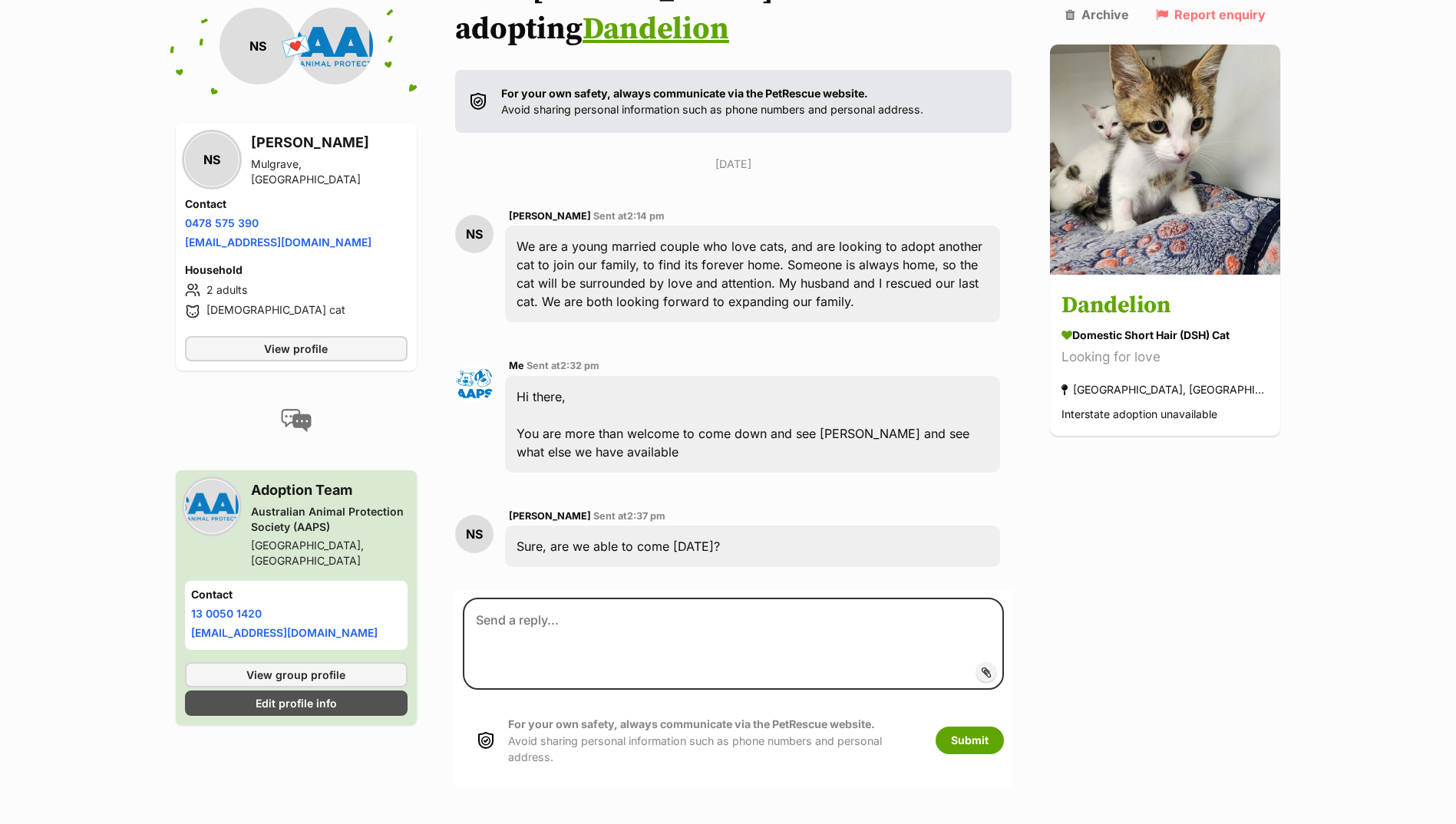
scroll to position [349, 0]
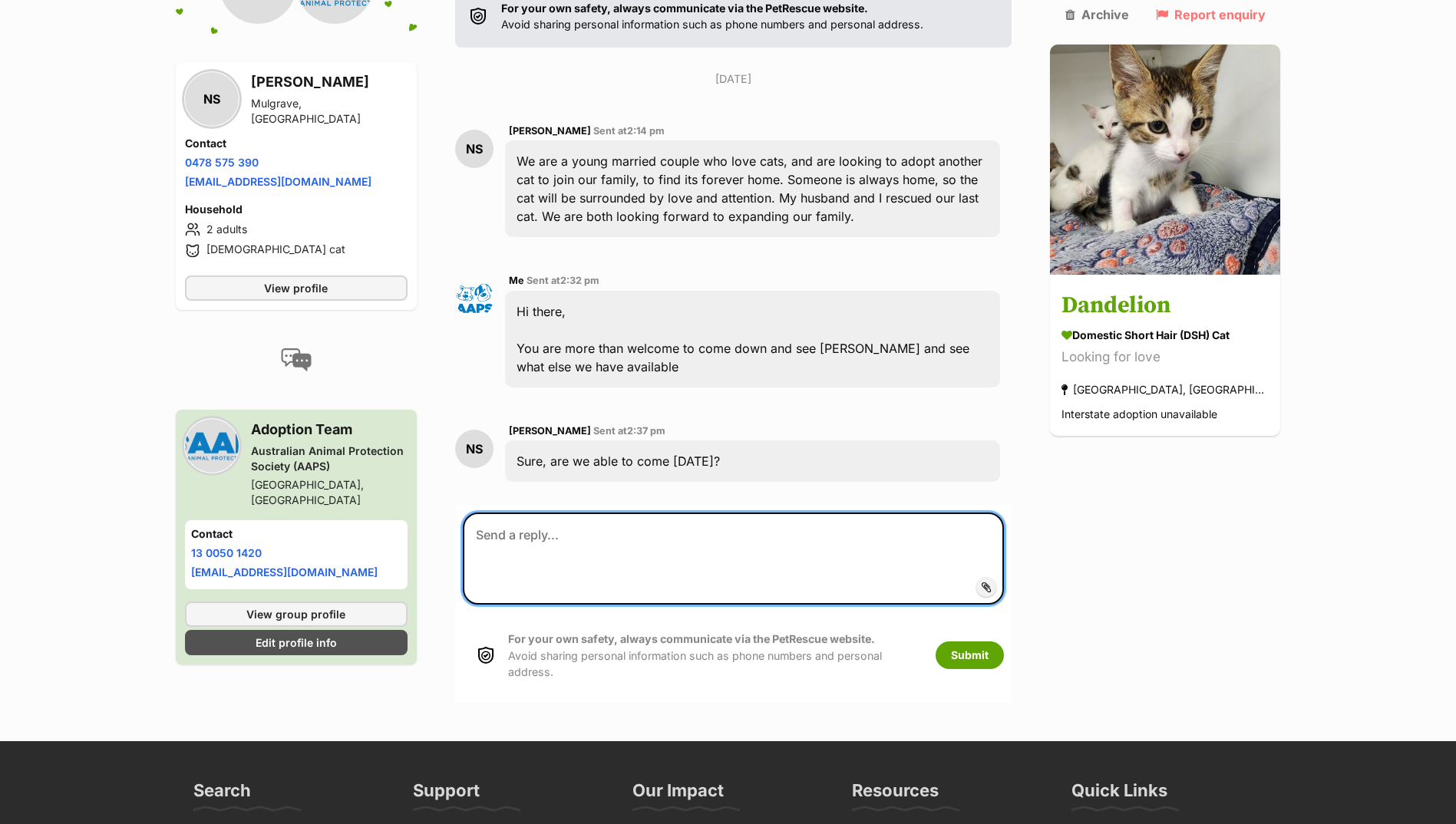
click at [585, 512] on textarea at bounding box center [734, 558] width 542 height 92
type textarea "Yes we are open from 10-4"
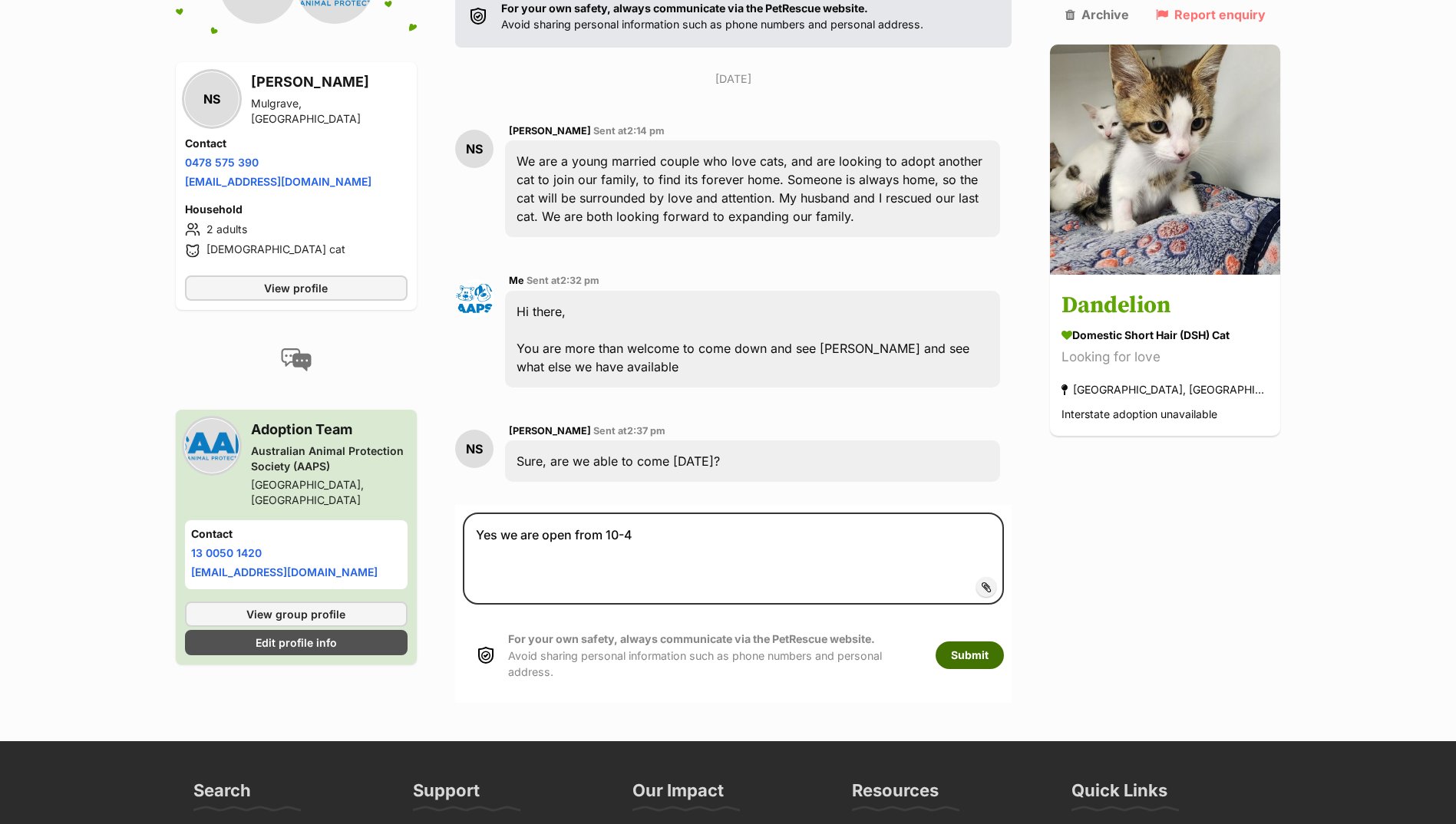
click at [1004, 641] on button "Submit" at bounding box center [970, 655] width 68 height 28
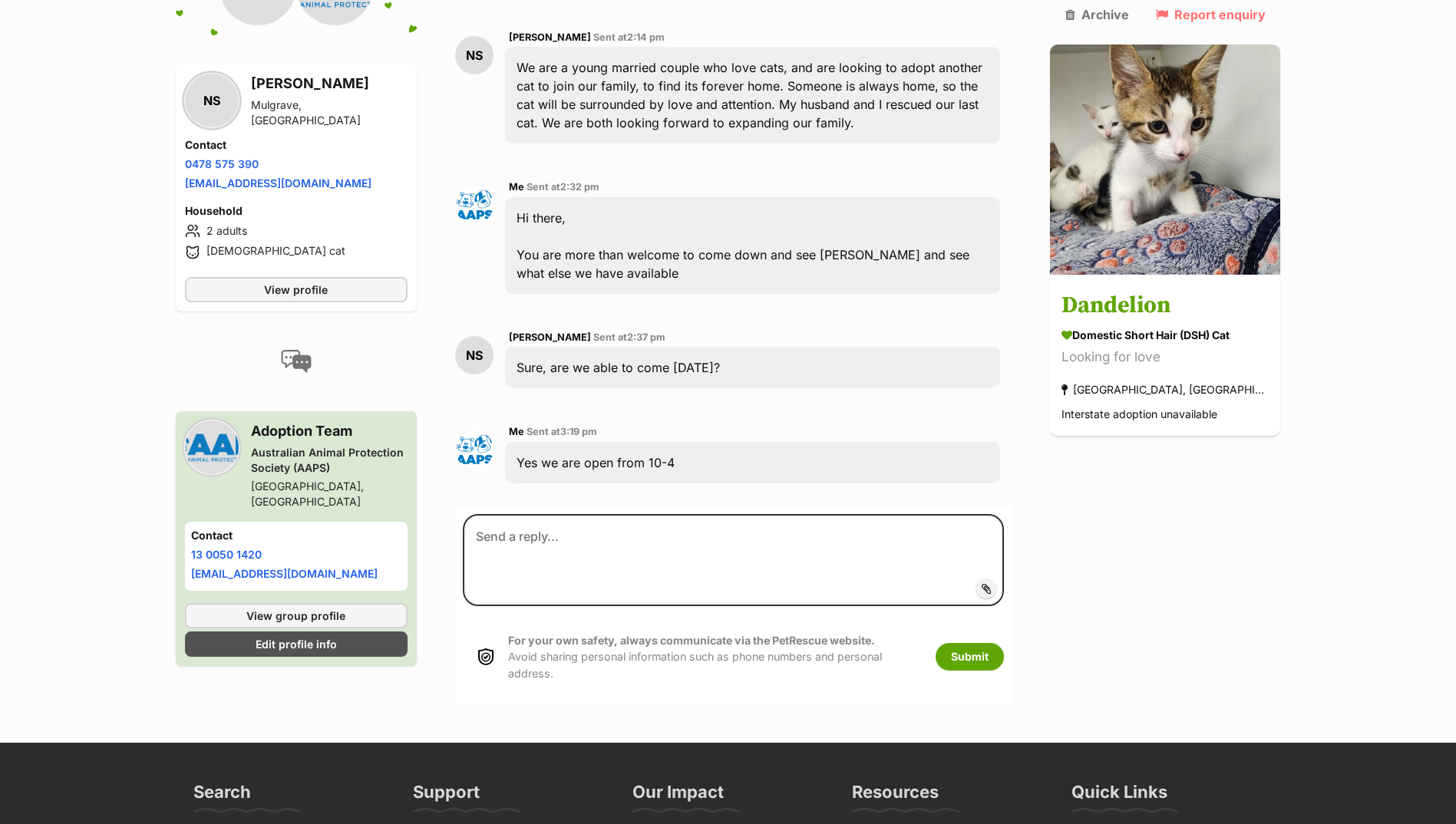
scroll to position [444, 0]
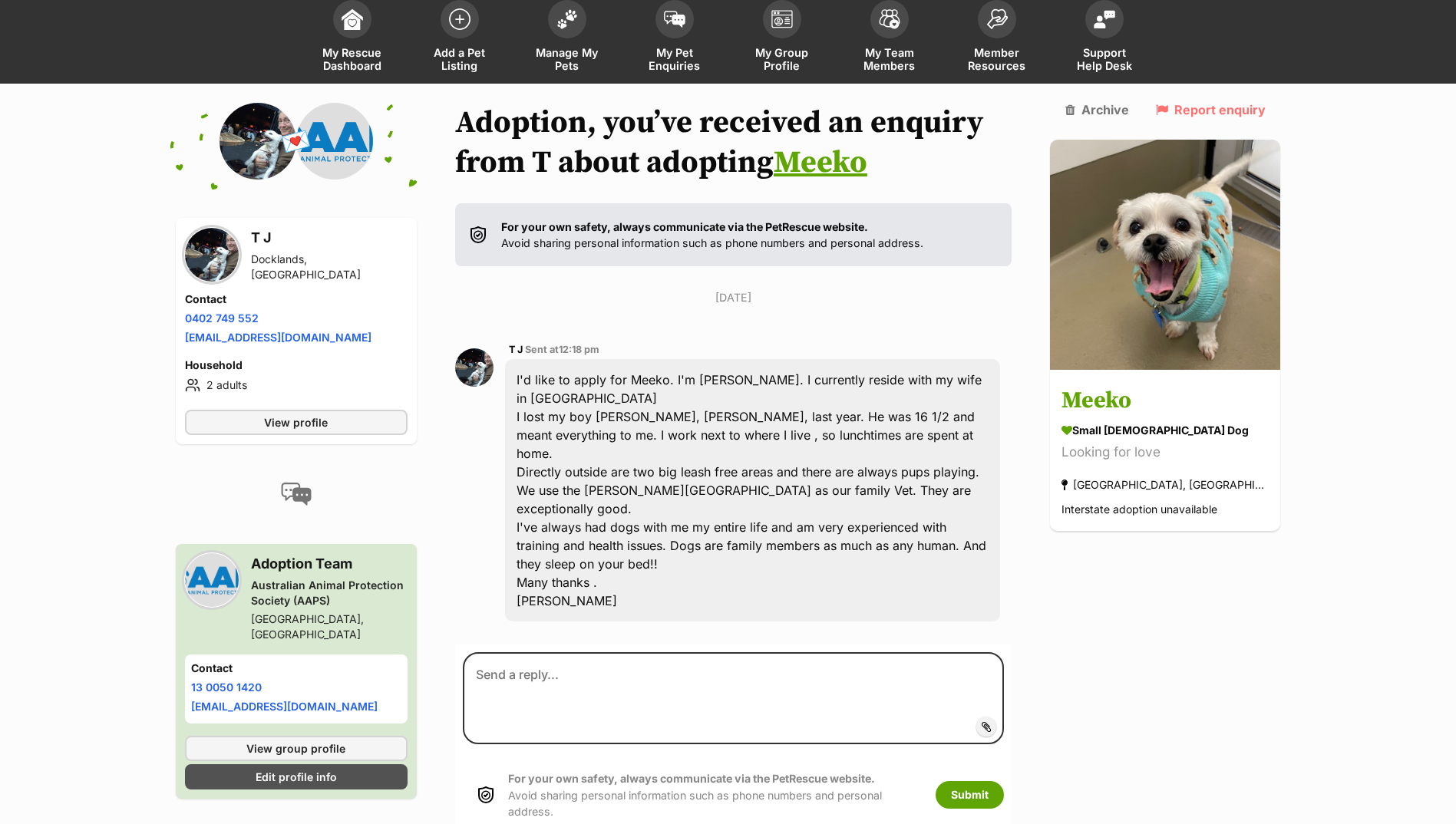
scroll to position [132, 0]
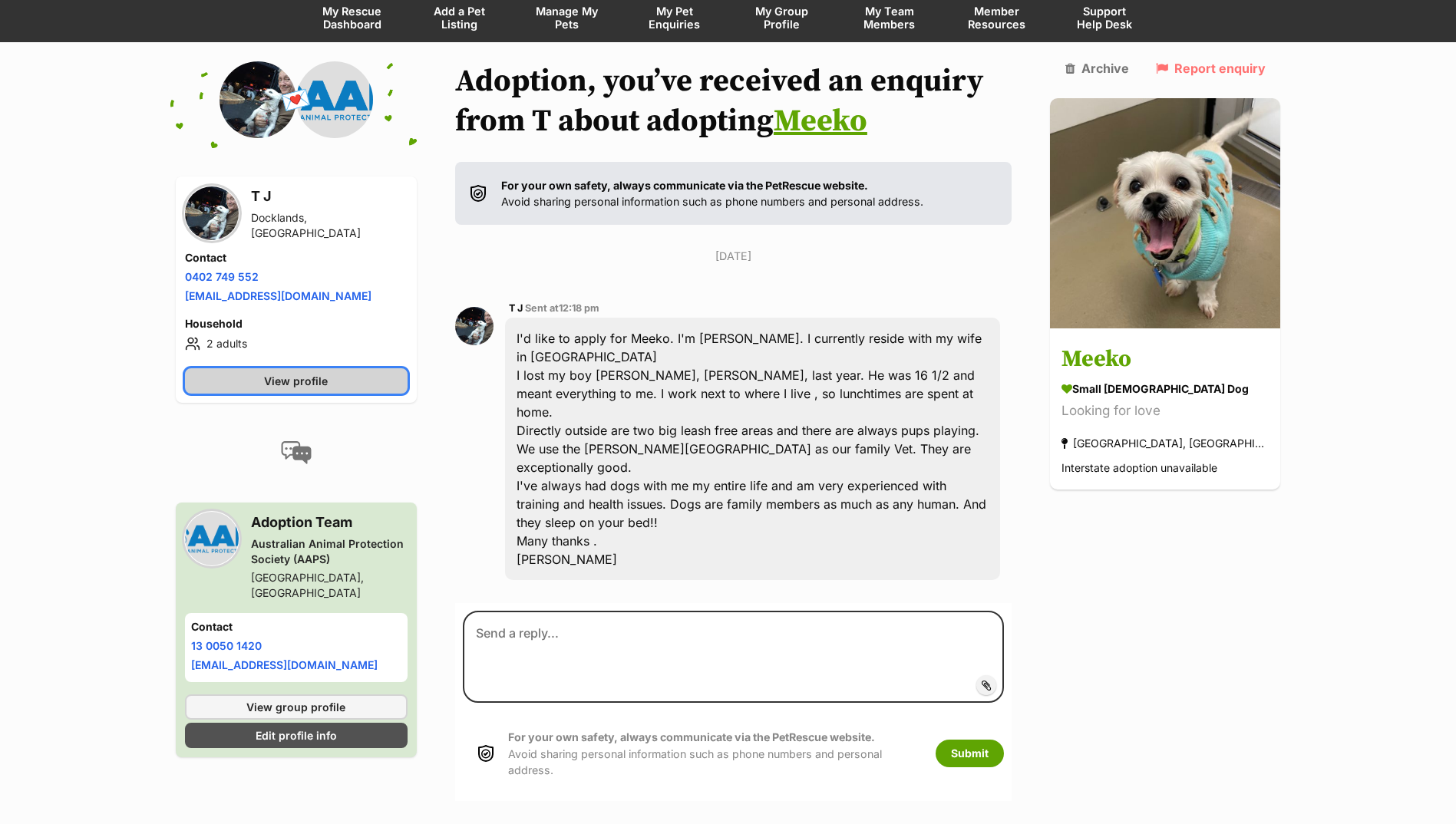
click at [276, 377] on span "View profile" at bounding box center [295, 381] width 63 height 16
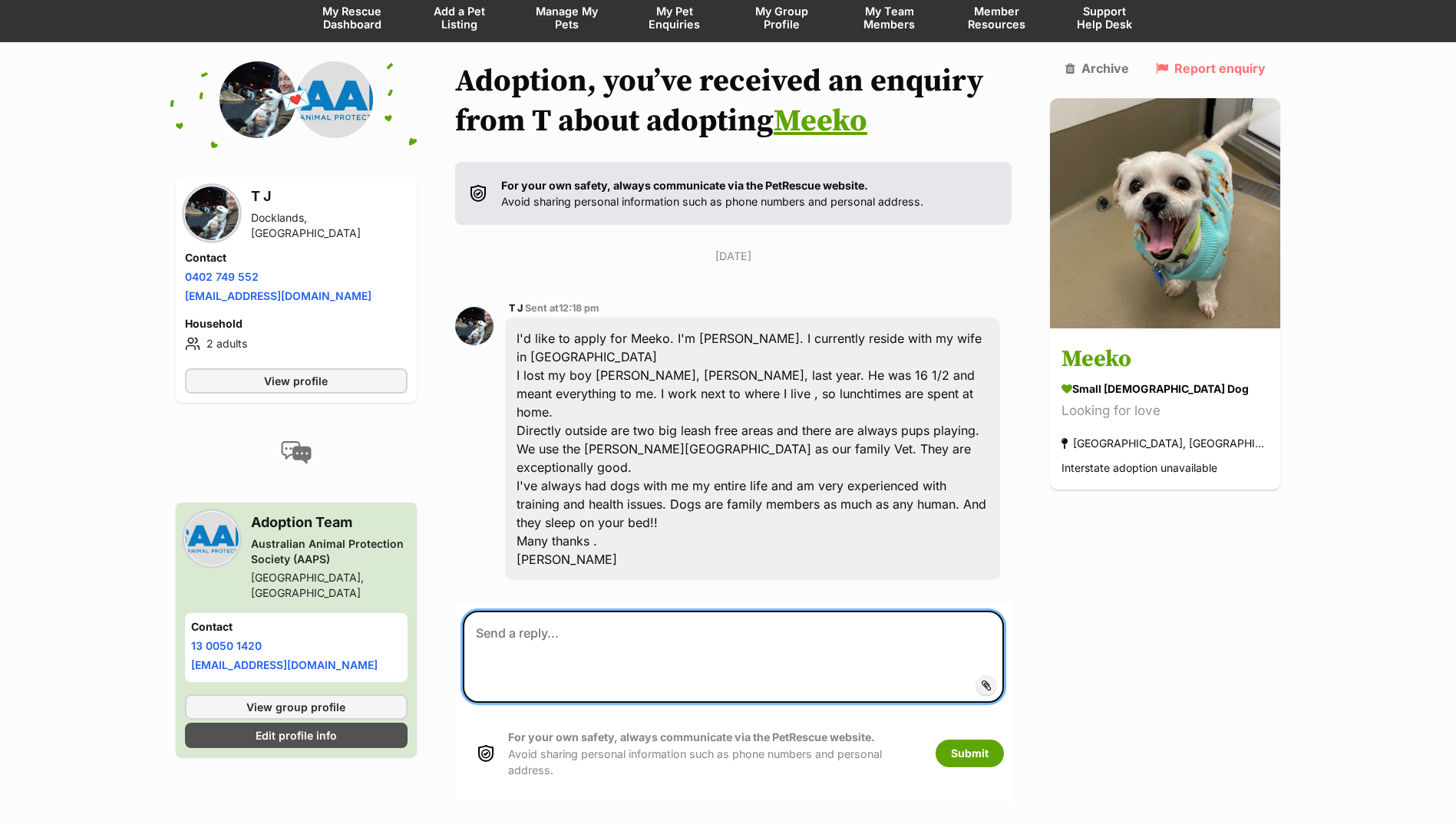
click at [554, 611] on textarea at bounding box center [734, 656] width 542 height 92
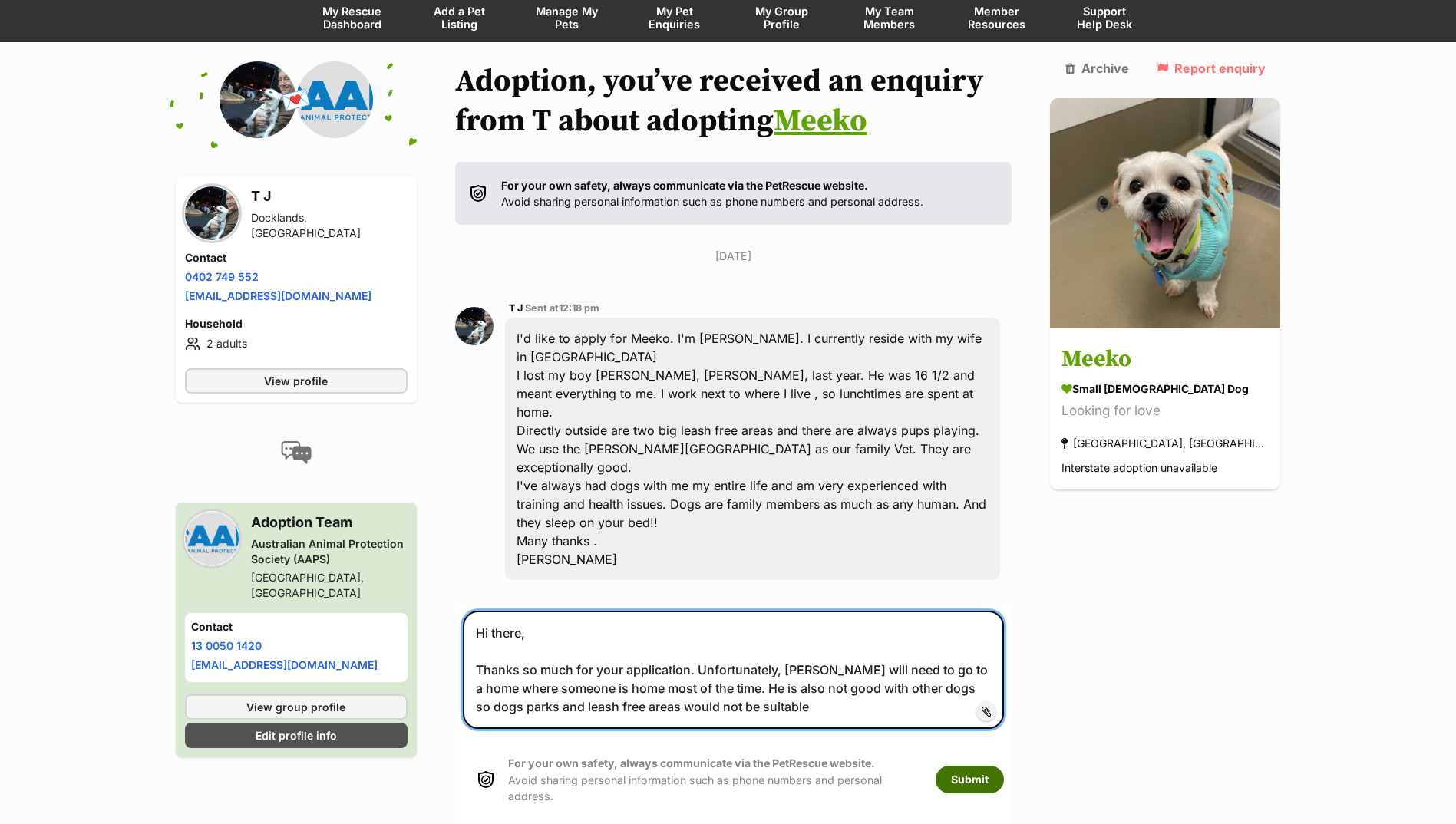
type textarea "Hi there, Thanks so much for your application. Unfortunately, Meeko will need t…"
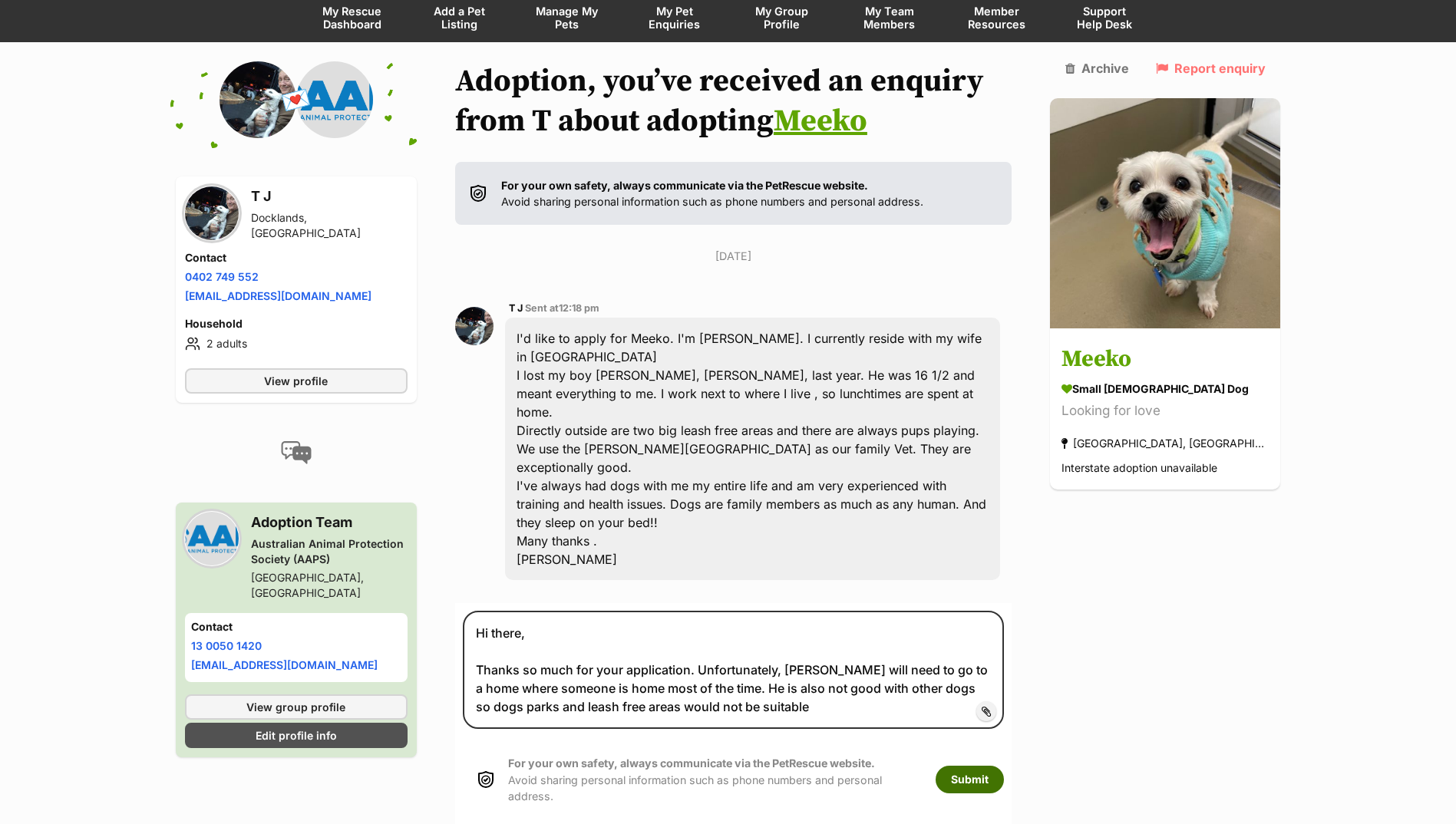
click at [999, 765] on button "Submit" at bounding box center [970, 779] width 68 height 28
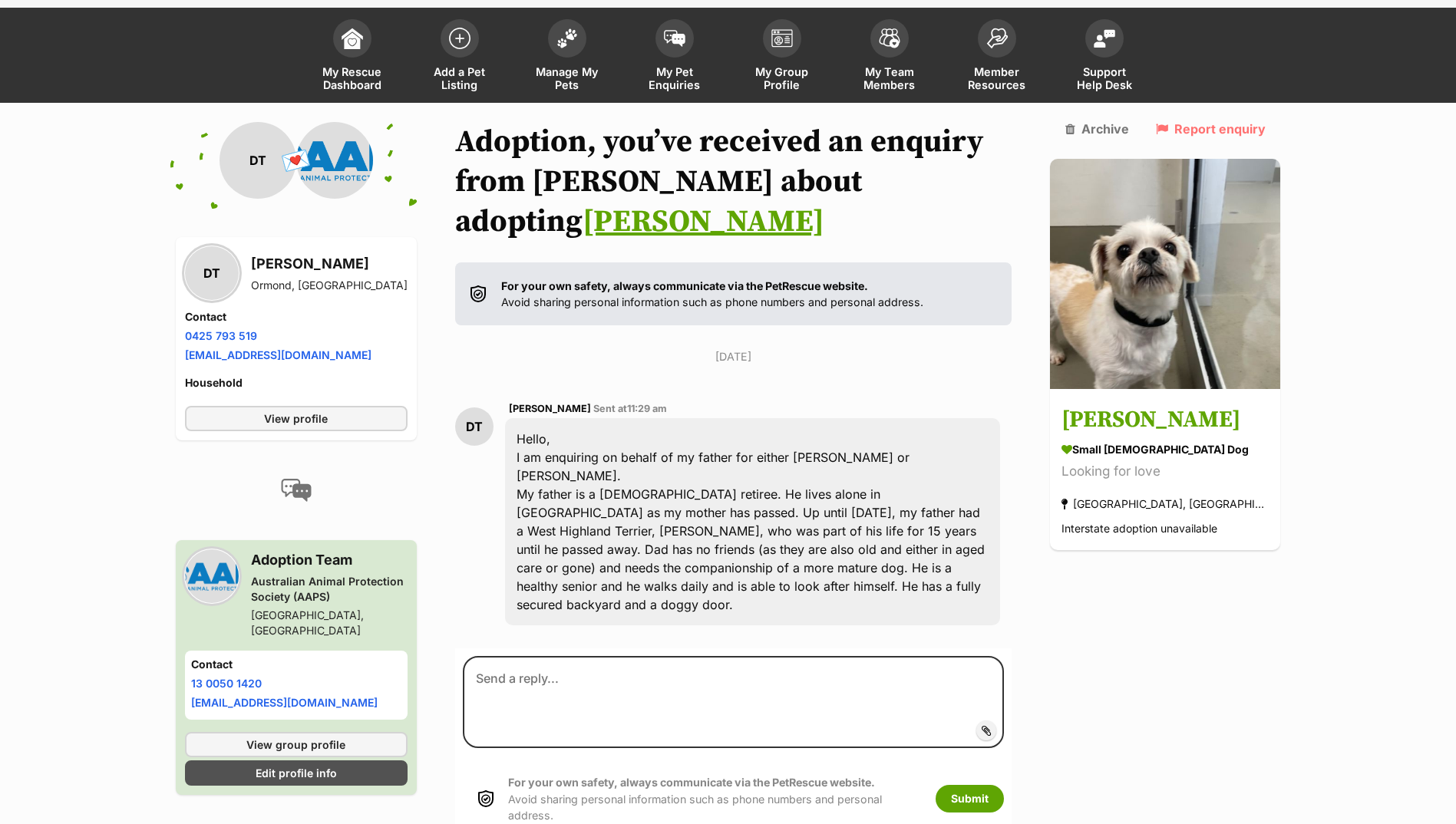
scroll to position [114, 0]
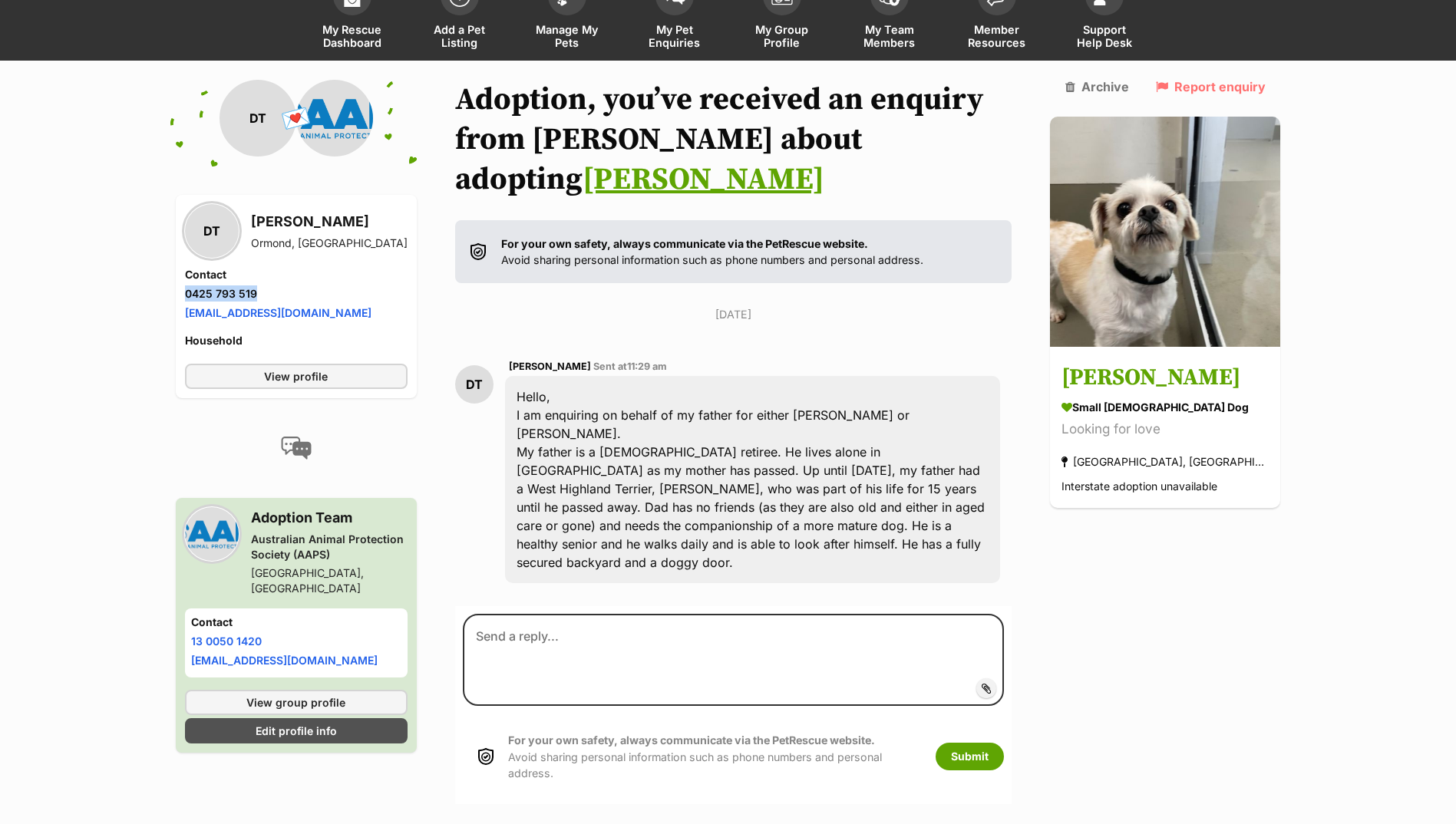
drag, startPoint x: 256, startPoint y: 290, endPoint x: 183, endPoint y: 295, distance: 73.2
click at [183, 295] on div "DT David Thompson Ormond, VIC Contact Phone number Phone number 0425 793 519 Em…" at bounding box center [296, 297] width 241 height 203
drag, startPoint x: 183, startPoint y: 295, endPoint x: 198, endPoint y: 295, distance: 15.0
copy link "0425 793 519"
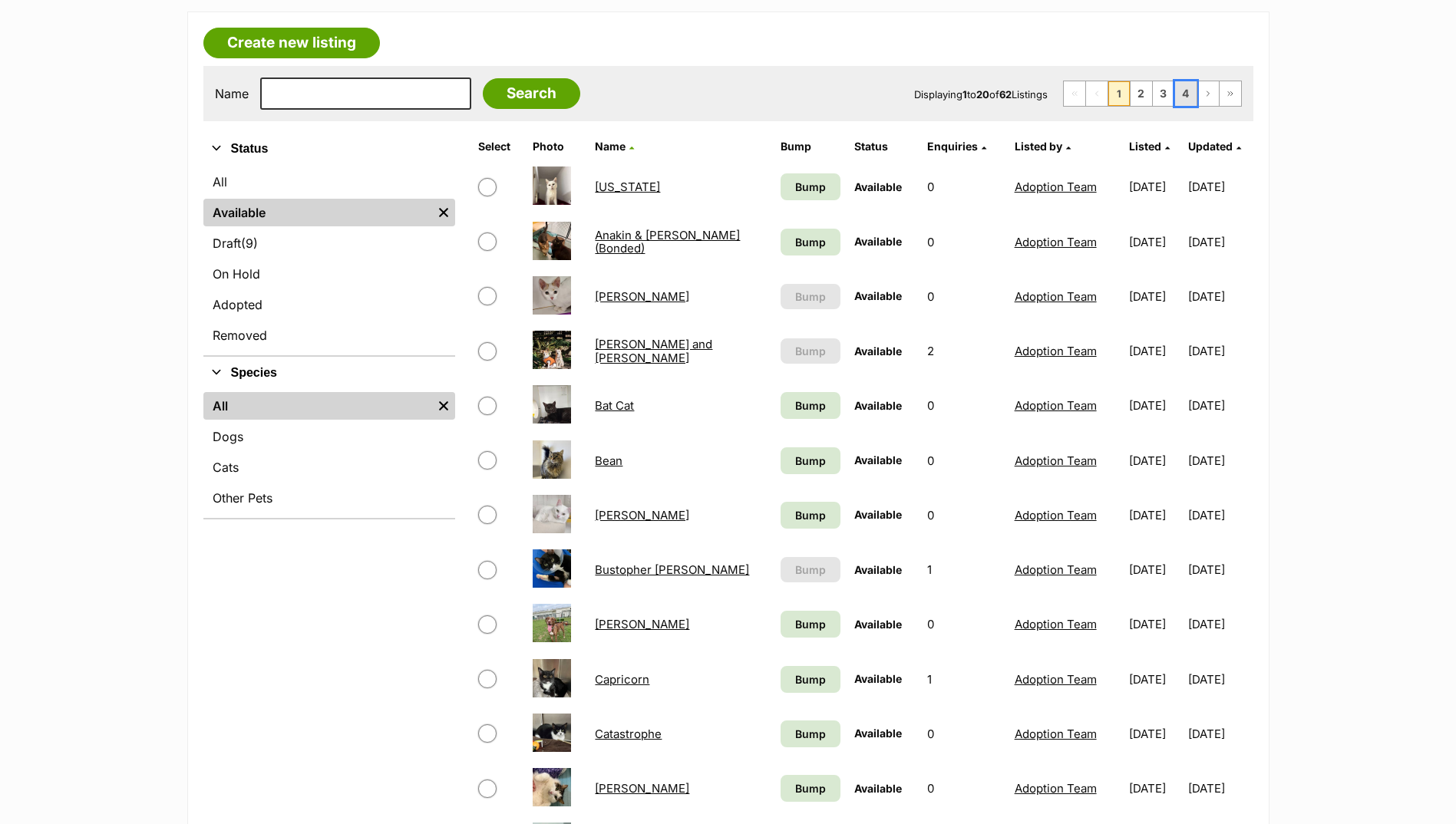
click at [1184, 94] on link "4" at bounding box center [1186, 94] width 21 height 24
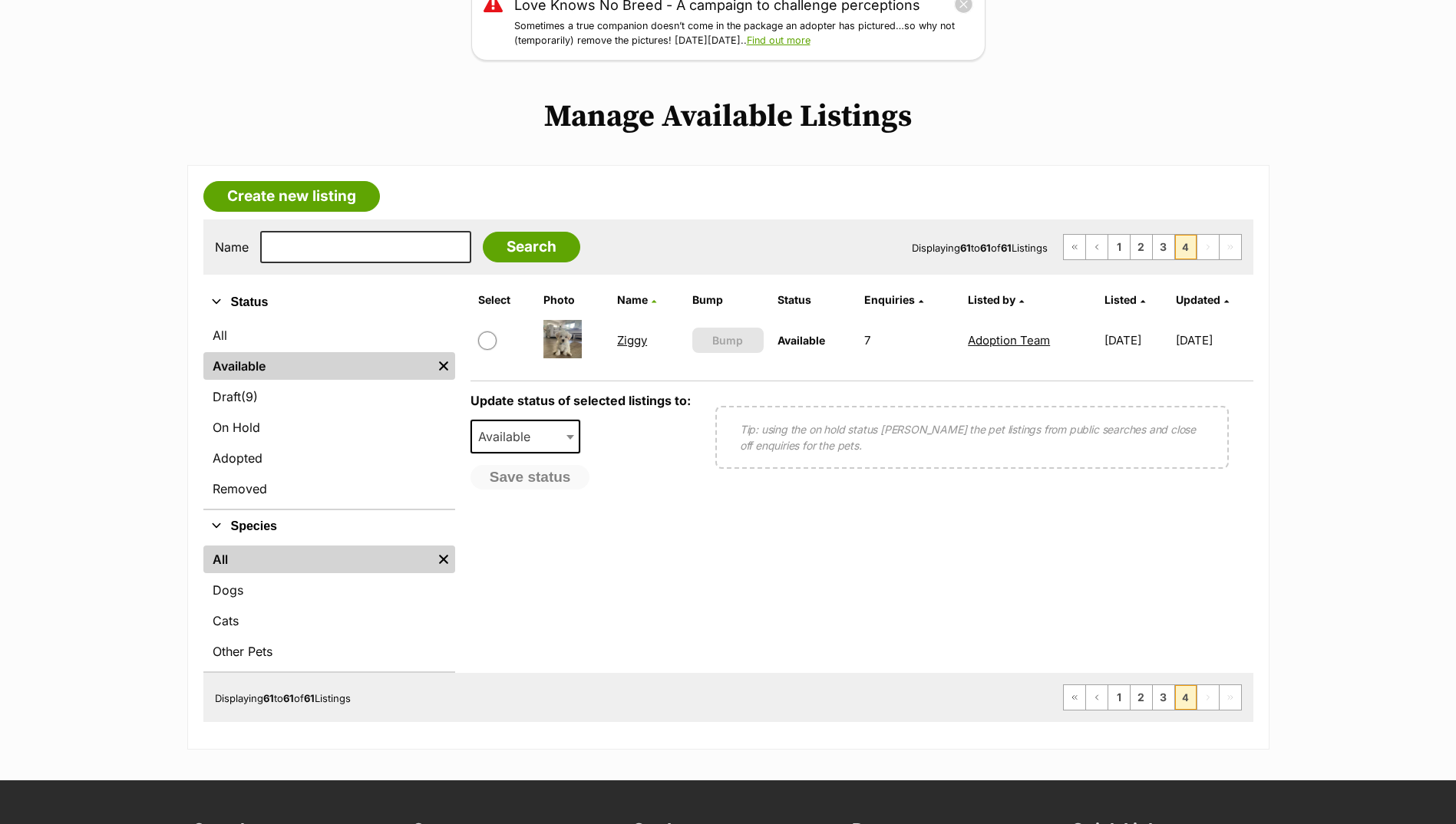
click at [488, 335] on input "checkbox" at bounding box center [488, 340] width 19 height 19
checkbox input "true"
click at [540, 434] on span "Available" at bounding box center [509, 436] width 74 height 21
select select "on_hold"
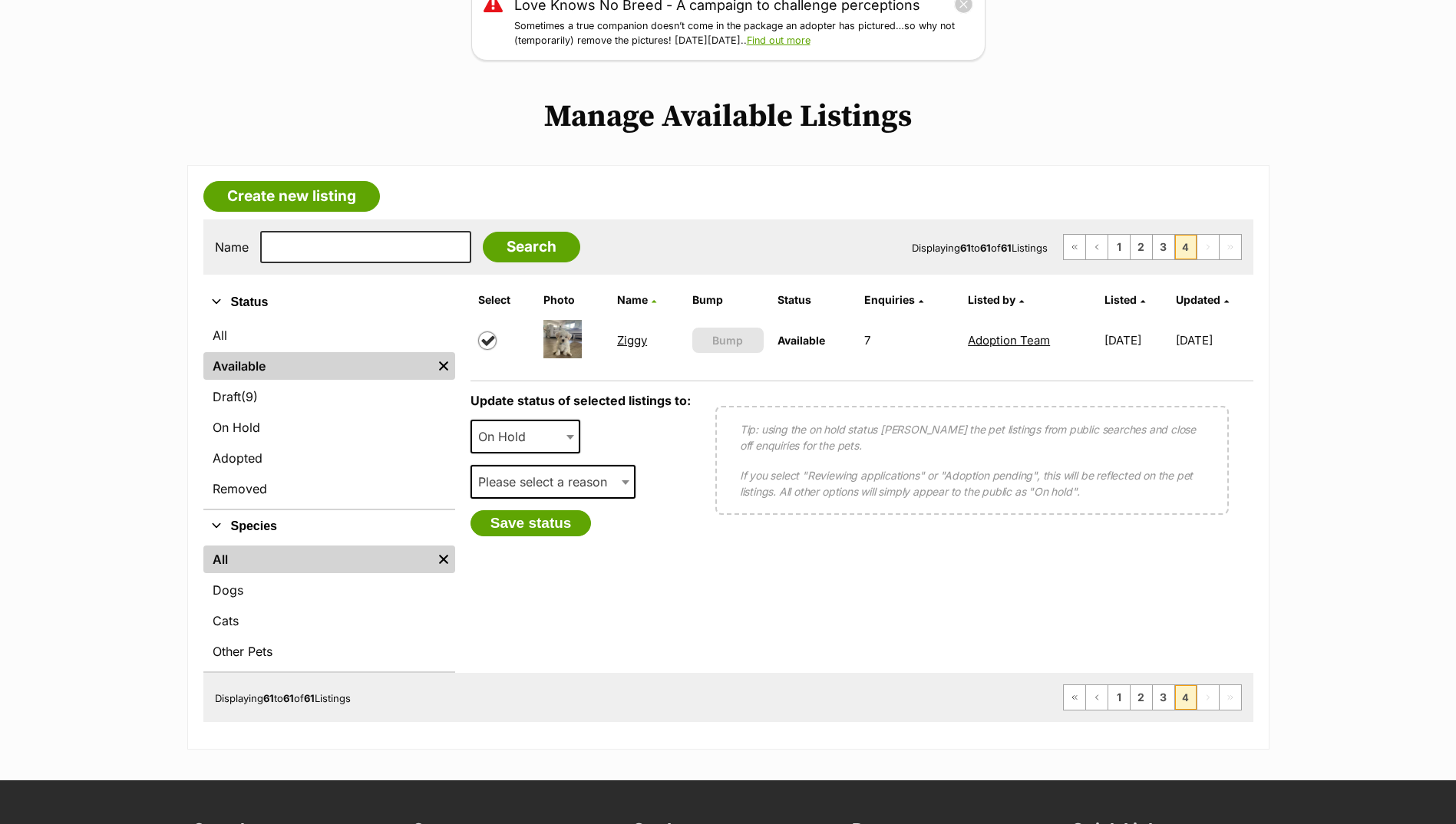
click at [528, 462] on div "Available On Hold Adopted Removed On Hold" at bounding box center [526, 443] width 111 height 46
click at [529, 484] on span "Please select a reason" at bounding box center [547, 482] width 151 height 21
select select "adoption_pending"
click at [534, 530] on button "Save status" at bounding box center [531, 523] width 121 height 26
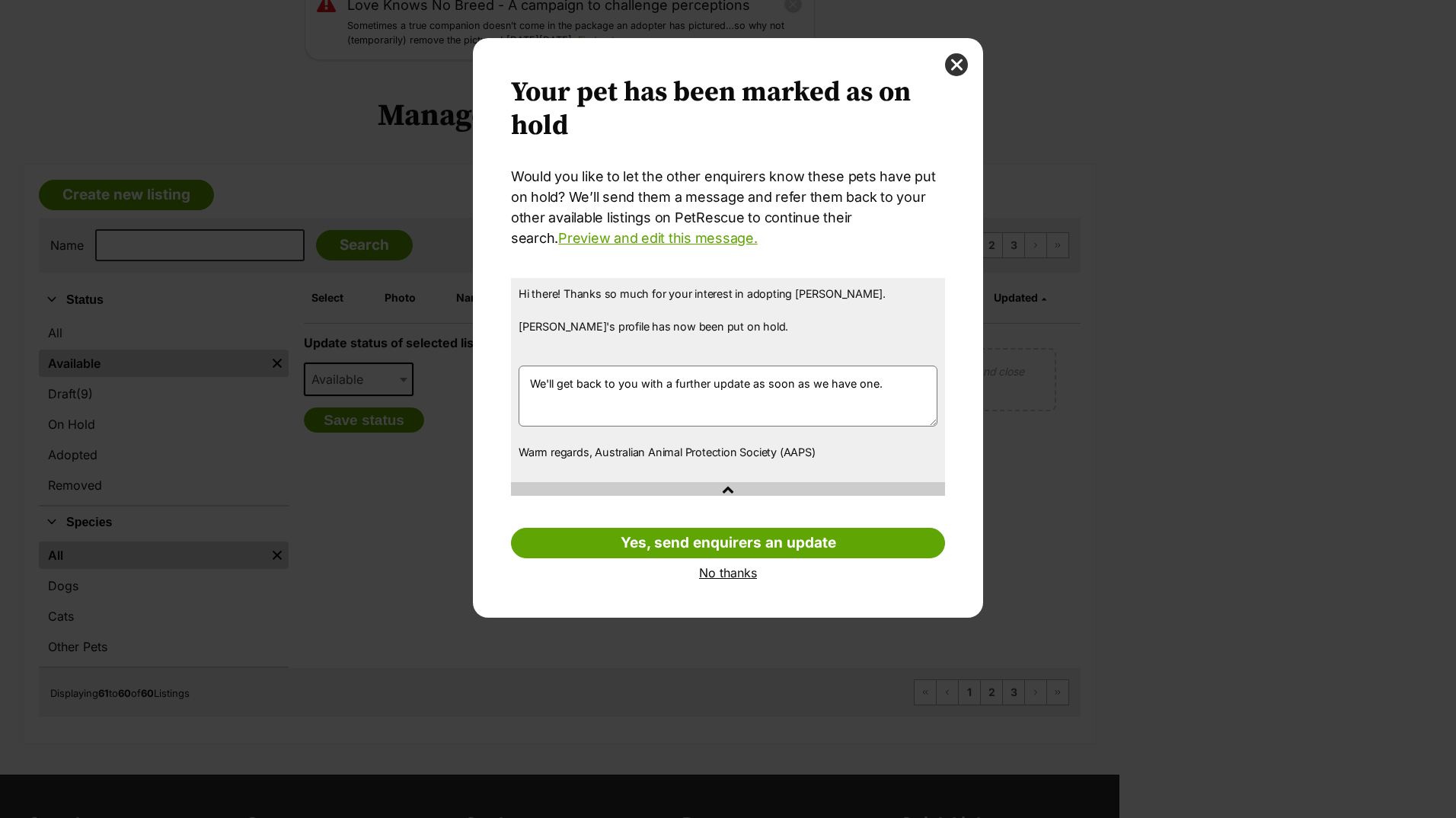
click at [716, 573] on link "No thanks" at bounding box center [728, 573] width 434 height 14
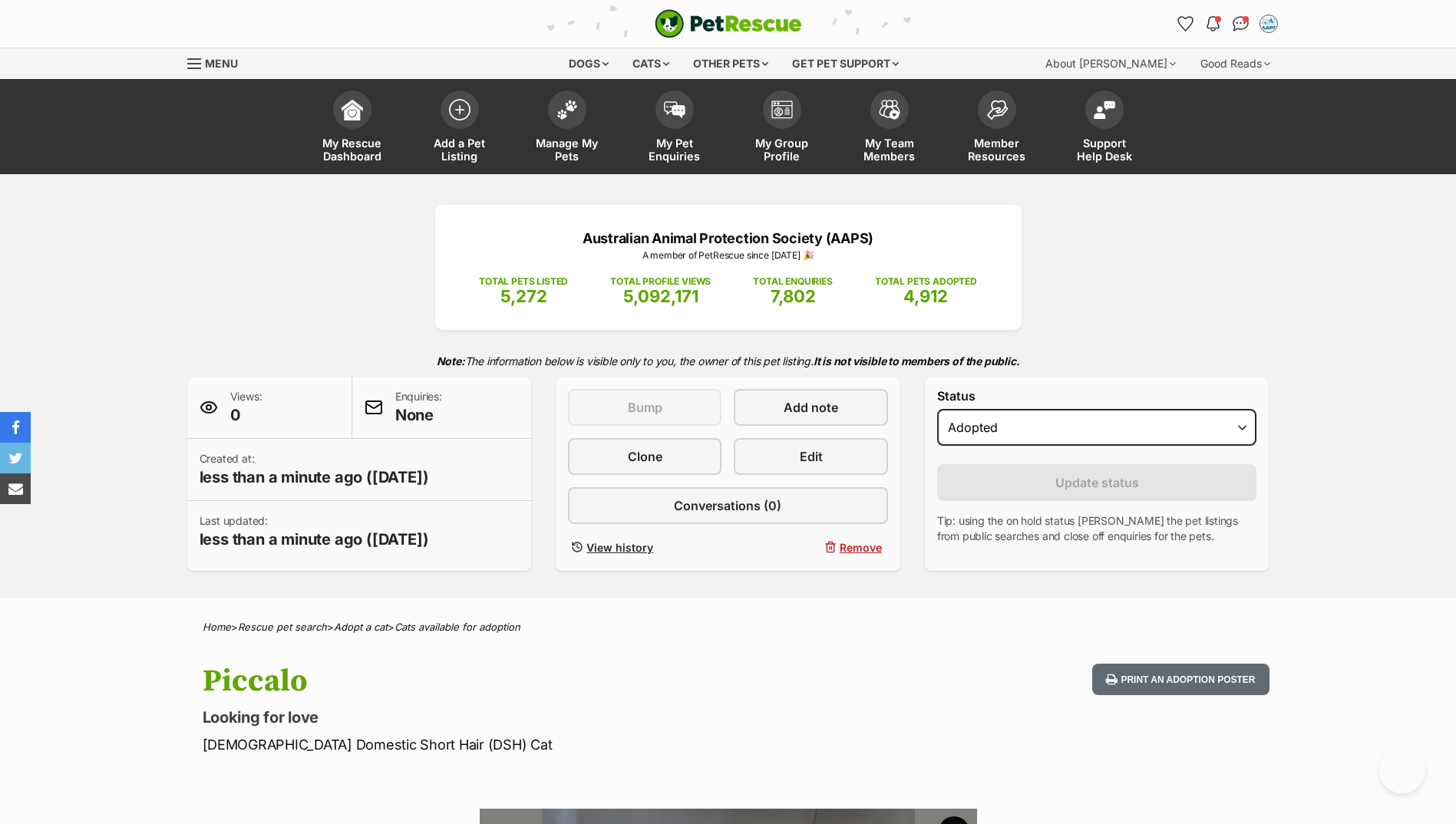
select select "rehomed"
click at [571, 115] on img at bounding box center [567, 106] width 21 height 20
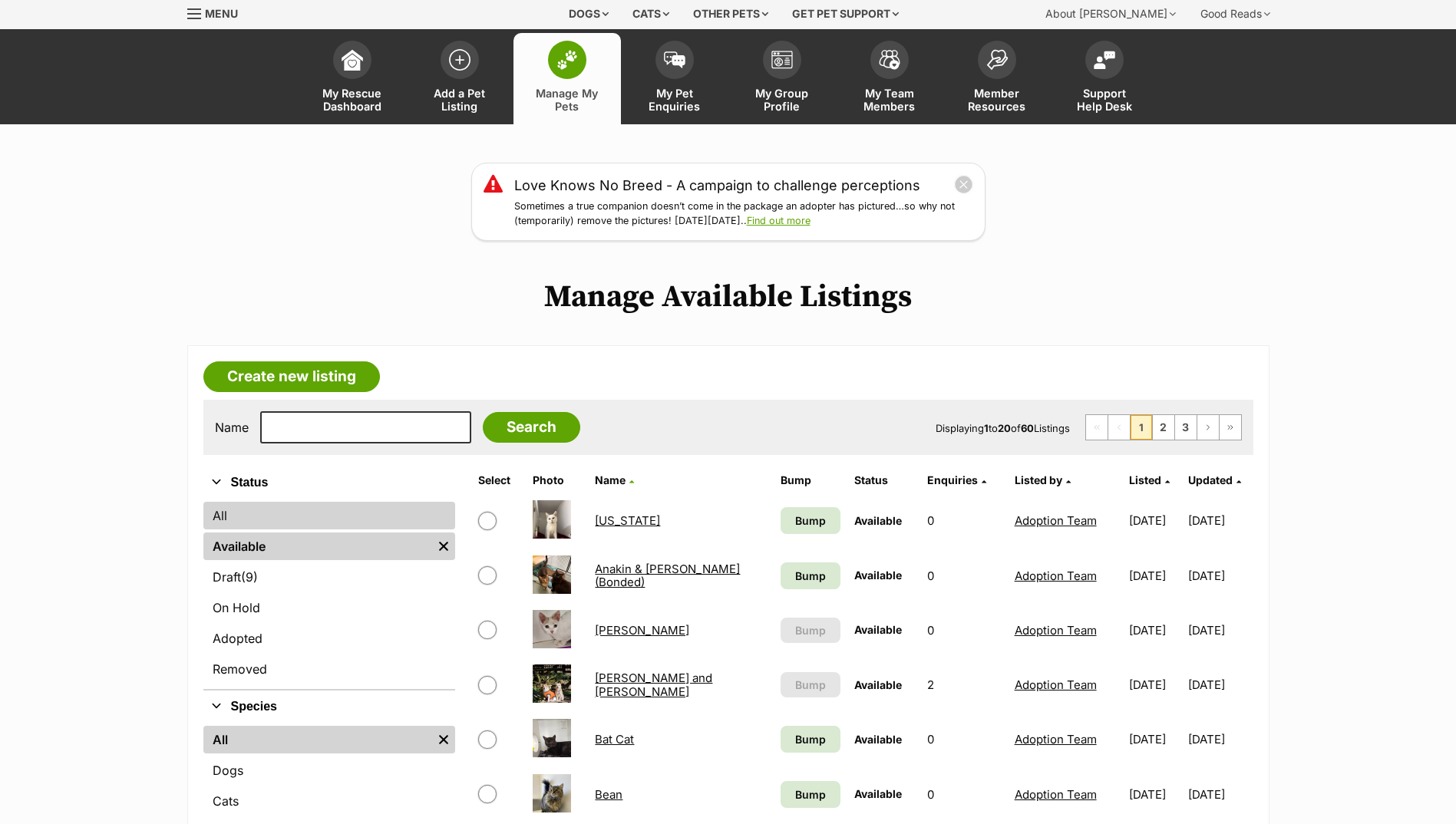
scroll to position [76, 0]
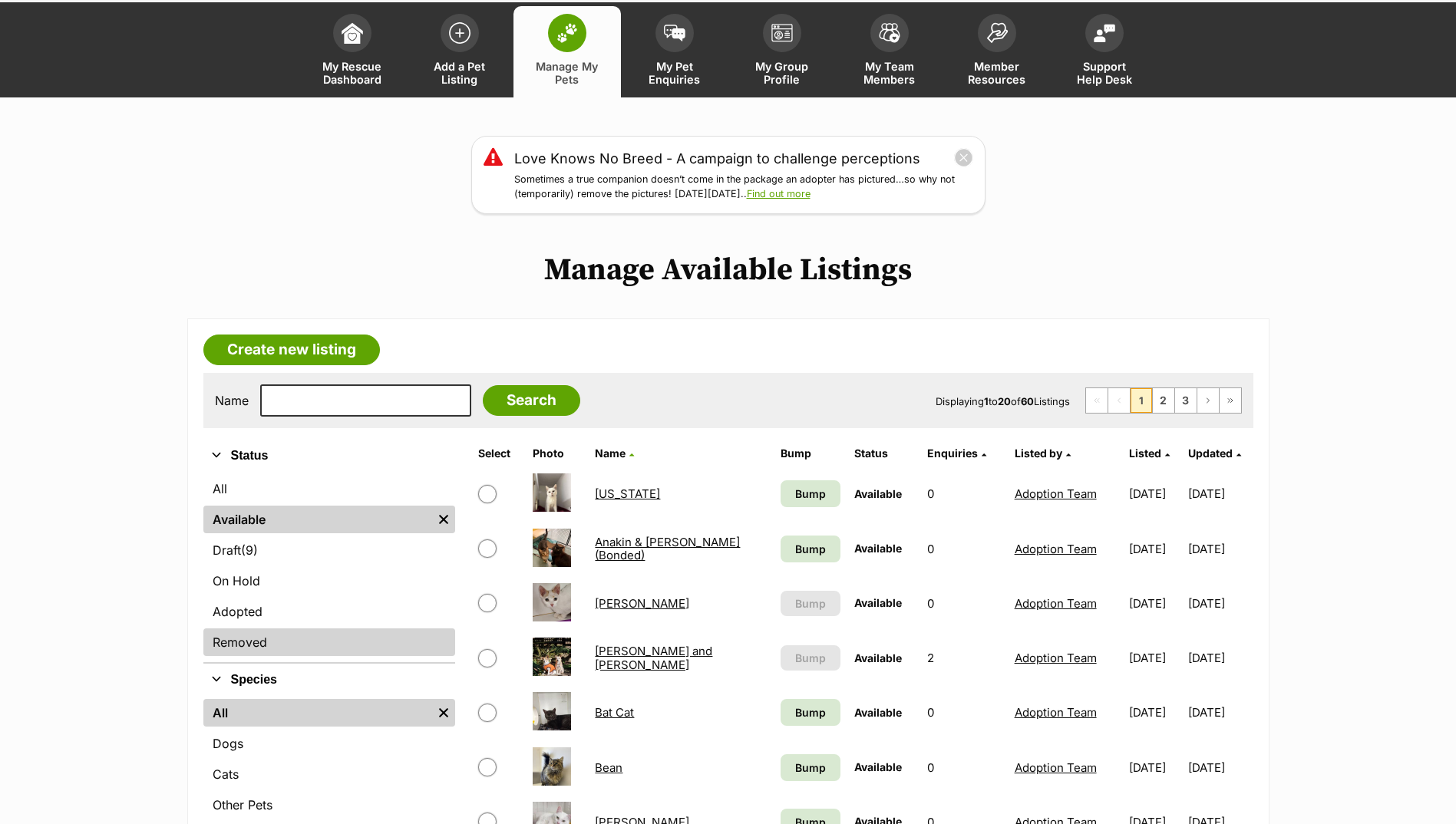
click at [328, 639] on link "Removed" at bounding box center [329, 642] width 251 height 28
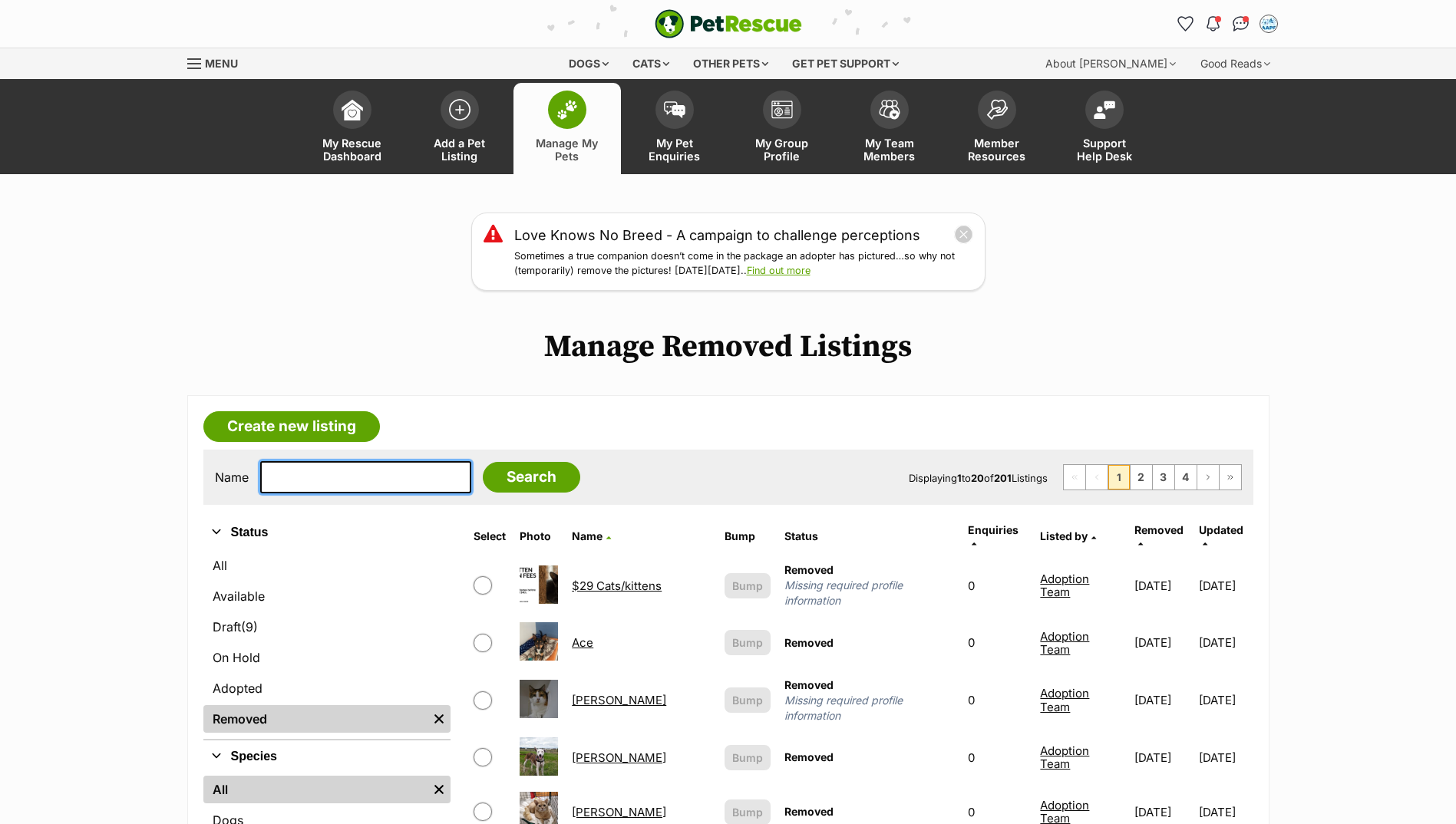
click at [354, 468] on input "text" at bounding box center [365, 477] width 211 height 33
type input "duman"
click at [483, 462] on input "Search" at bounding box center [531, 477] width 98 height 31
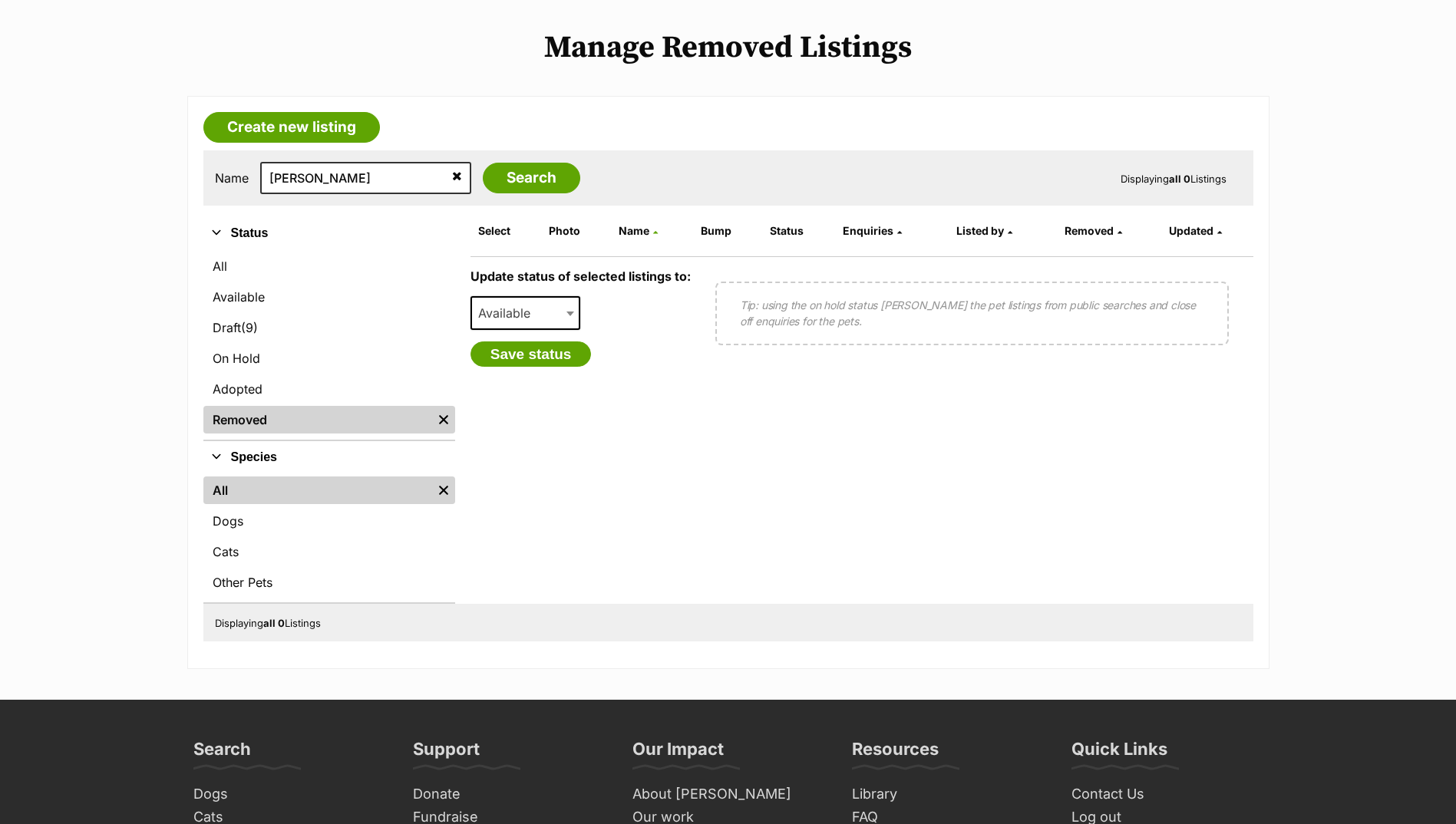
scroll to position [307, 0]
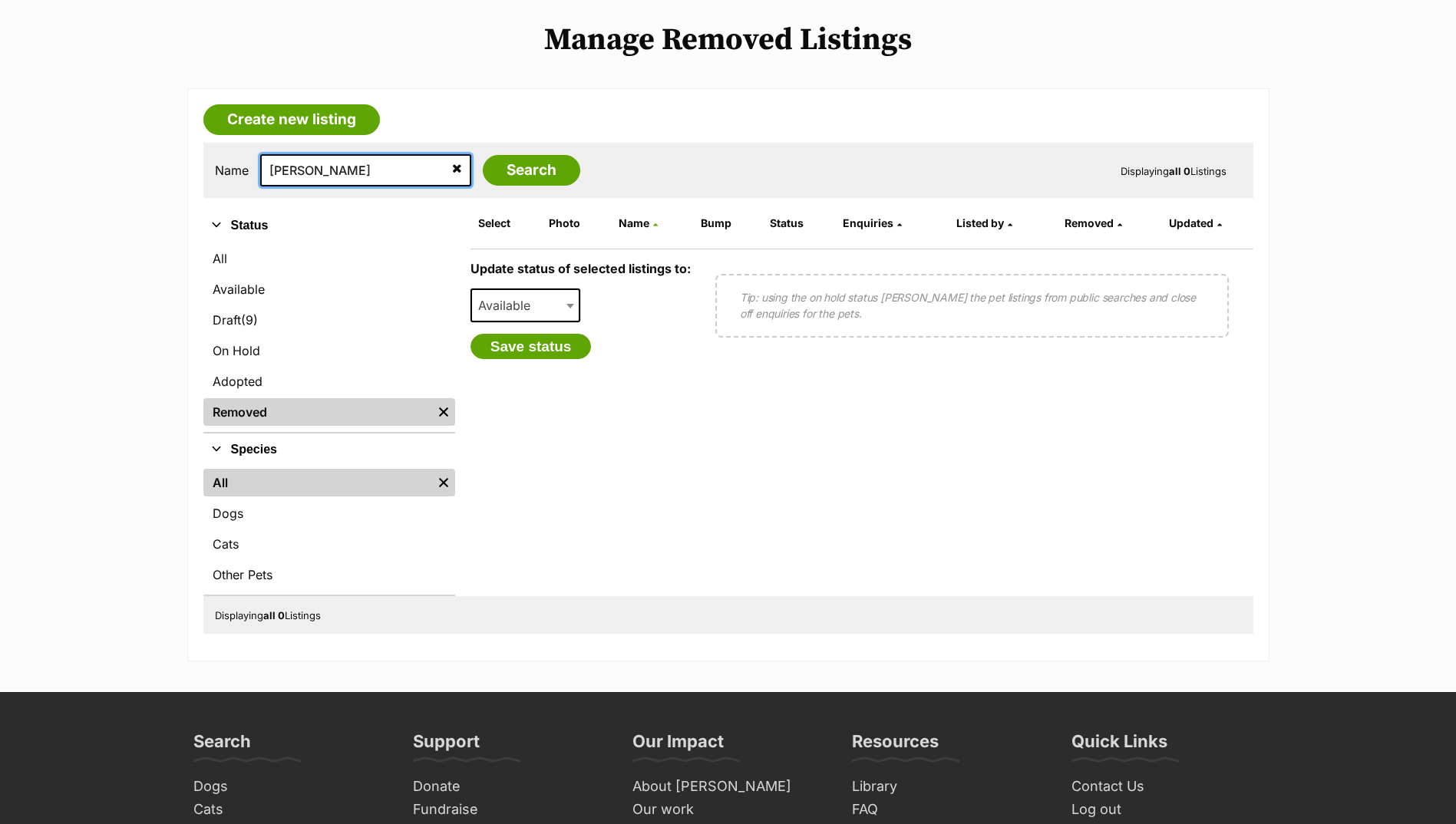
drag, startPoint x: 349, startPoint y: 167, endPoint x: 251, endPoint y: 159, distance: 98.3
click at [201, 138] on article "Create new listing Name duman Search Displaying all 0 Listings Refine your sear…" at bounding box center [728, 374] width 1082 height 573
click at [1203, 366] on div "Update status of selected listings to: Available On Hold Adopted Removed Availa…" at bounding box center [862, 310] width 783 height 123
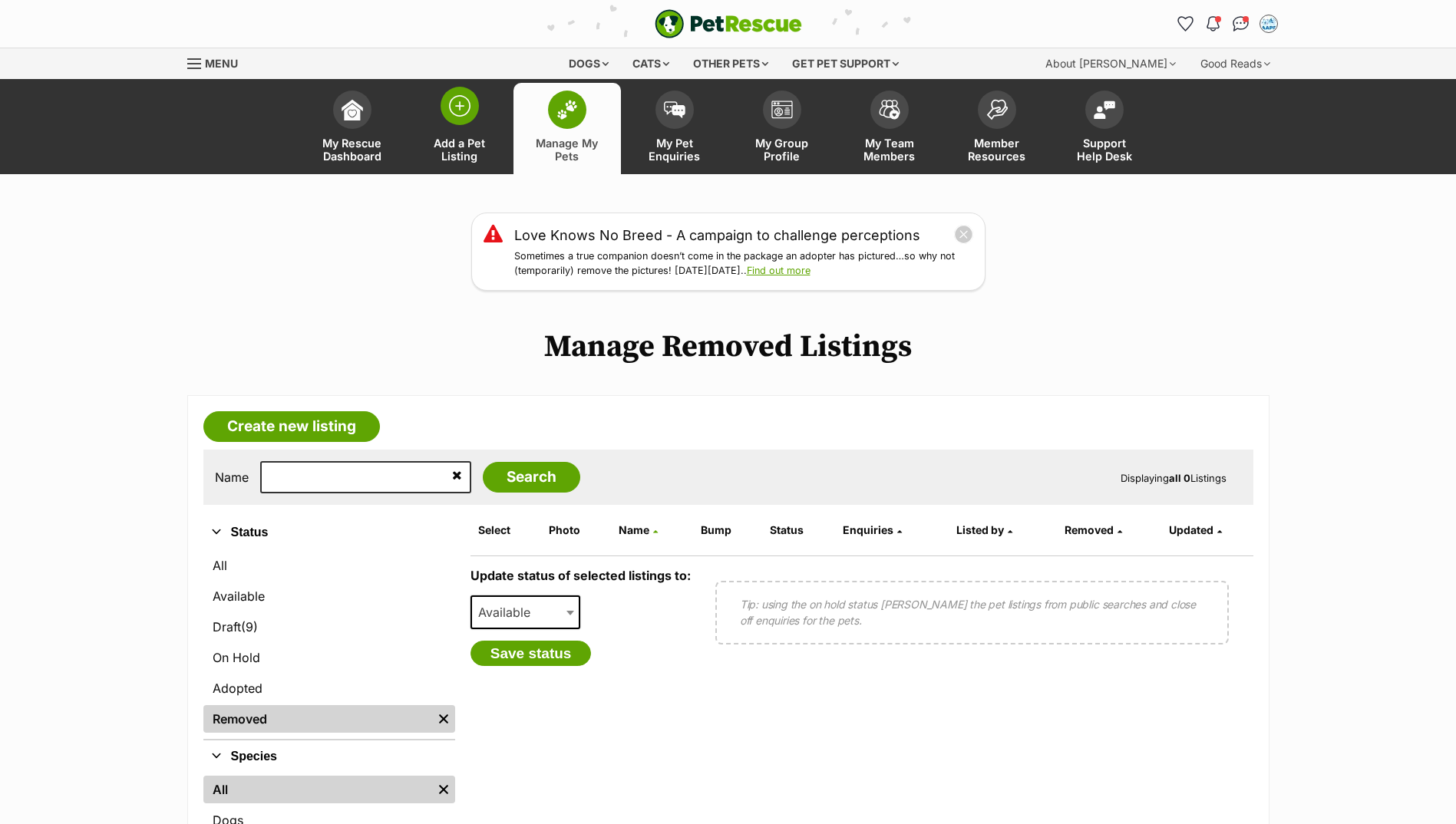
click at [459, 121] on span at bounding box center [459, 106] width 38 height 38
